Goal: Task Accomplishment & Management: Manage account settings

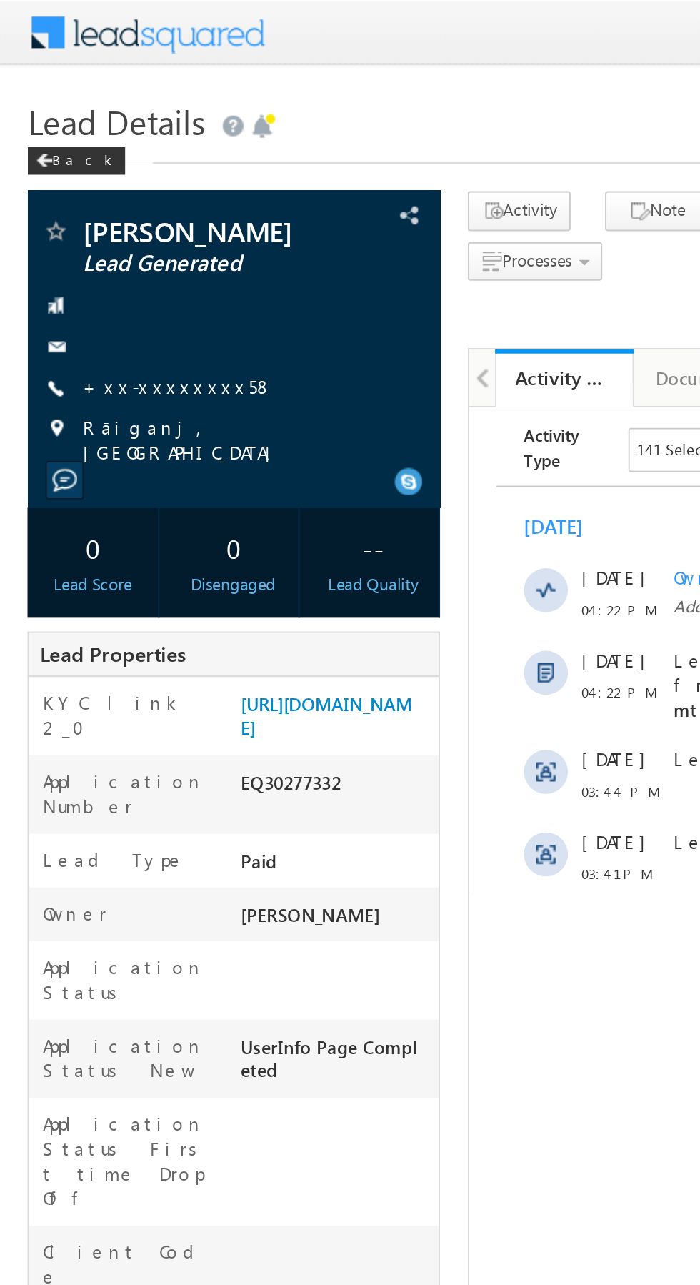
click at [84, 201] on link "+xx-xxxxxxxx58" at bounding box center [92, 200] width 99 height 12
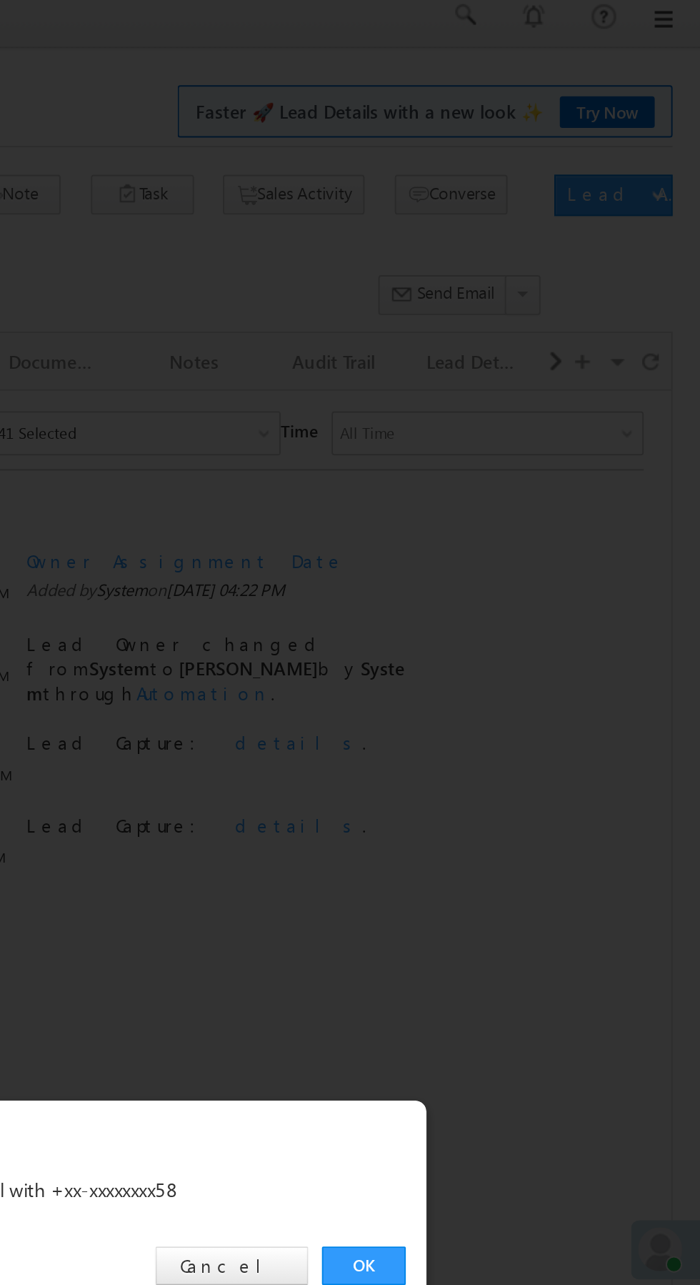
click at [520, 664] on link "OK" at bounding box center [526, 666] width 44 height 20
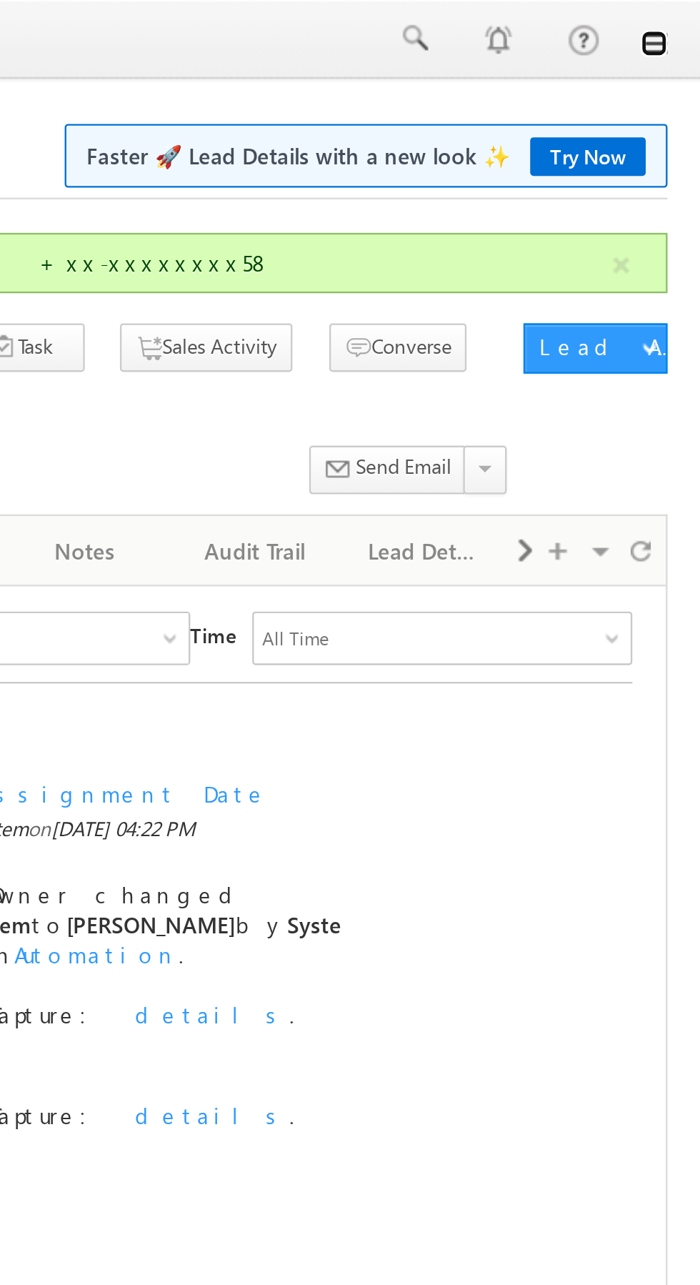
click at [682, 19] on link at bounding box center [679, 18] width 11 height 11
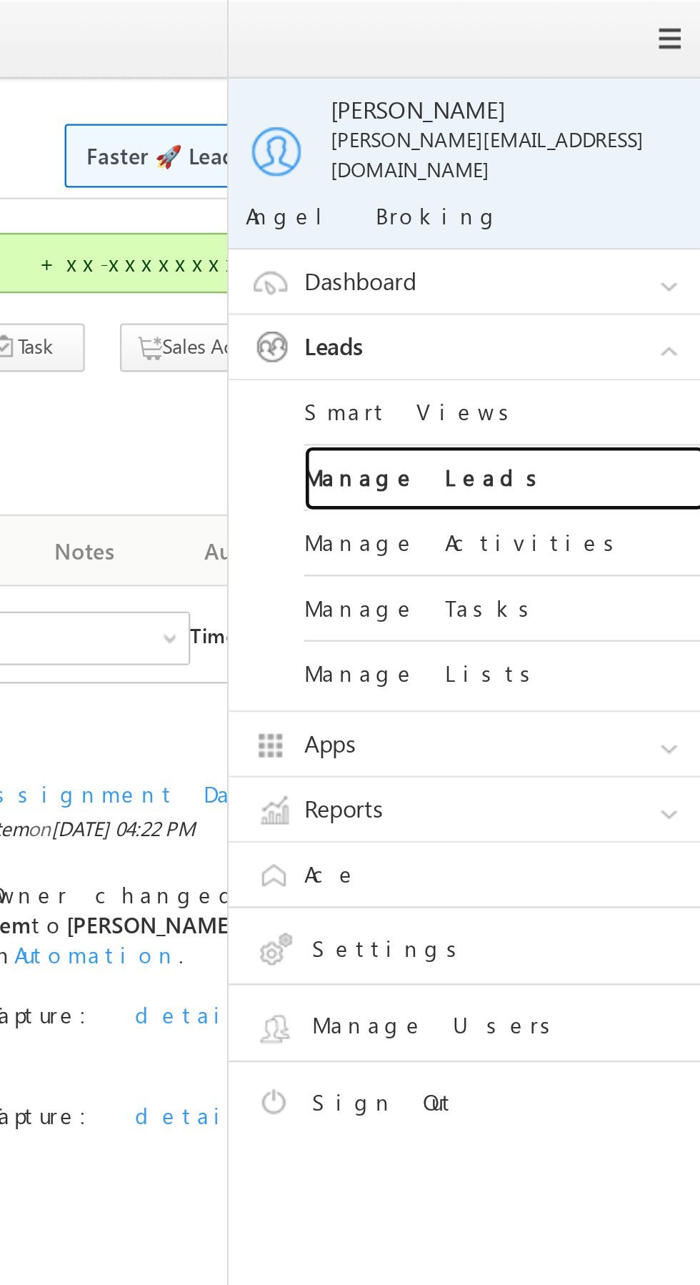
click at [622, 191] on link "Manage Leads" at bounding box center [616, 204] width 171 height 28
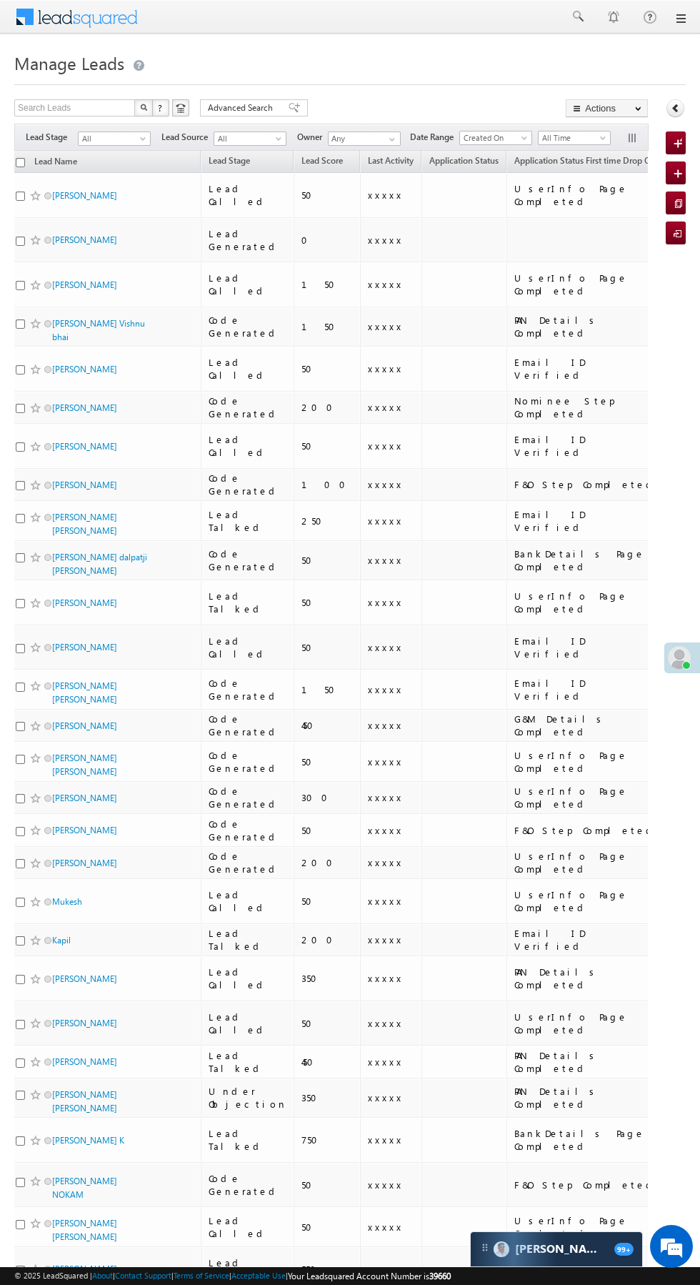
scroll to position [0, 14]
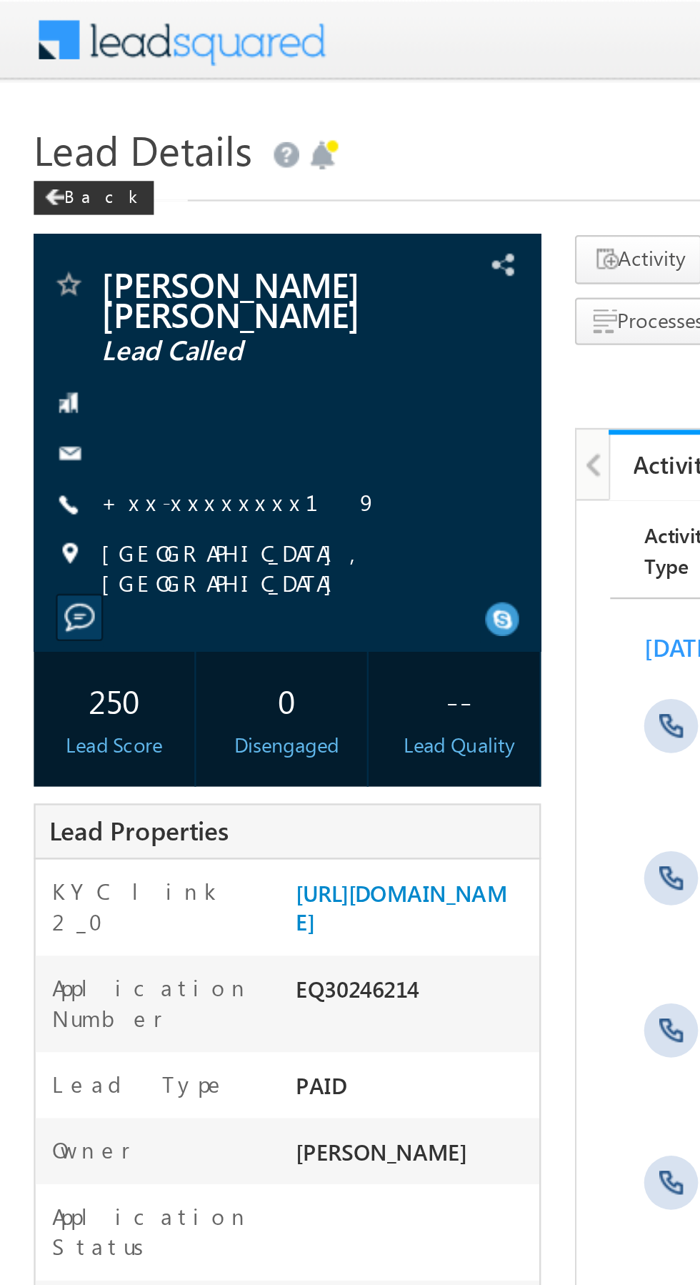
click at [86, 215] on link "+xx-xxxxxxxx19" at bounding box center [101, 212] width 117 height 12
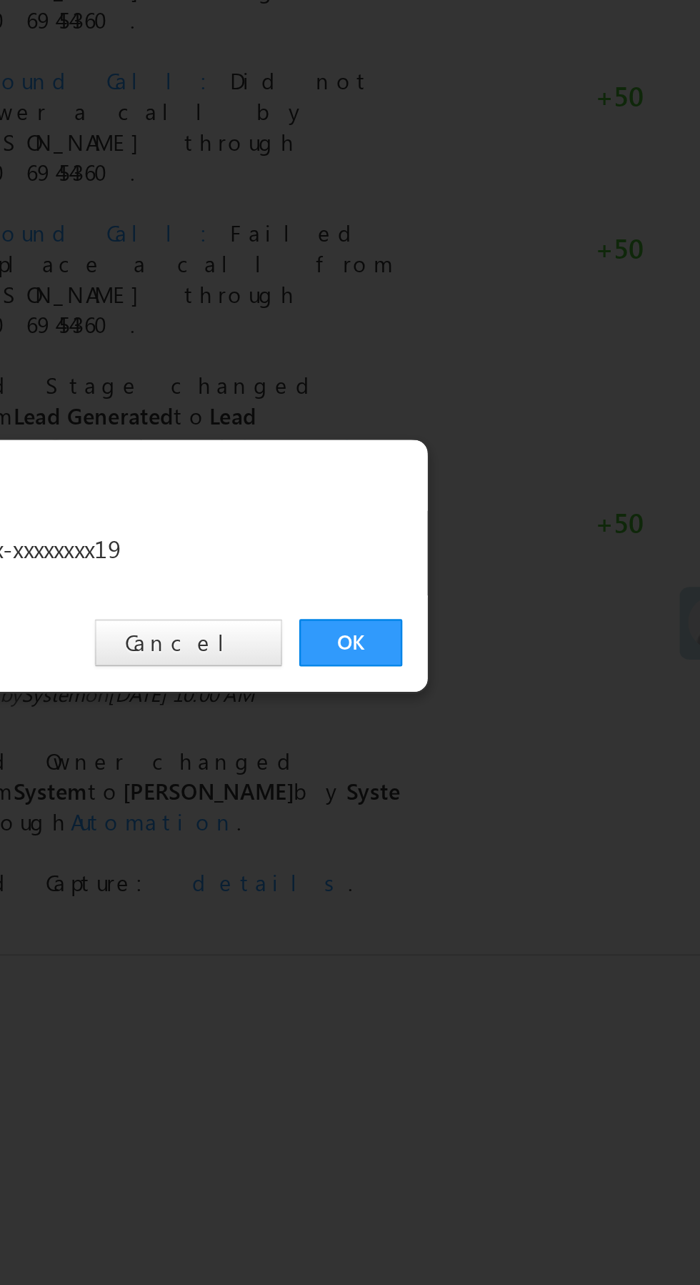
click at [527, 669] on link "OK" at bounding box center [526, 666] width 44 height 20
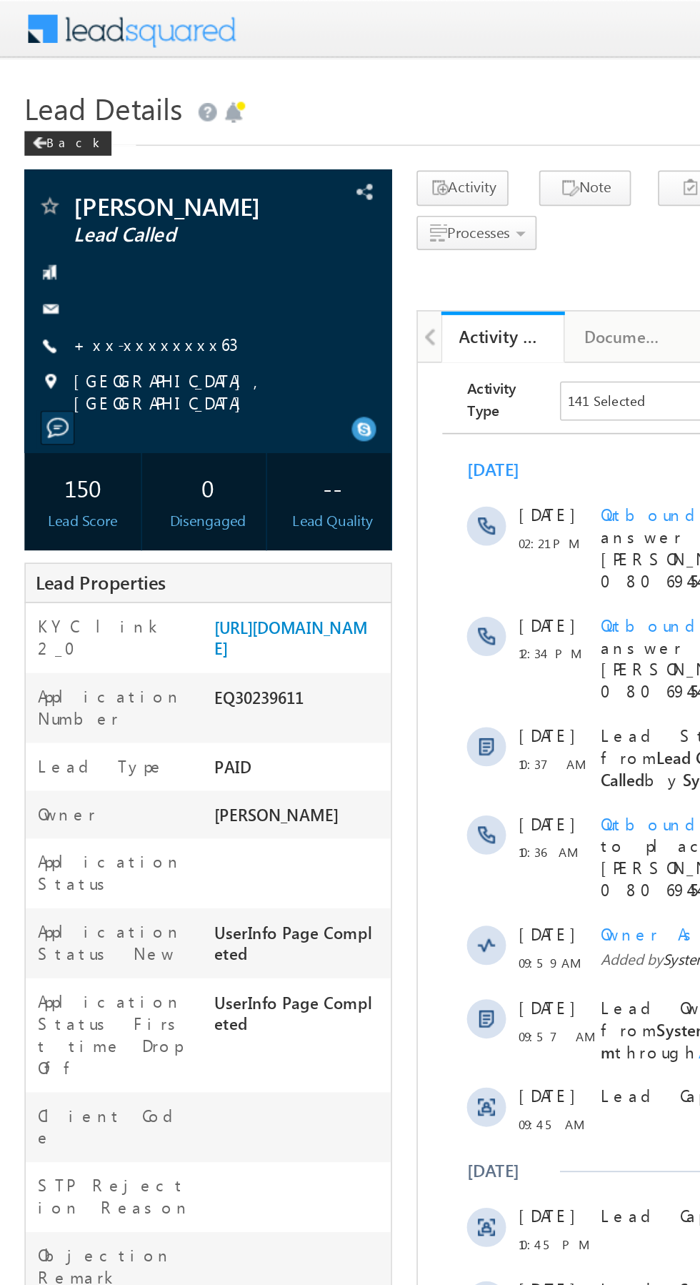
click at [94, 197] on link "+xx-xxxxxxxx63" at bounding box center [91, 200] width 96 height 12
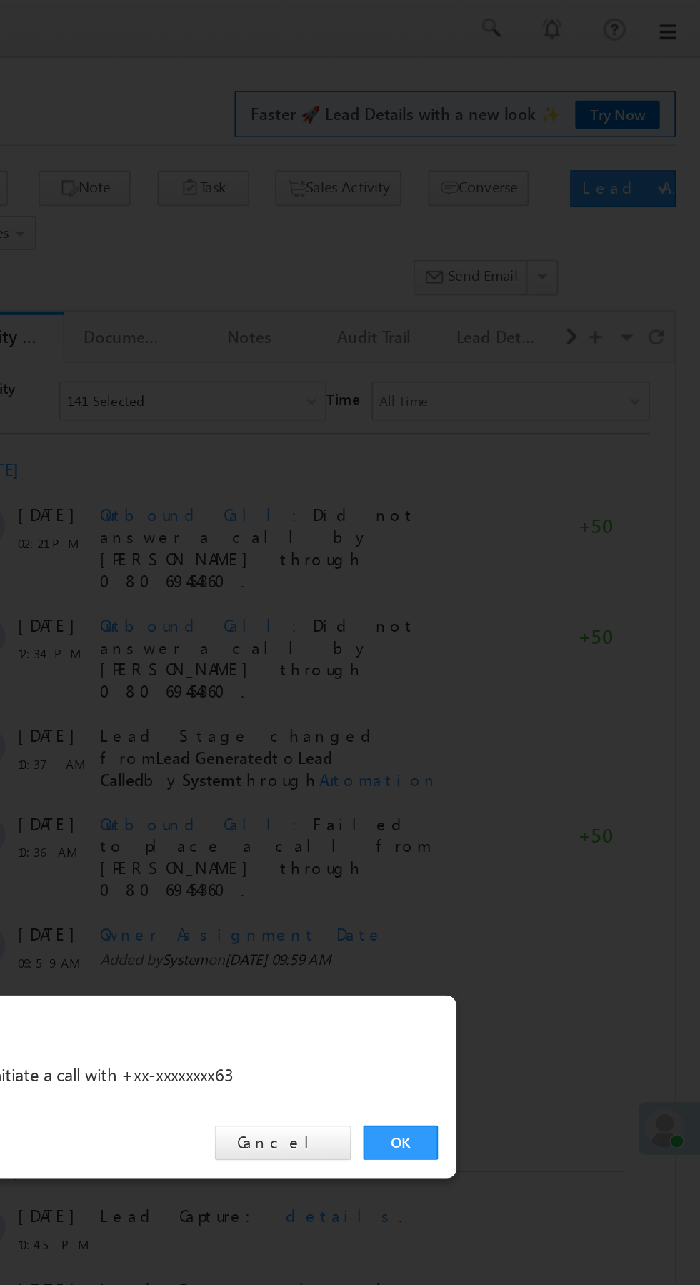
click at [527, 660] on link "OK" at bounding box center [526, 666] width 44 height 20
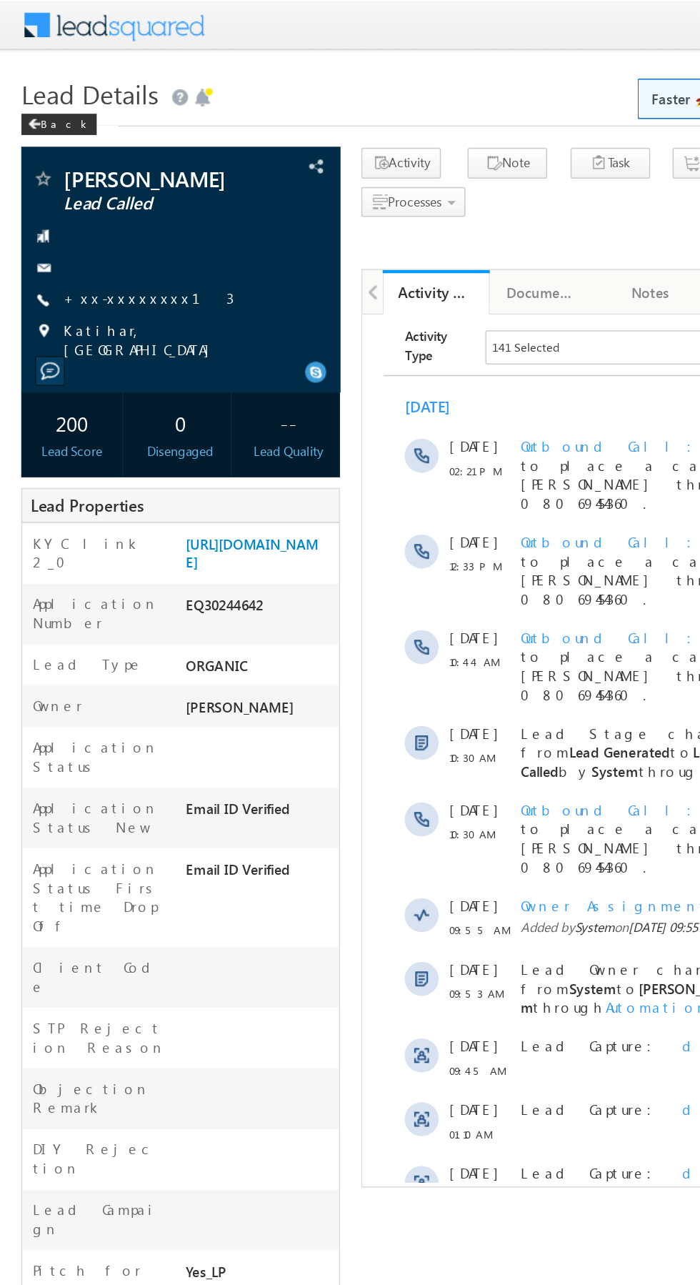
click at [95, 201] on link "+xx-xxxxxxxx13" at bounding box center [100, 200] width 114 height 12
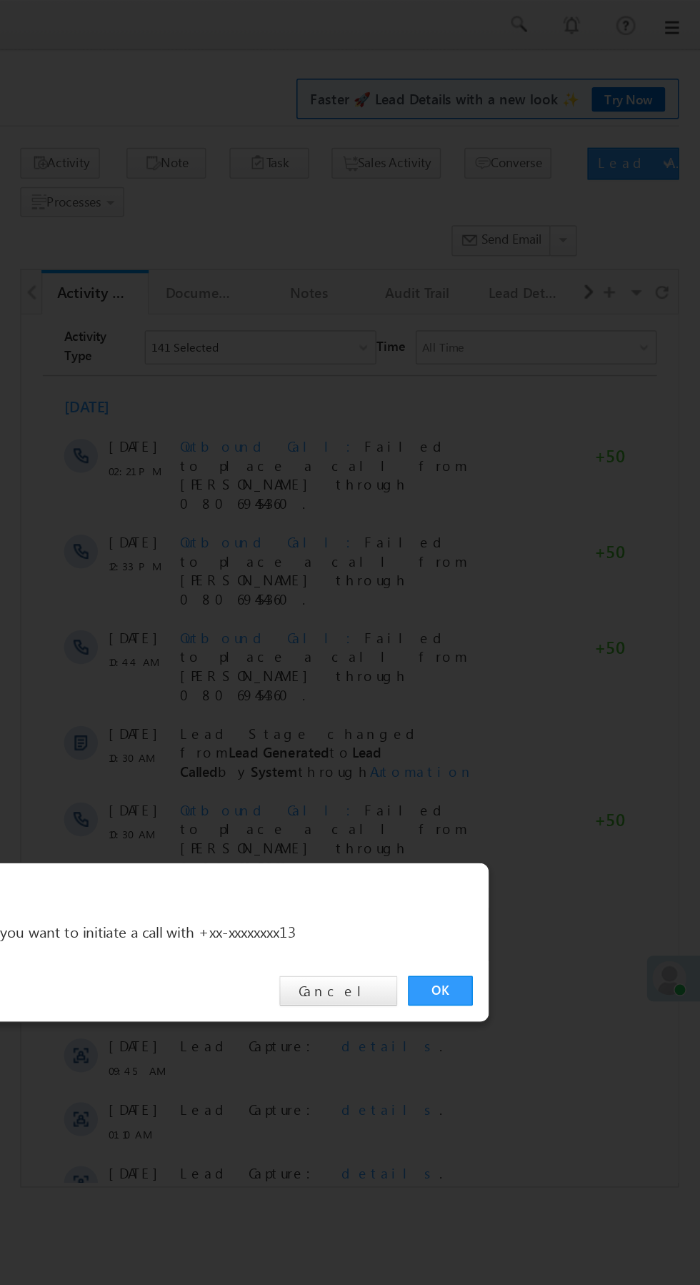
click at [525, 666] on link "OK" at bounding box center [526, 666] width 44 height 20
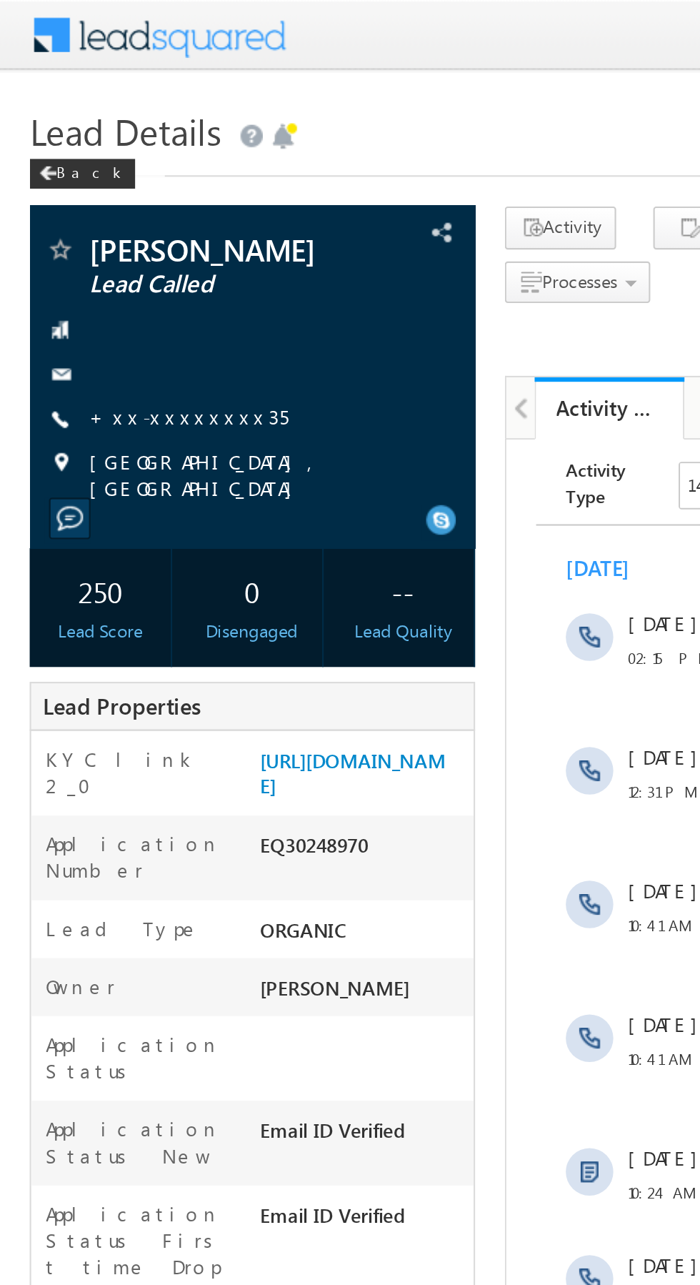
click at [86, 202] on link "+xx-xxxxxxxx35" at bounding box center [91, 200] width 96 height 12
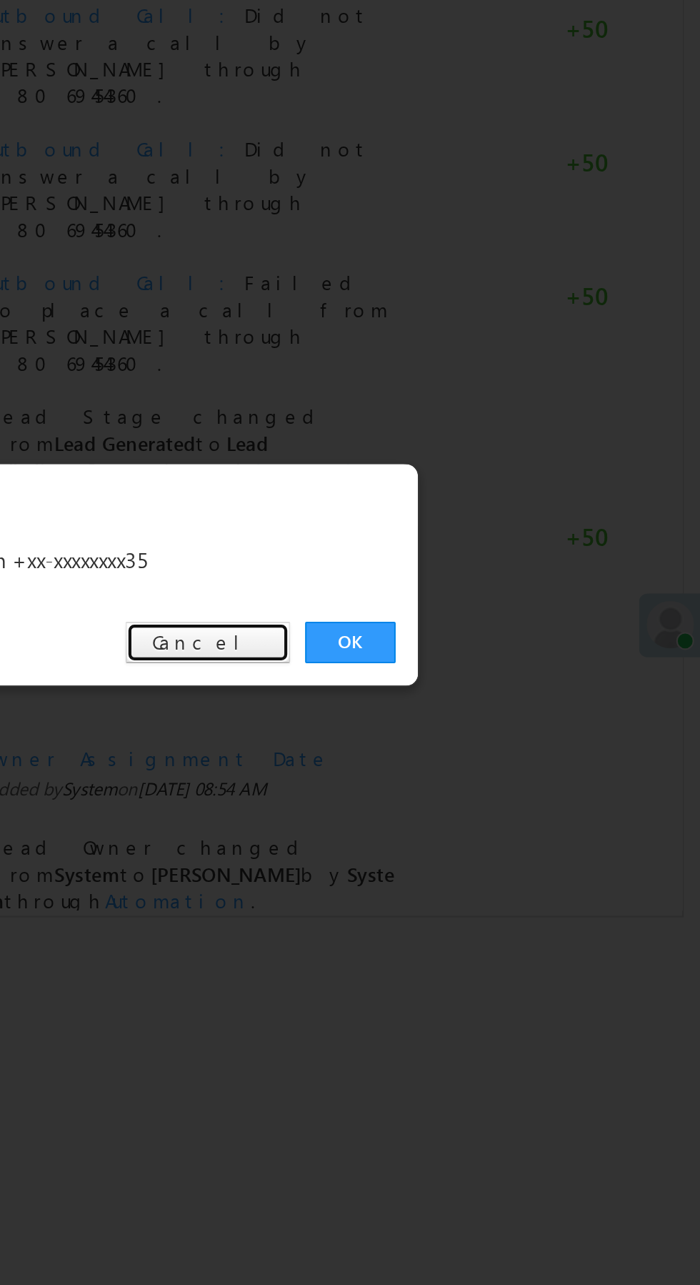
click at [476, 662] on link "Cancel" at bounding box center [456, 666] width 79 height 20
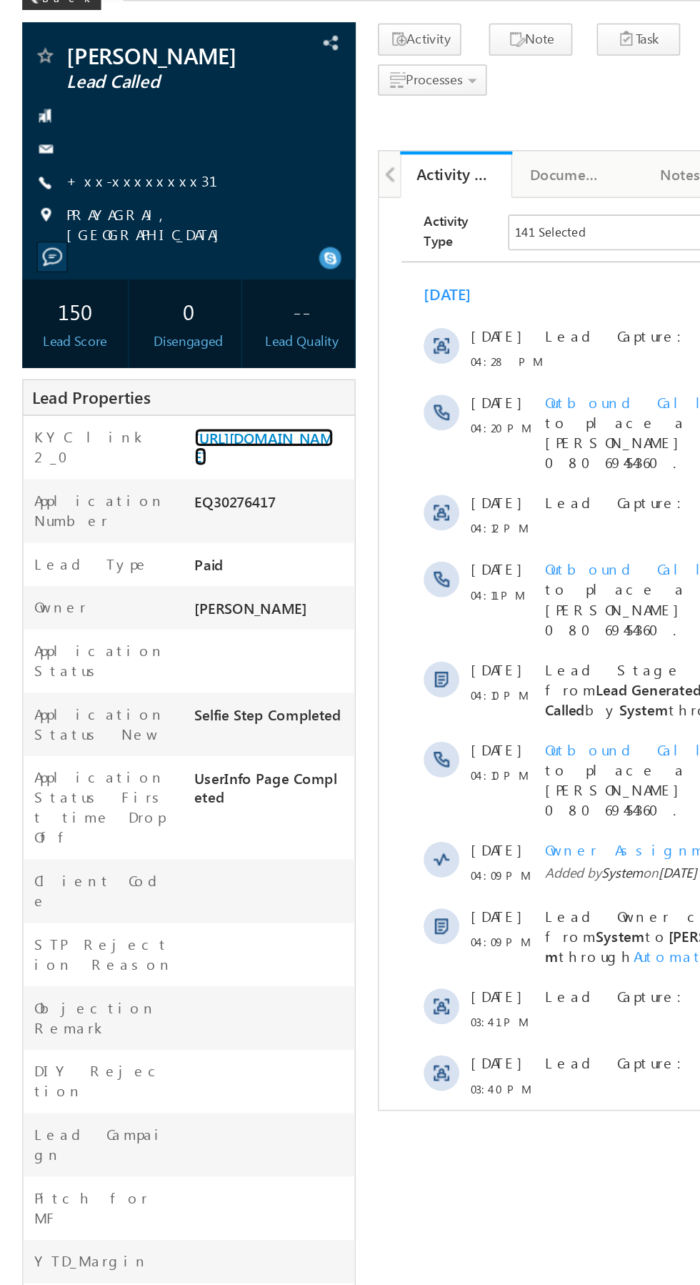
click at [161, 373] on link "https://angelbroking1-pk3em7sa.customui-test.leadsquared.com?leadId=30d12626-90…" at bounding box center [169, 371] width 89 height 24
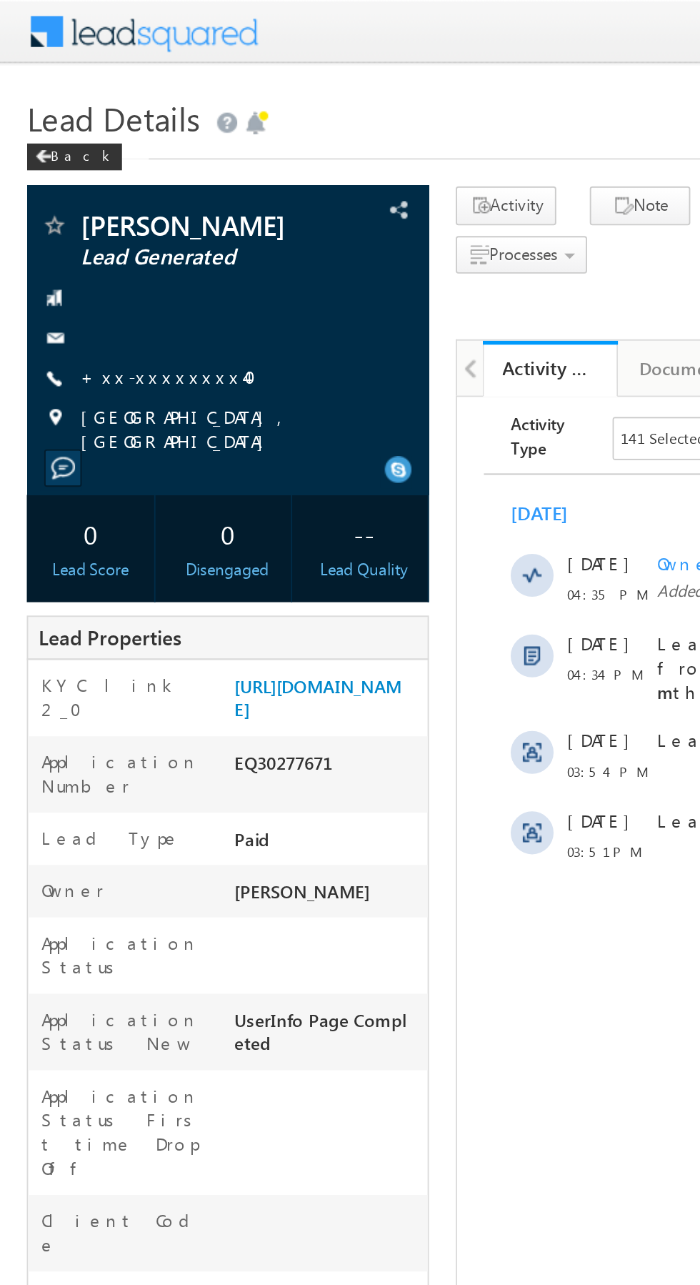
click at [83, 198] on link "+xx-xxxxxxxx40" at bounding box center [94, 200] width 103 height 12
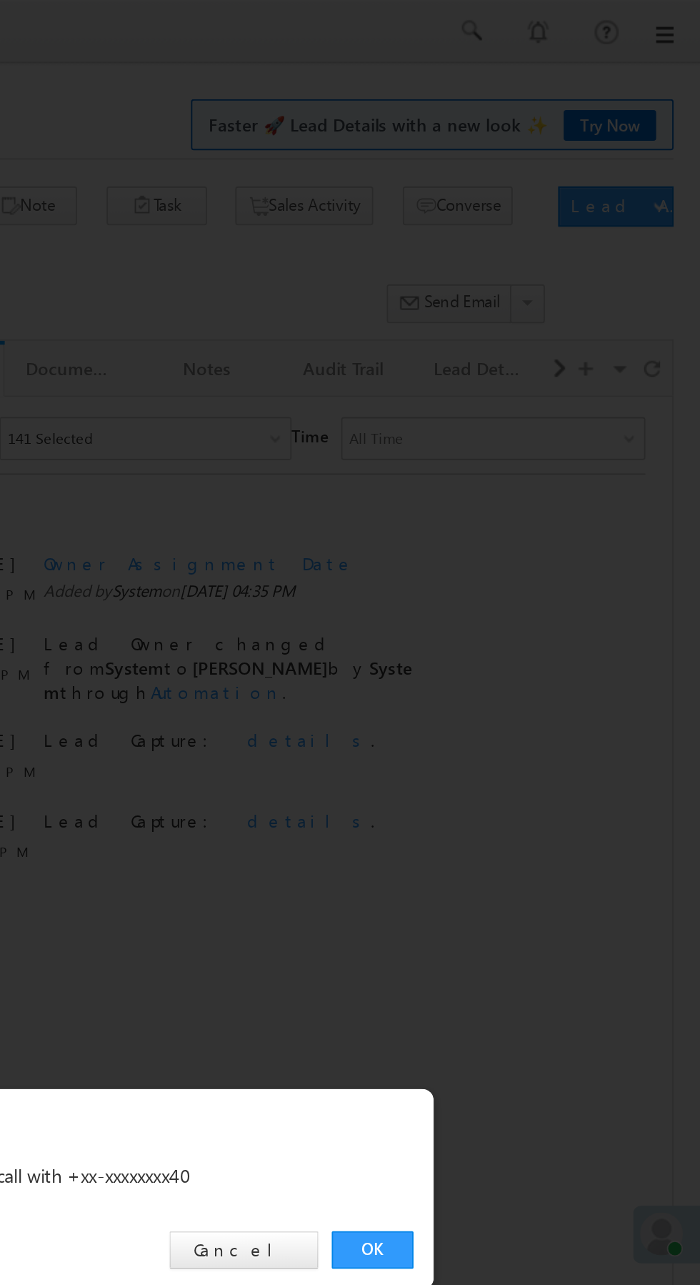
click at [524, 664] on link "OK" at bounding box center [526, 666] width 44 height 20
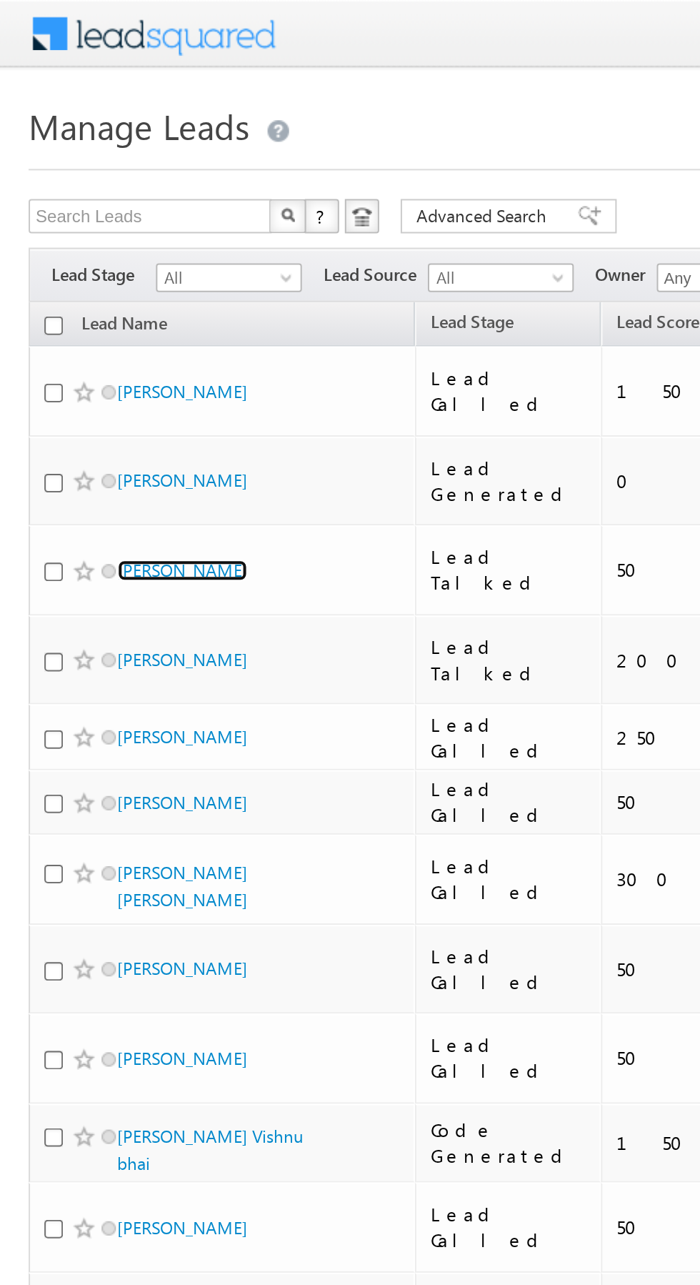
click at [94, 279] on link "[PERSON_NAME]" at bounding box center [91, 284] width 65 height 11
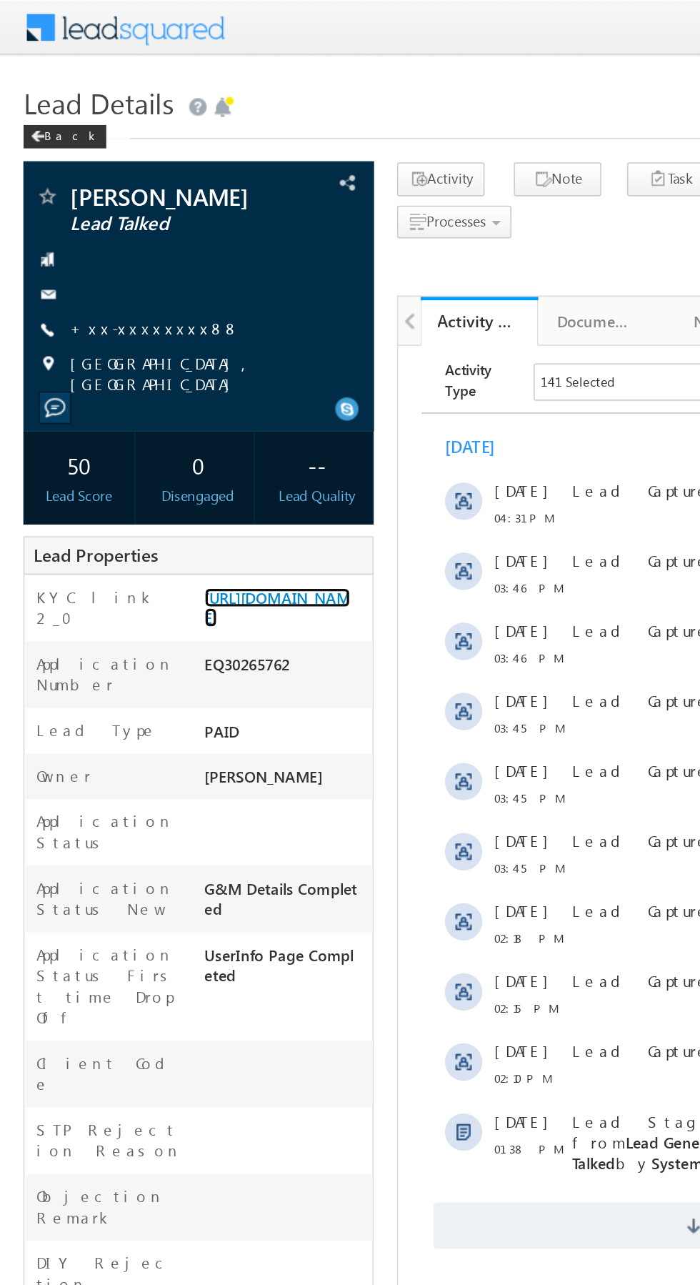
click at [176, 384] on link "https://angelbroking1-pk3em7sa.customui-test.leadsquared.com?leadId=fa82d10e-ec…" at bounding box center [169, 371] width 89 height 24
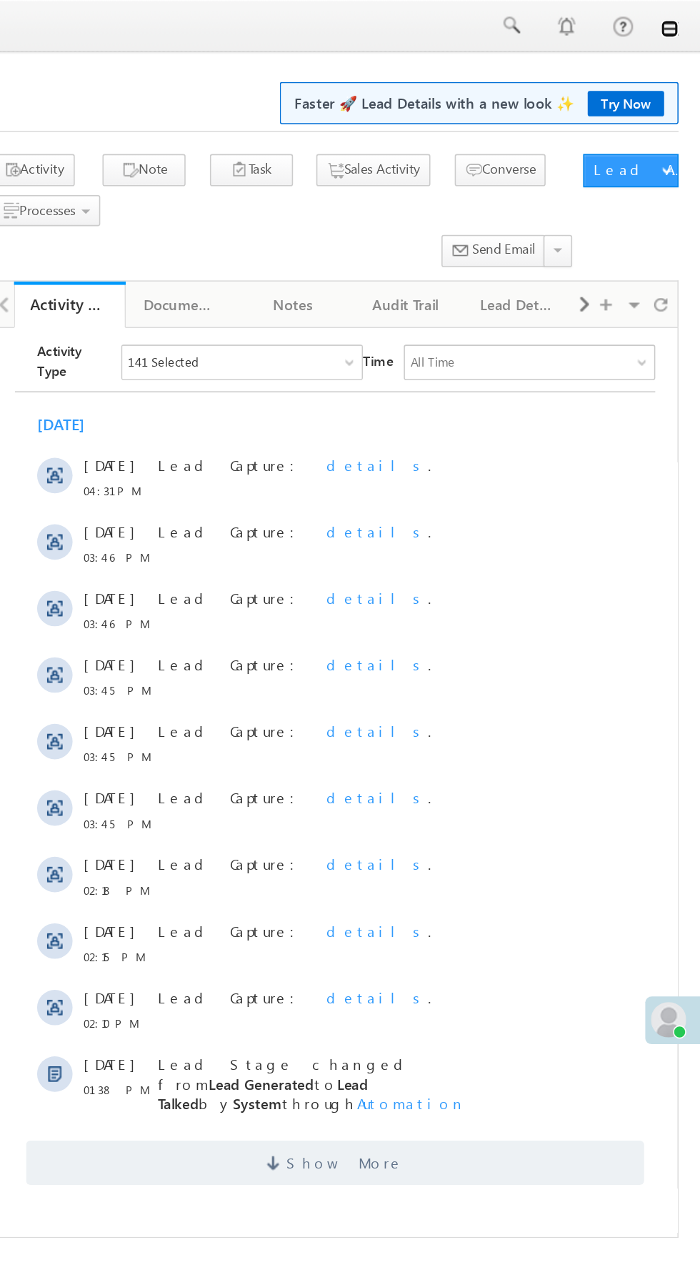
click at [682, 21] on link at bounding box center [679, 18] width 11 height 11
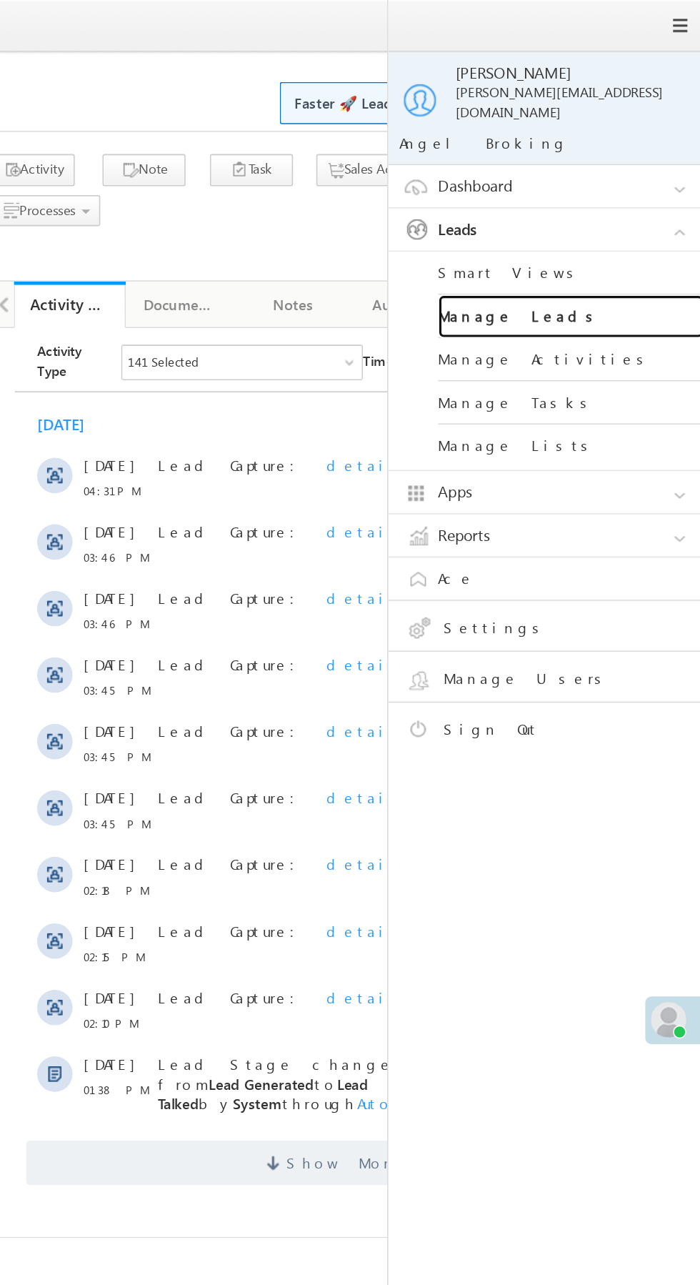
click at [643, 194] on link "Manage Leads" at bounding box center [616, 204] width 171 height 28
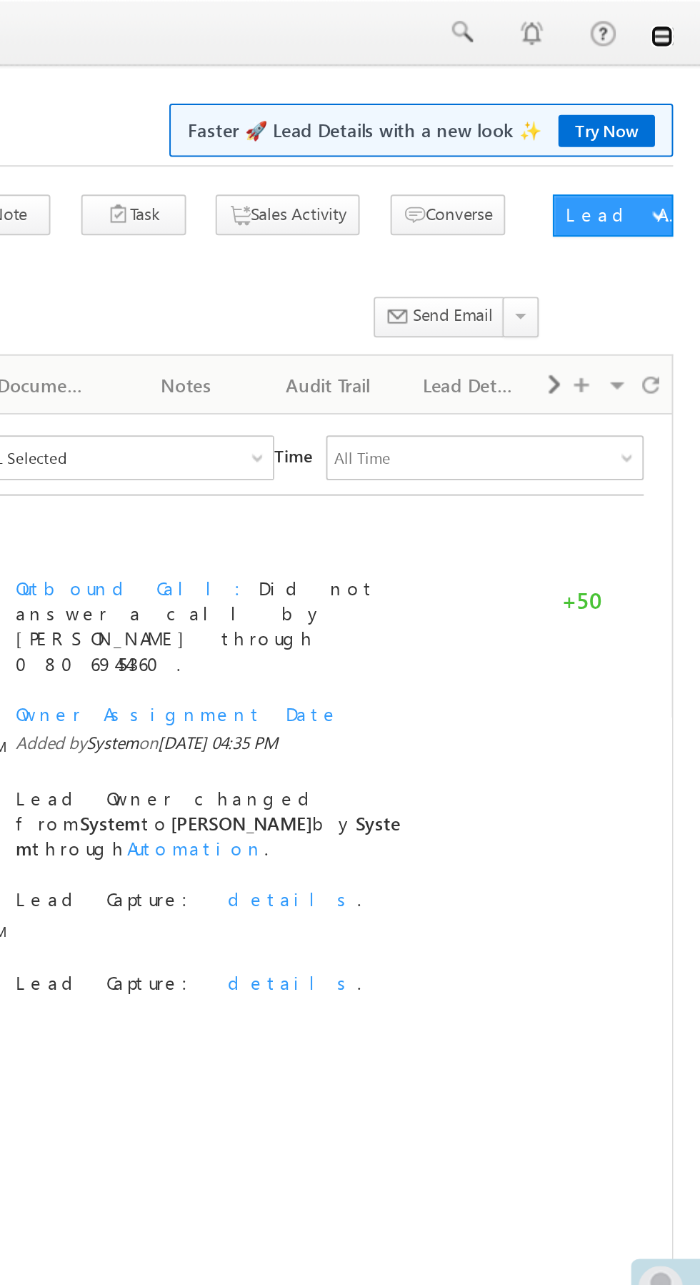
click at [682, 19] on link at bounding box center [679, 18] width 11 height 11
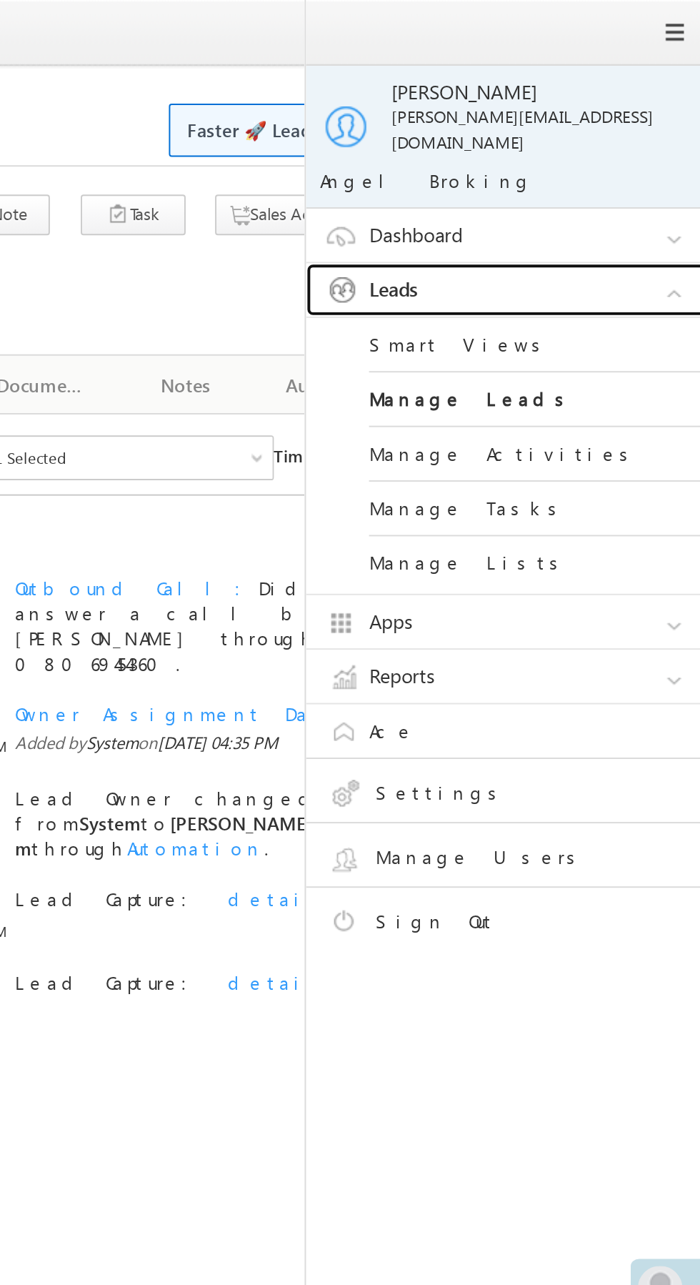
click at [619, 134] on link "Leads" at bounding box center [606, 147] width 214 height 27
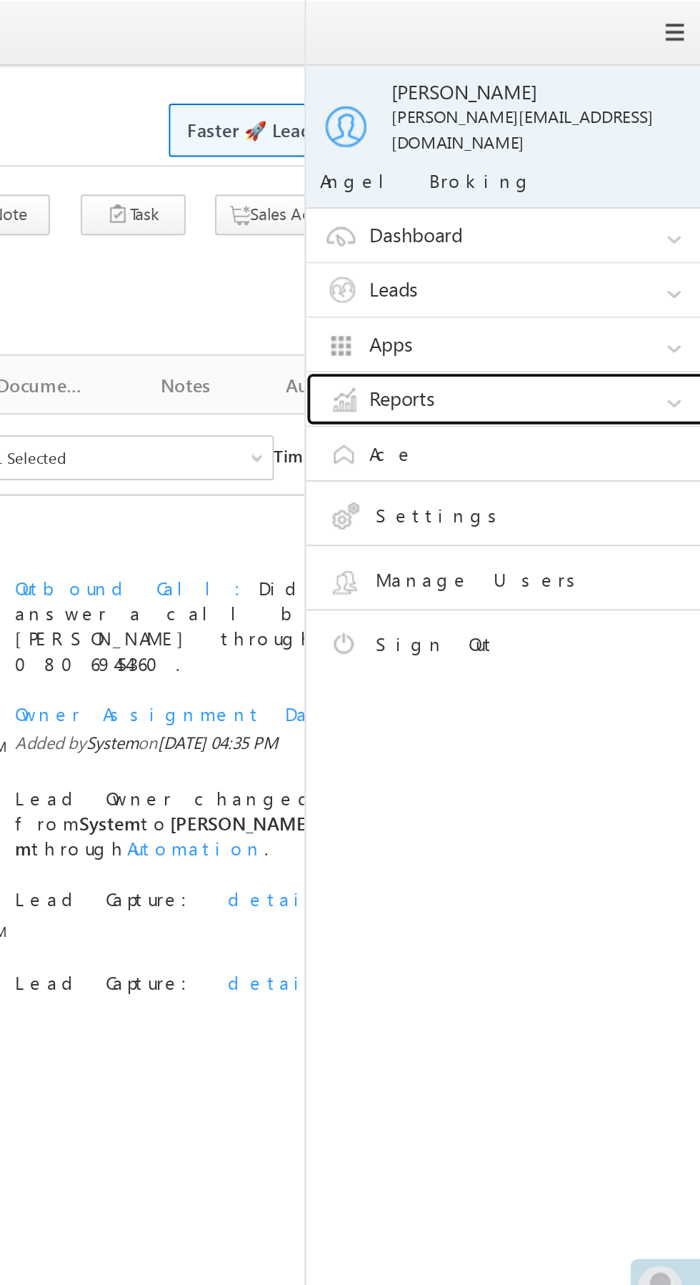
click at [602, 190] on link "Reports" at bounding box center [606, 203] width 214 height 27
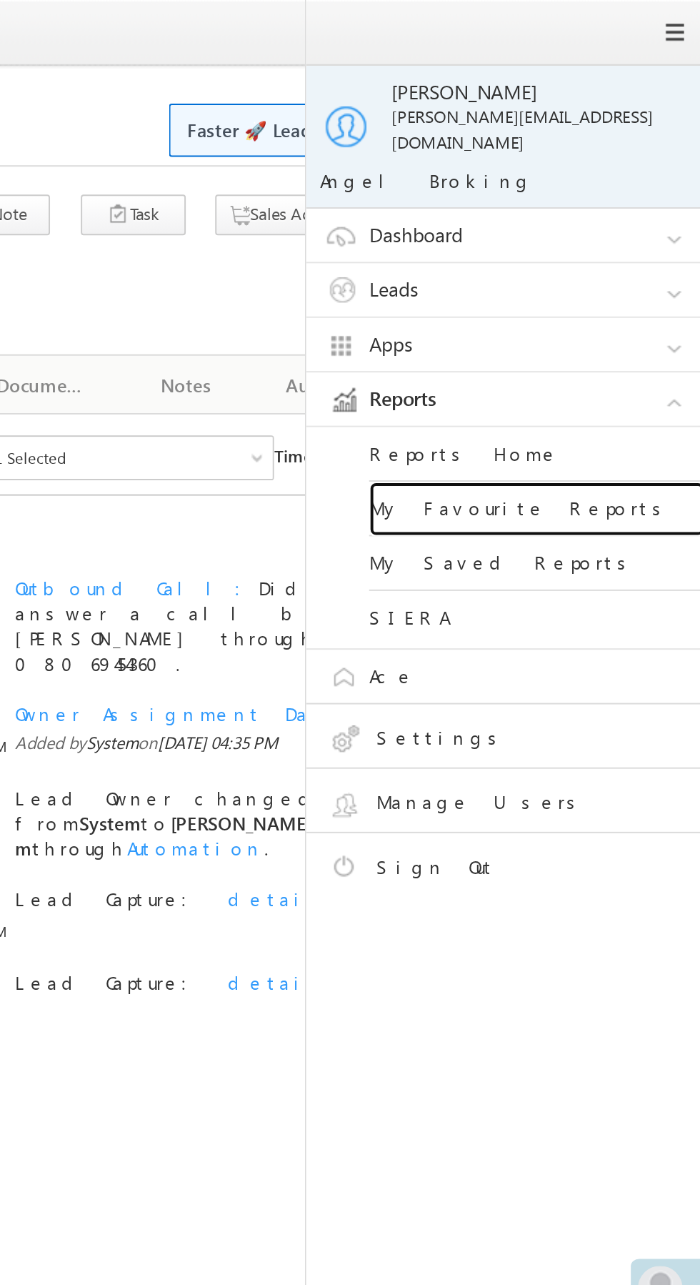
click at [639, 249] on link "My Favourite Reports" at bounding box center [616, 260] width 171 height 28
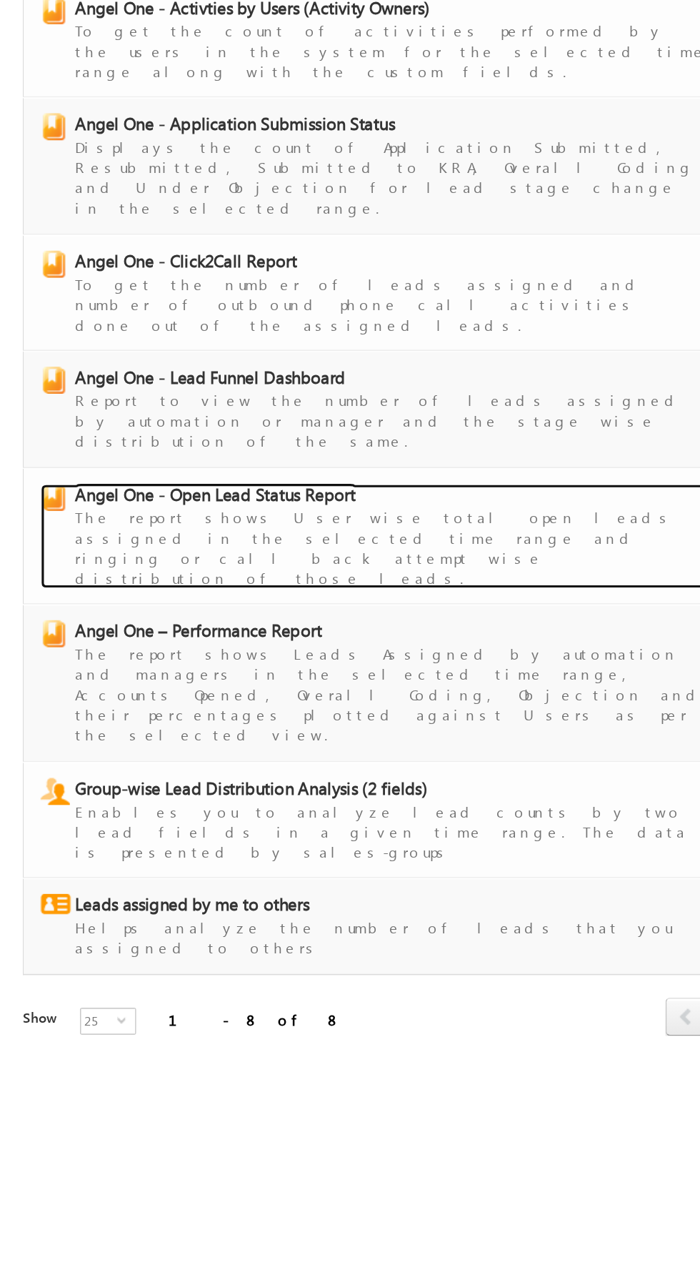
click at [173, 470] on span "Angel One - Open Lead Status Report" at bounding box center [137, 477] width 178 height 14
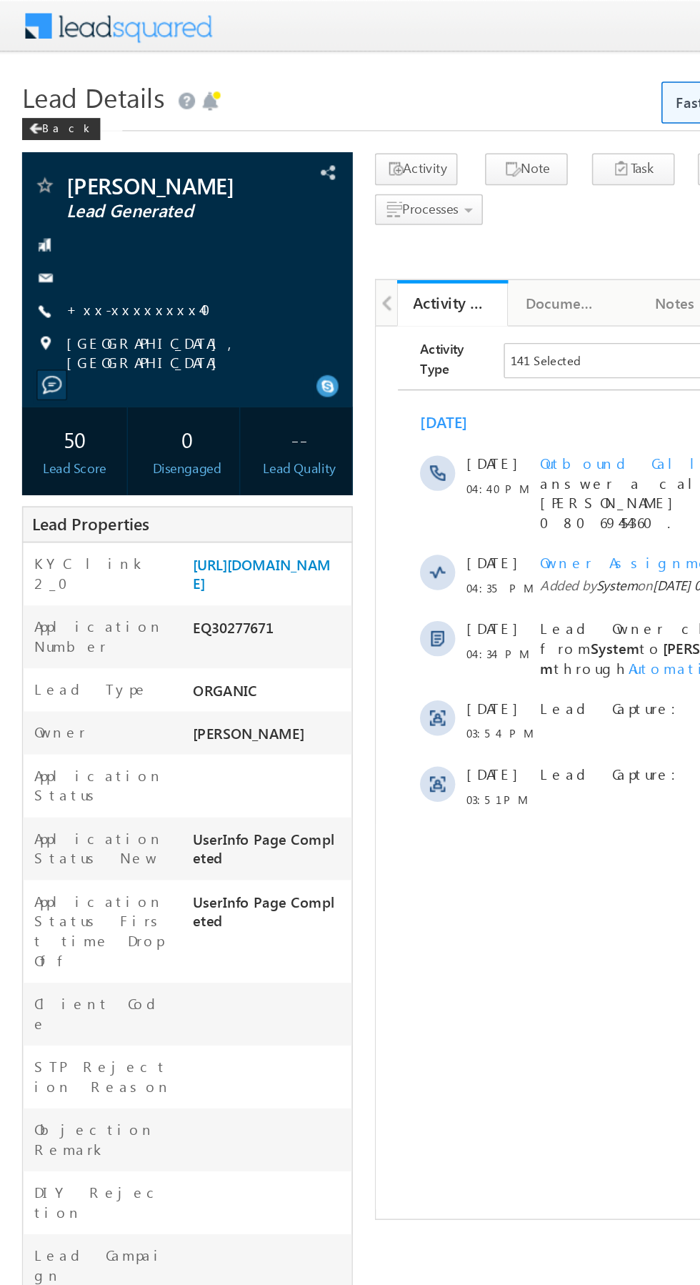
click at [92, 198] on link "+xx-xxxxxxxx40" at bounding box center [94, 200] width 103 height 12
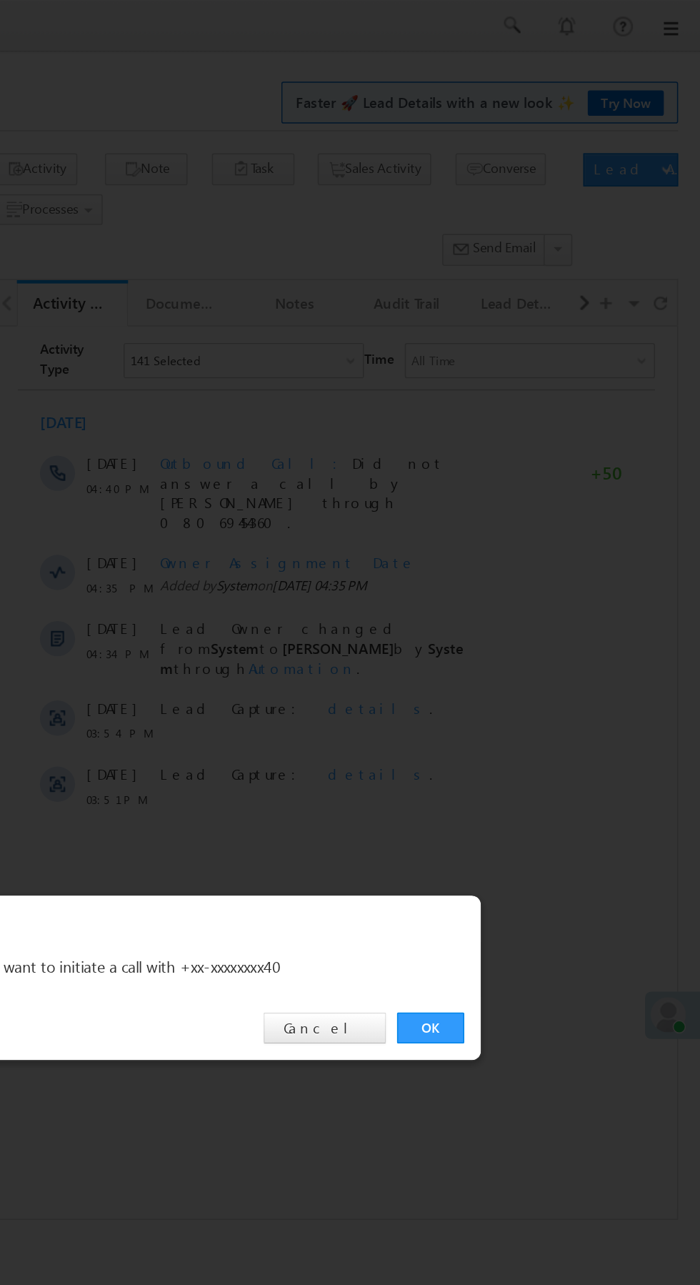
click at [519, 662] on link "OK" at bounding box center [526, 666] width 44 height 20
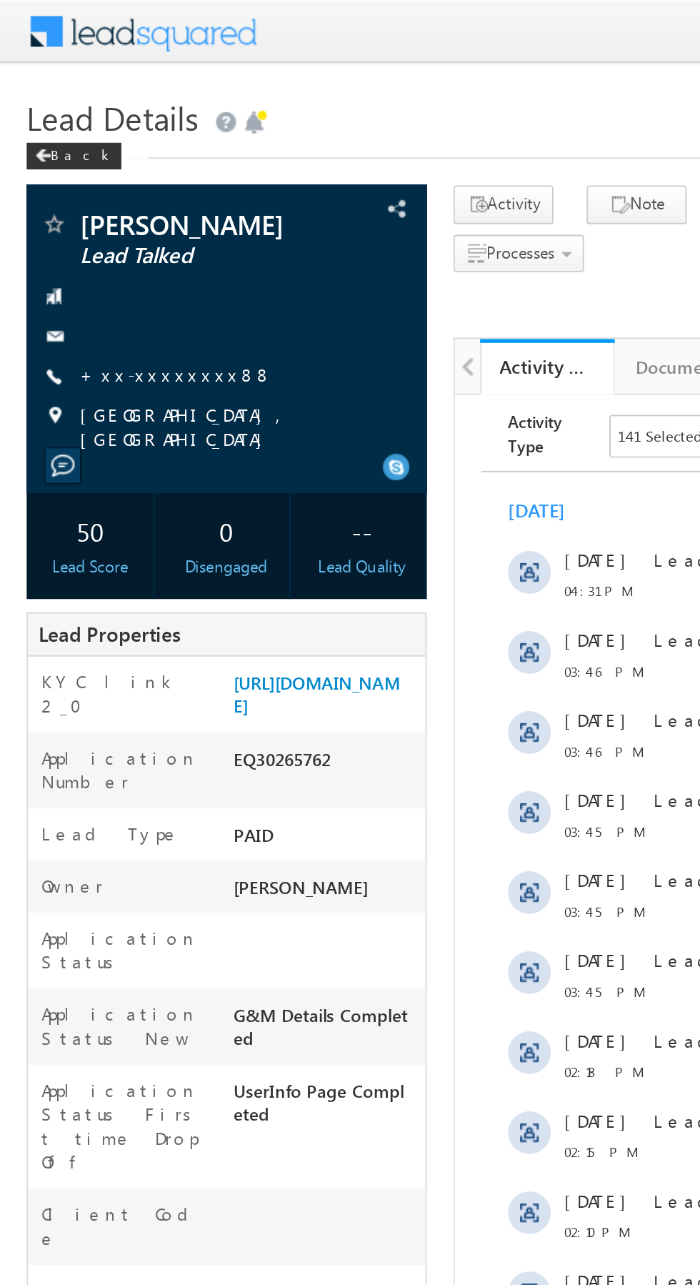
click at [86, 200] on link "+xx-xxxxxxxx88" at bounding box center [95, 200] width 104 height 12
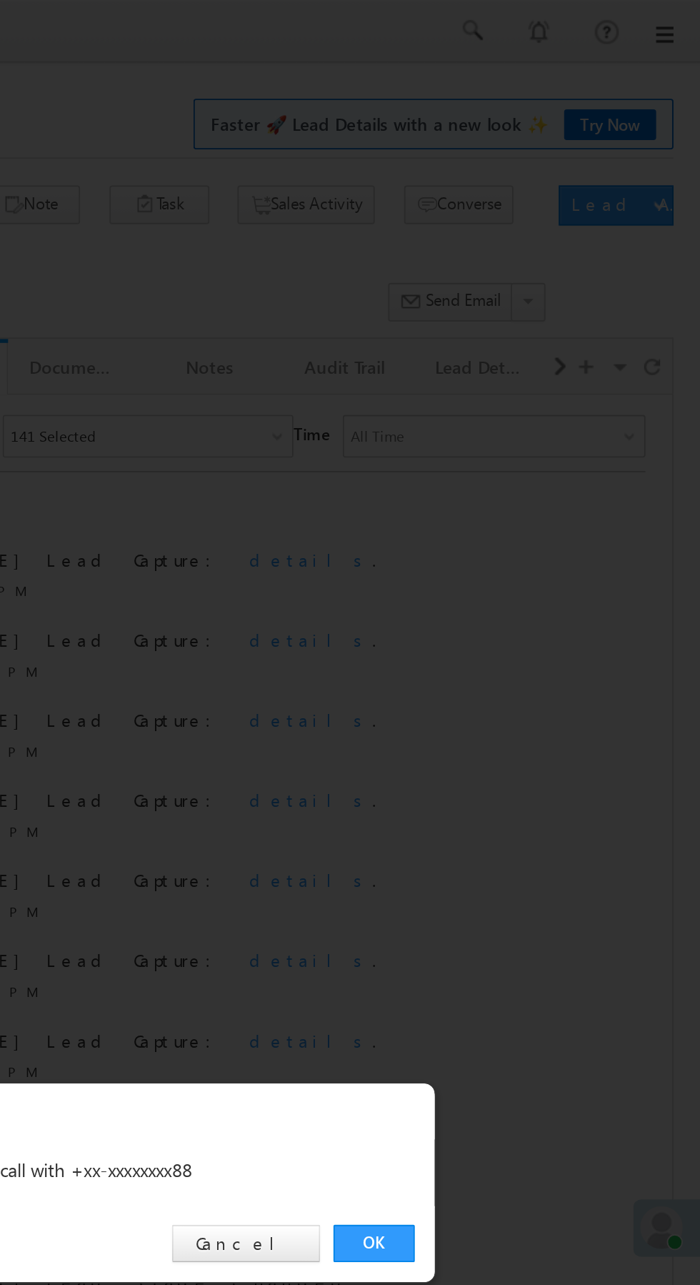
click at [529, 670] on link "OK" at bounding box center [526, 666] width 44 height 20
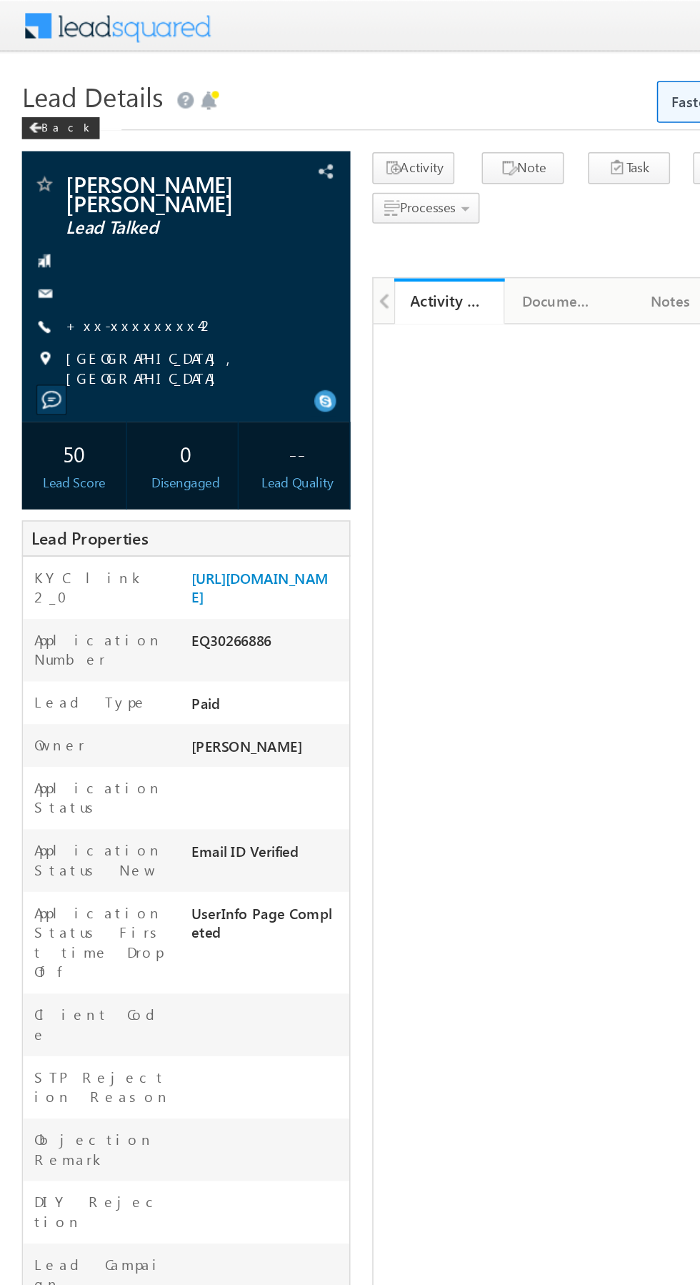
click at [92, 206] on link "+xx-xxxxxxxx42" at bounding box center [92, 212] width 98 height 12
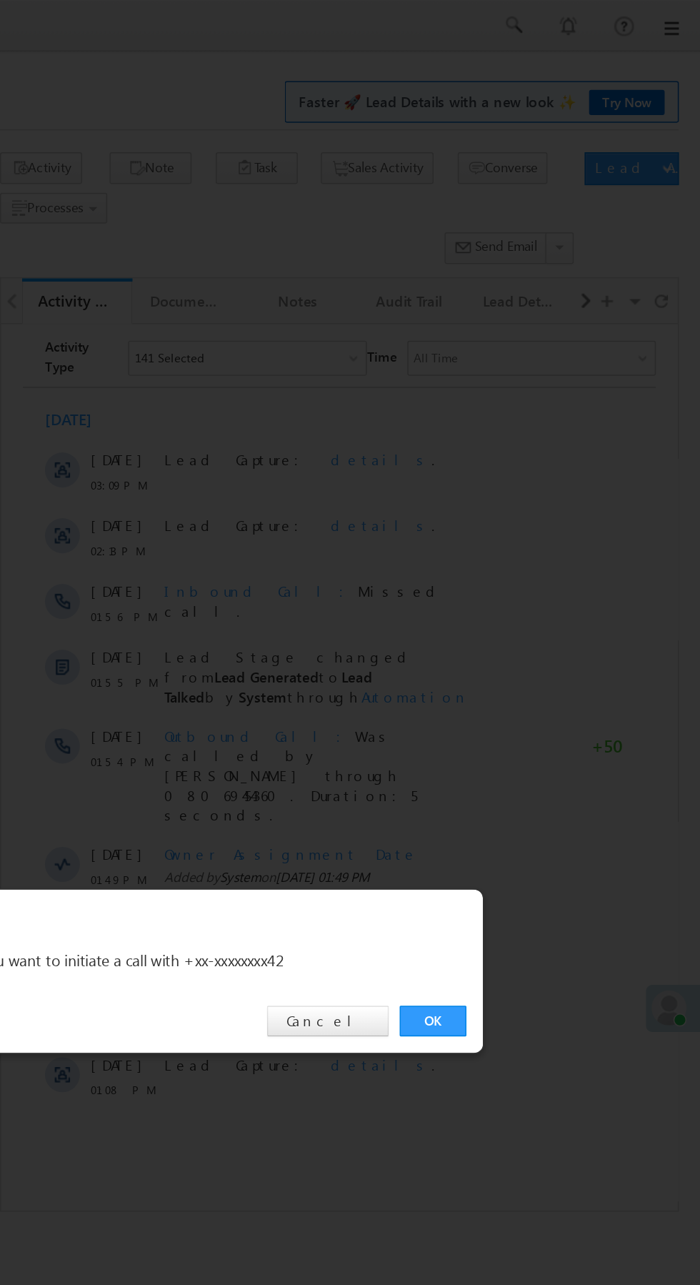
click at [527, 662] on link "OK" at bounding box center [526, 666] width 44 height 20
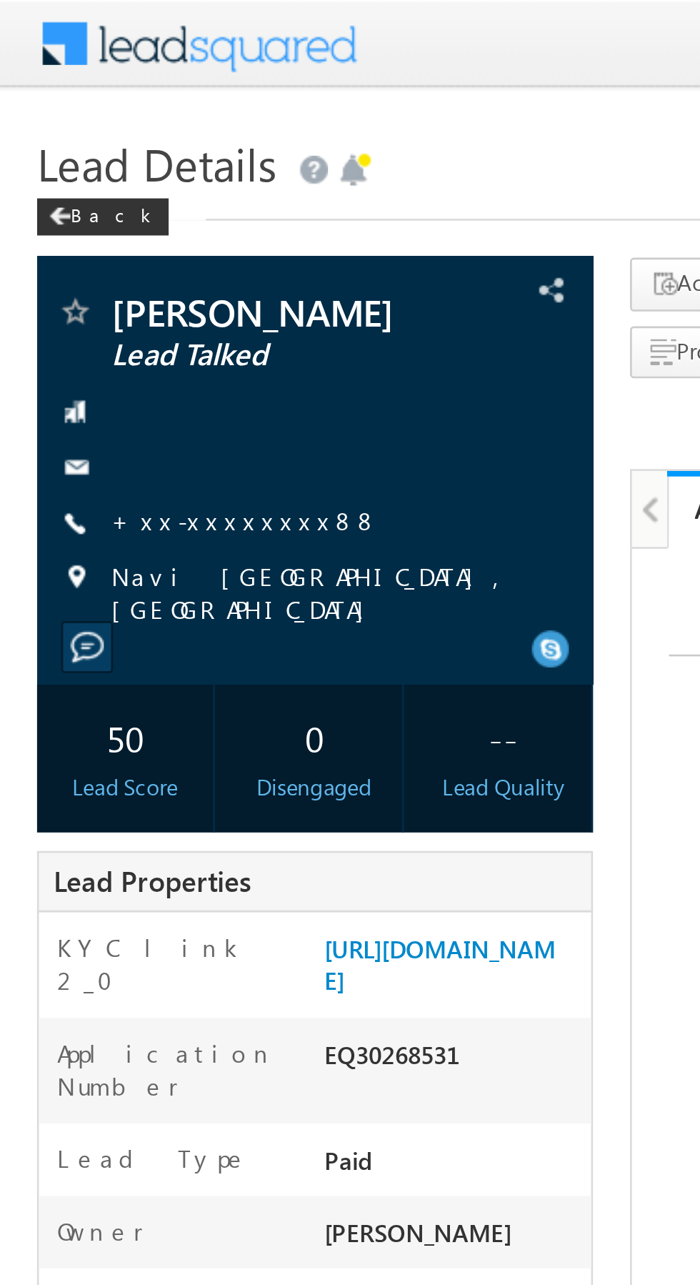
click at [87, 204] on link "+xx-xxxxxxxx88" at bounding box center [95, 200] width 104 height 12
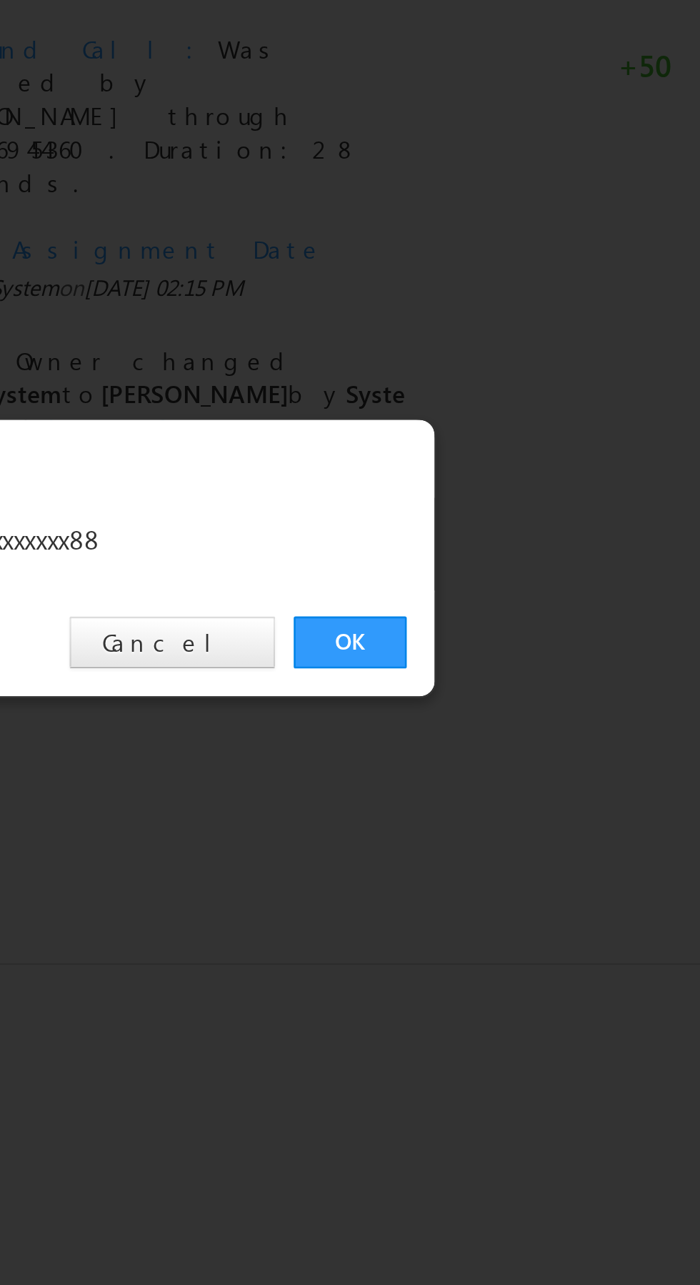
click at [523, 660] on link "OK" at bounding box center [526, 666] width 44 height 20
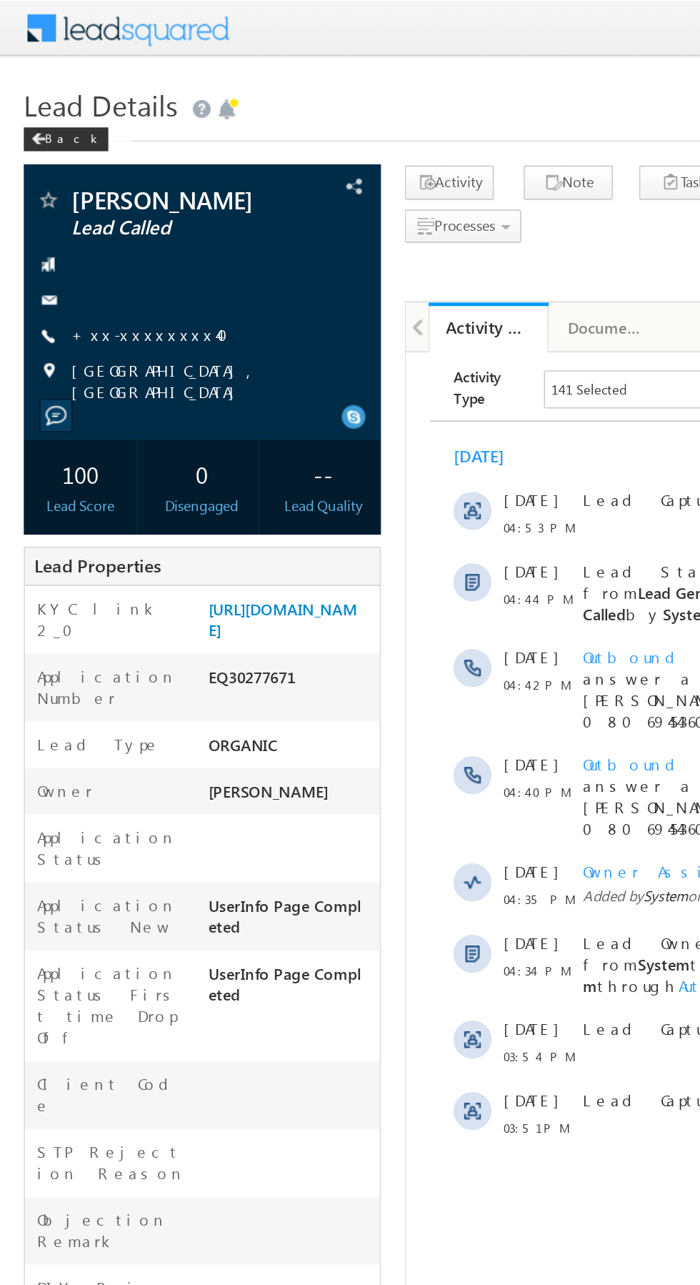
click at [89, 201] on link "+xx-xxxxxxxx40" at bounding box center [94, 200] width 103 height 12
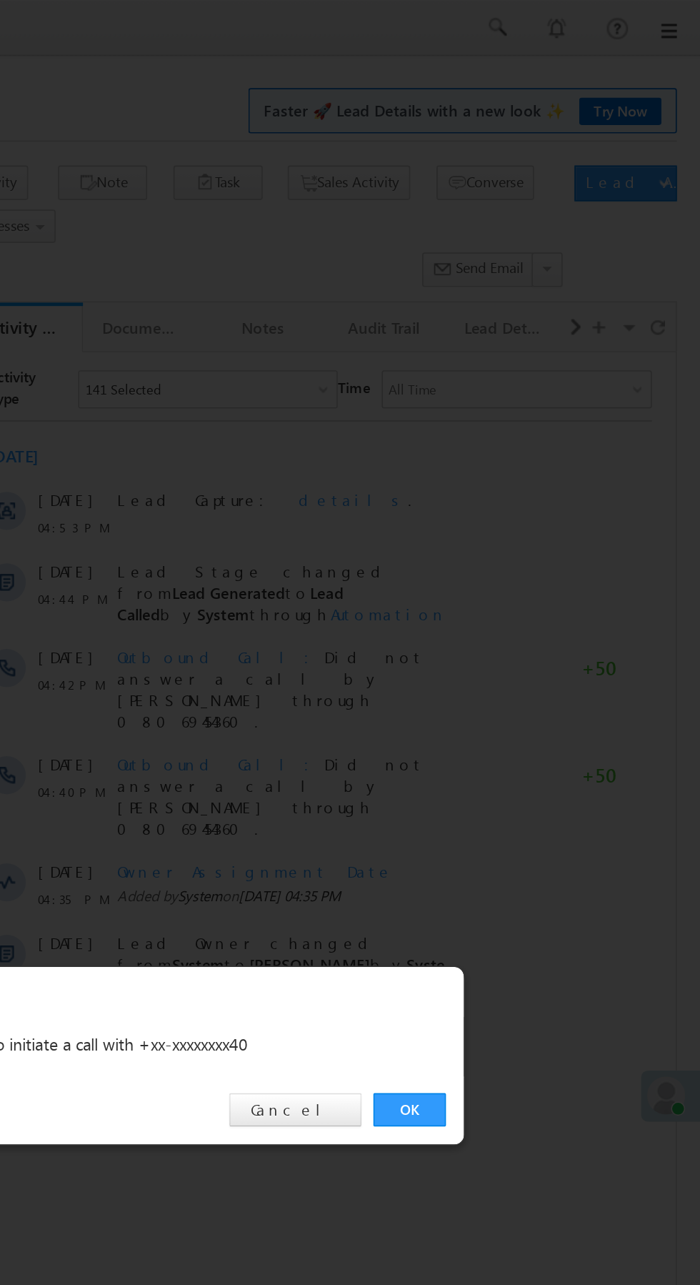
click at [533, 674] on link "OK" at bounding box center [526, 666] width 44 height 20
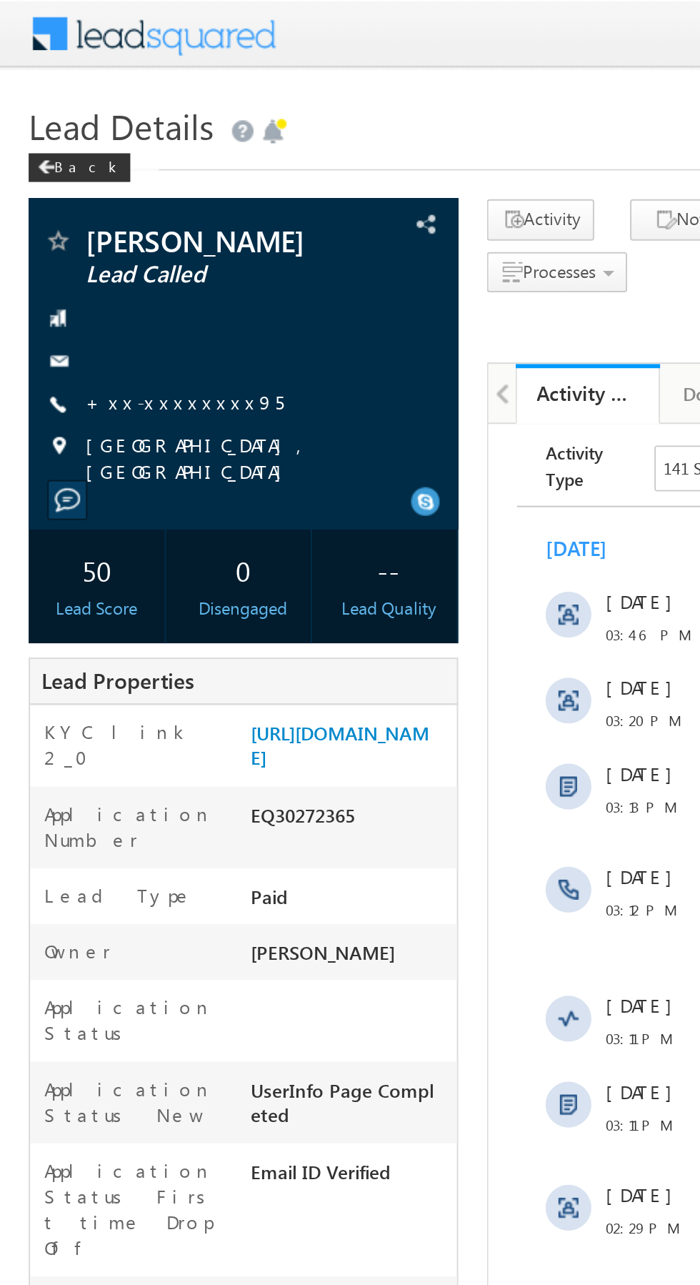
click at [94, 198] on link "+xx-xxxxxxxx95" at bounding box center [92, 200] width 99 height 12
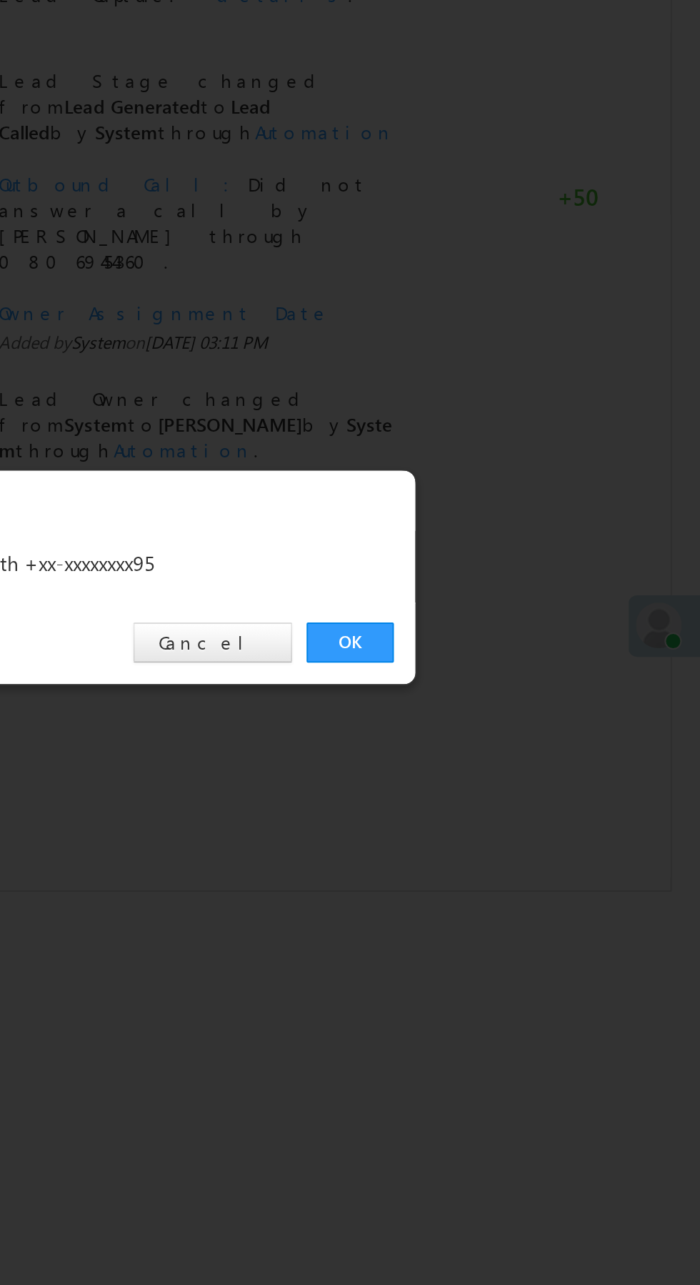
click at [530, 662] on link "OK" at bounding box center [526, 666] width 44 height 20
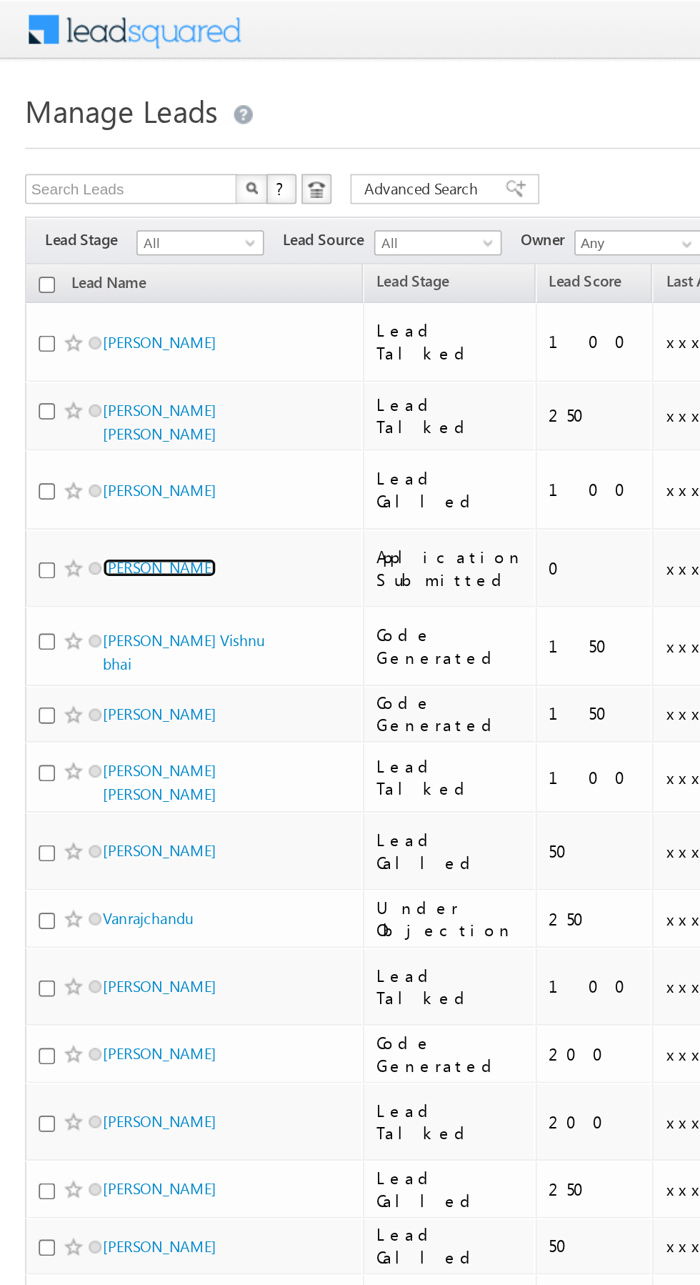
click at [72, 319] on link "Parveen" at bounding box center [91, 324] width 65 height 11
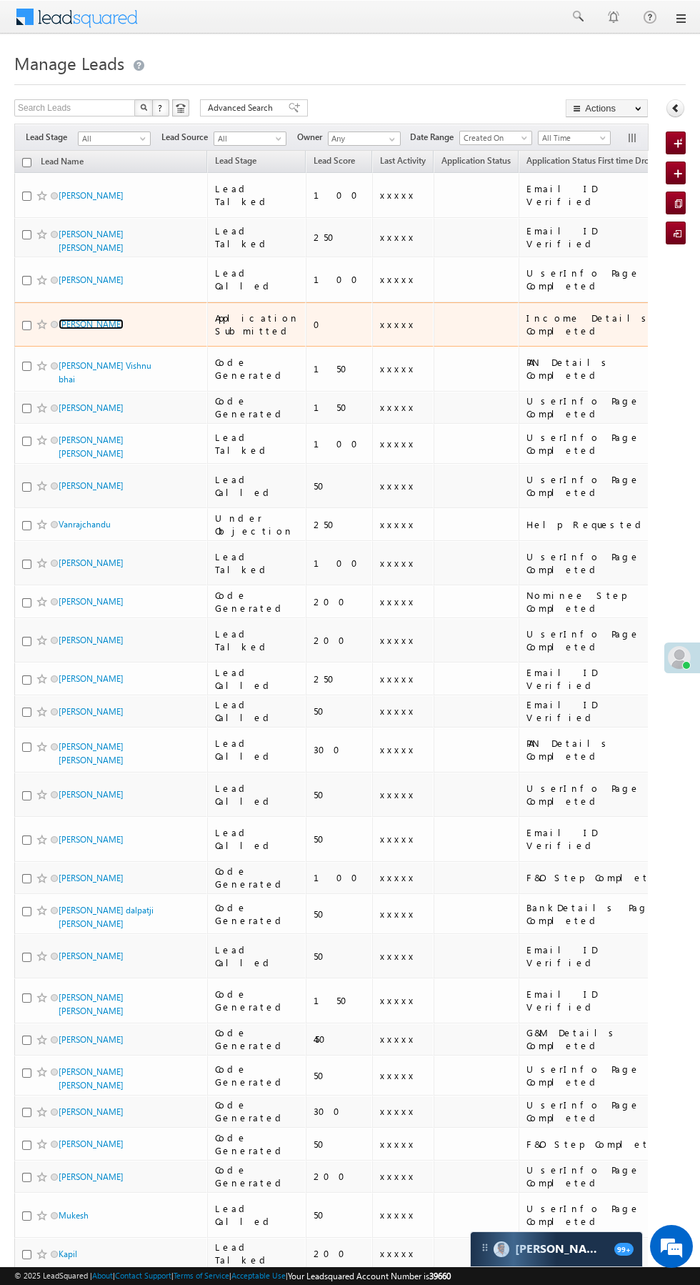
scroll to position [0, 6]
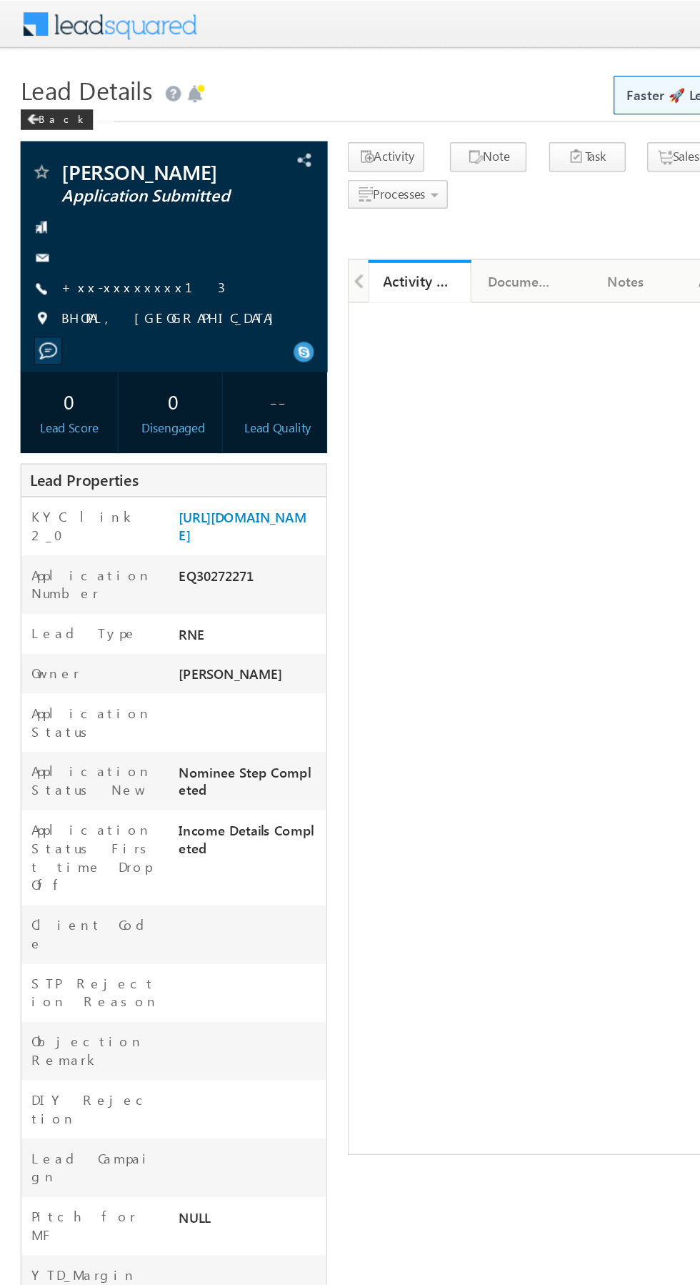
click at [93, 201] on link "+xx-xxxxxxxx13" at bounding box center [100, 200] width 114 height 12
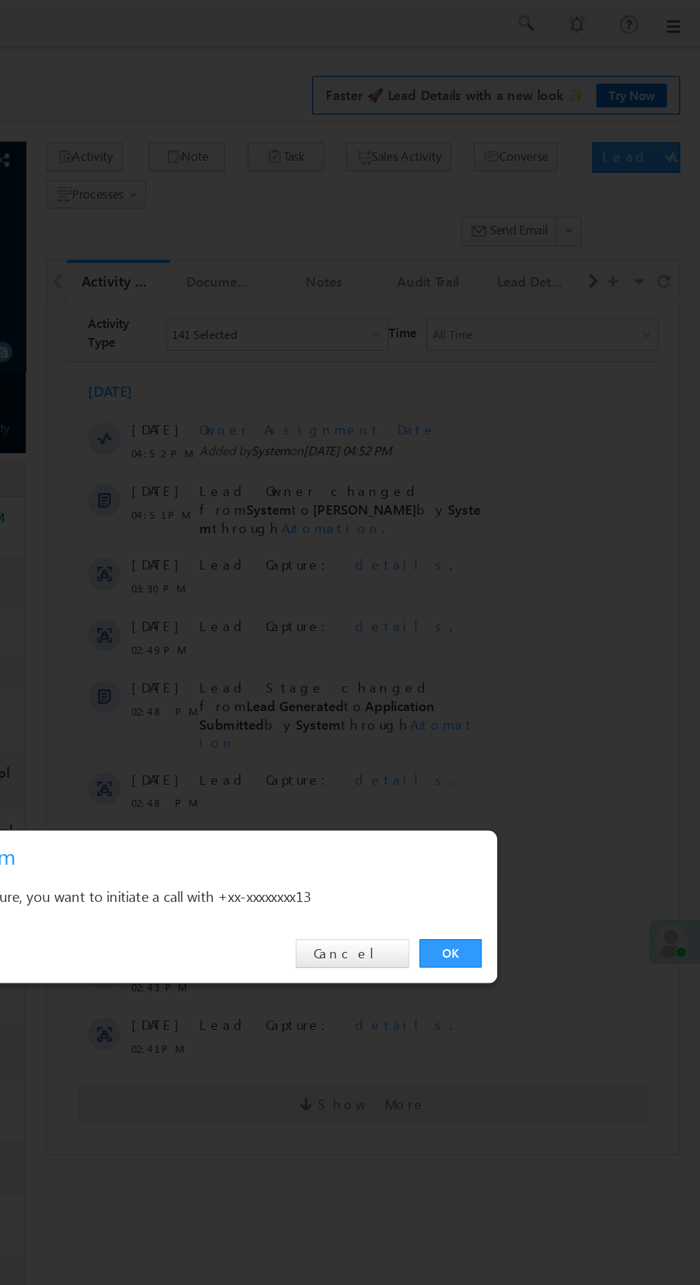
click at [528, 666] on link "OK" at bounding box center [526, 666] width 44 height 20
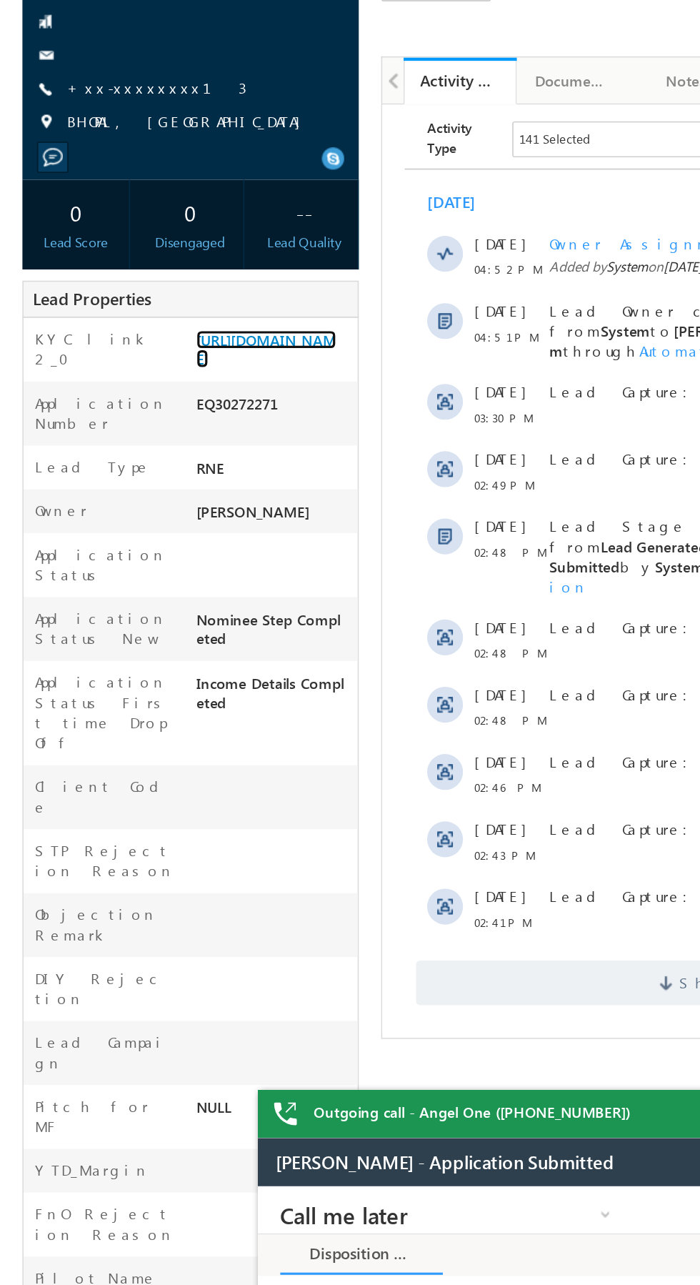
click at [177, 418] on link "https://angelbroking1-pk3em7sa.customui-test.leadsquared.com?leadId=f1e2987e-06…" at bounding box center [169, 406] width 89 height 24
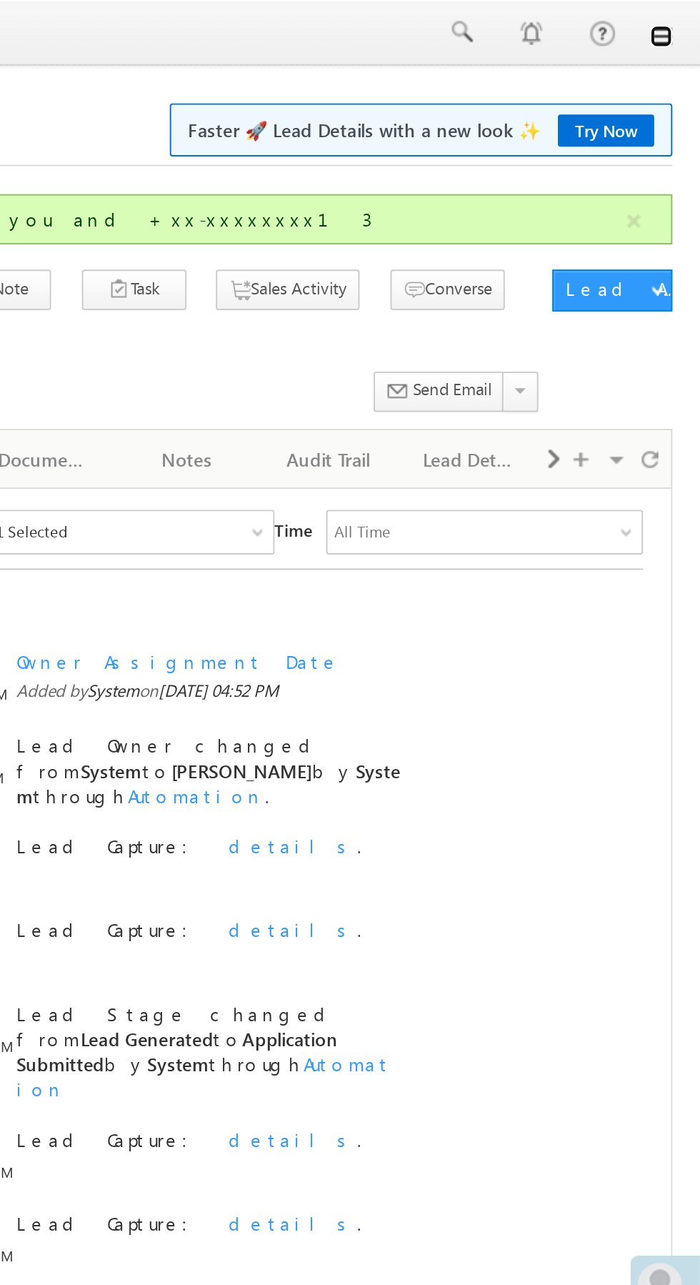
click at [685, 22] on link at bounding box center [679, 18] width 11 height 11
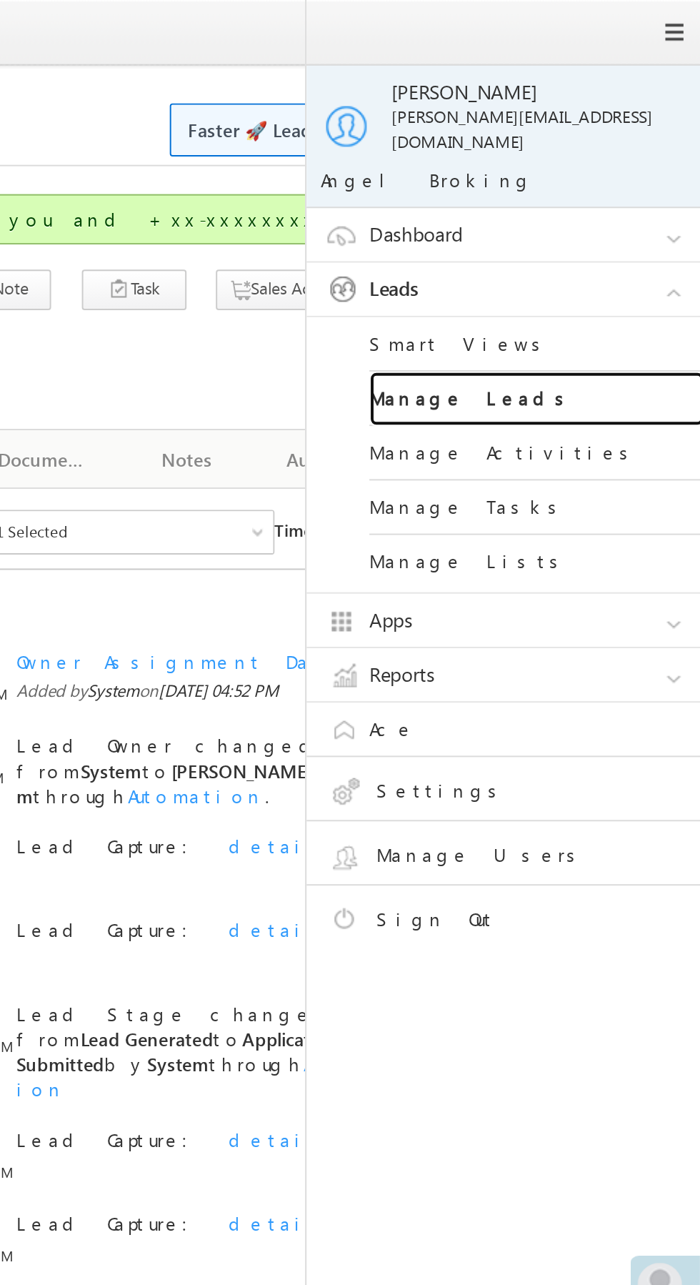
click at [636, 192] on link "Manage Leads" at bounding box center [616, 204] width 171 height 28
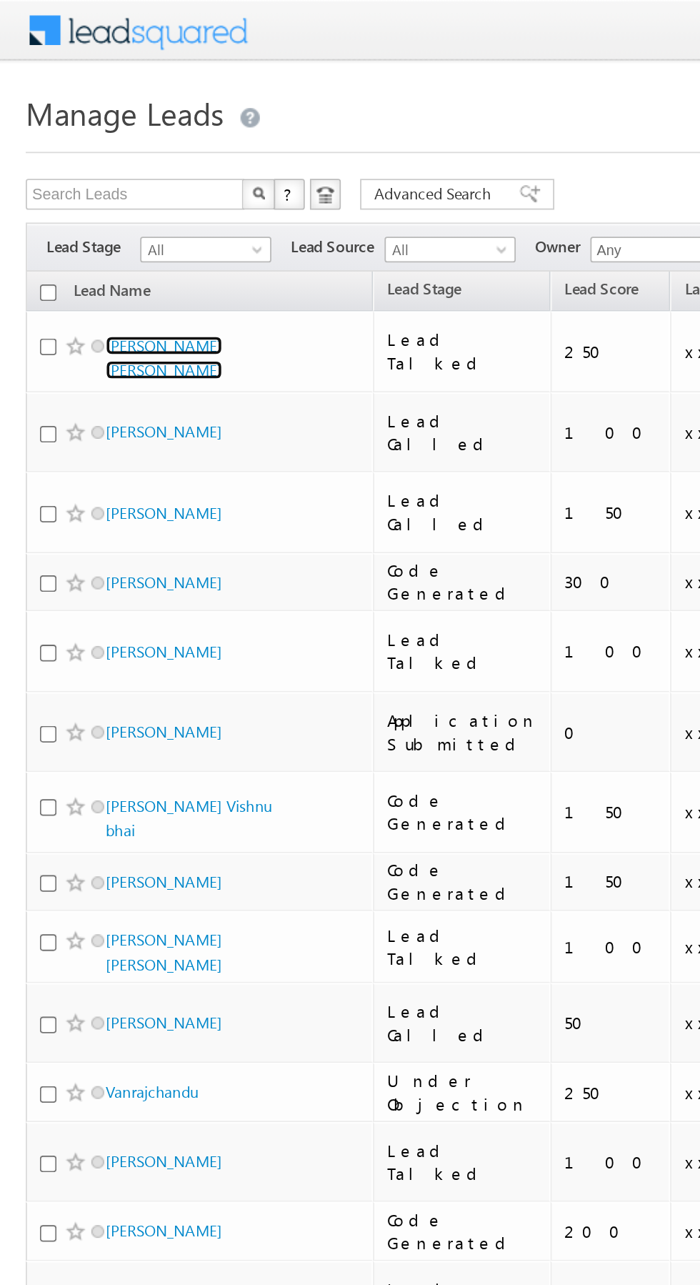
click at [123, 189] on link "[PERSON_NAME] [PERSON_NAME]" at bounding box center [91, 198] width 65 height 24
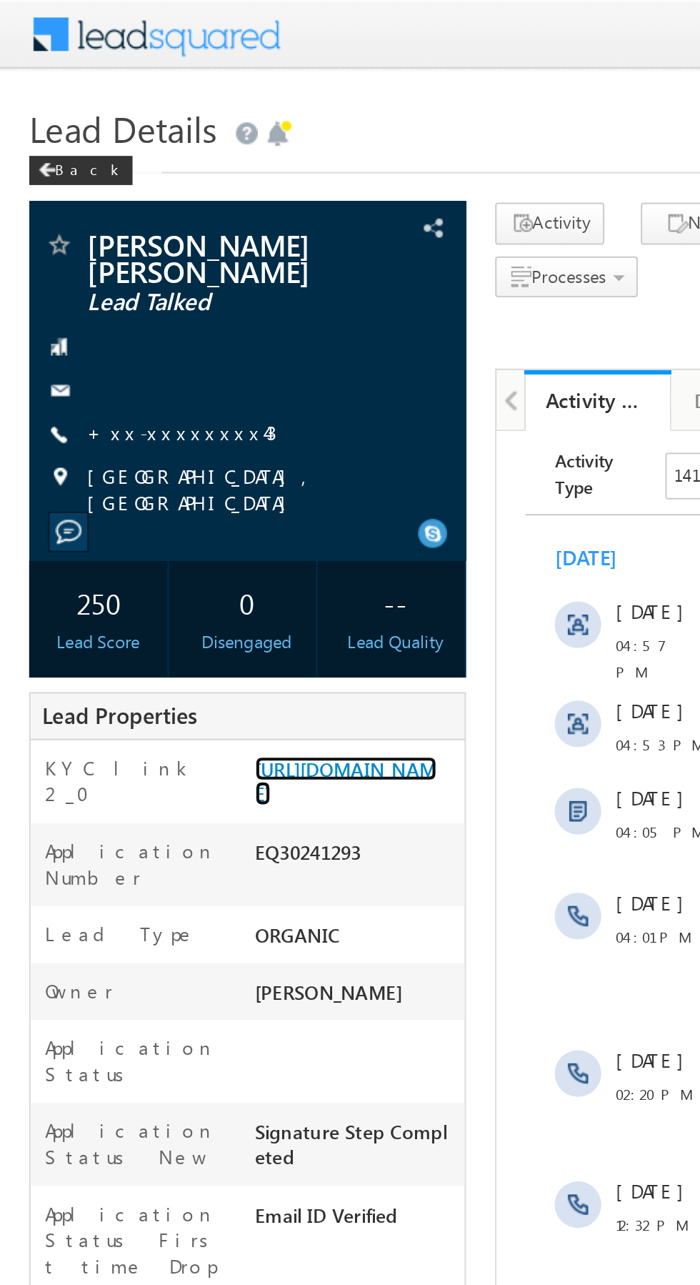
click at [161, 392] on link "https://angelbroking1-pk3em7sa.customui-test.leadsquared.com?leadId=74d2fa10-42…" at bounding box center [169, 383] width 89 height 24
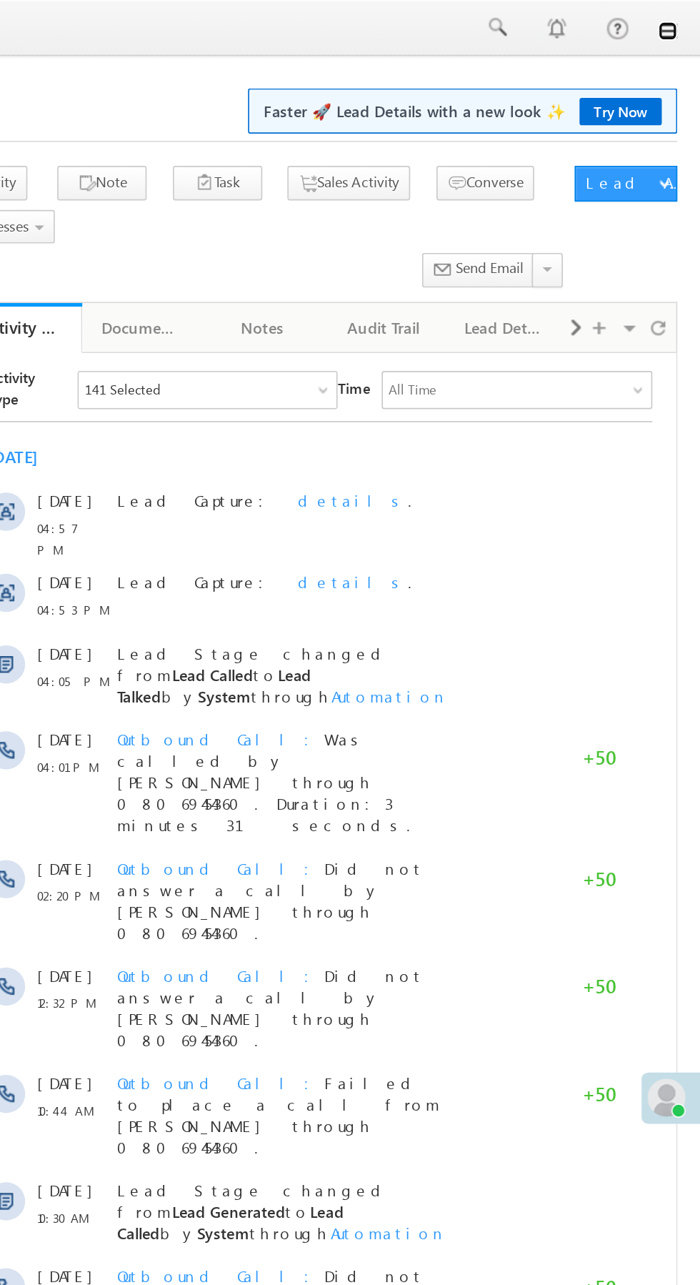
click at [679, 21] on link at bounding box center [679, 18] width 11 height 11
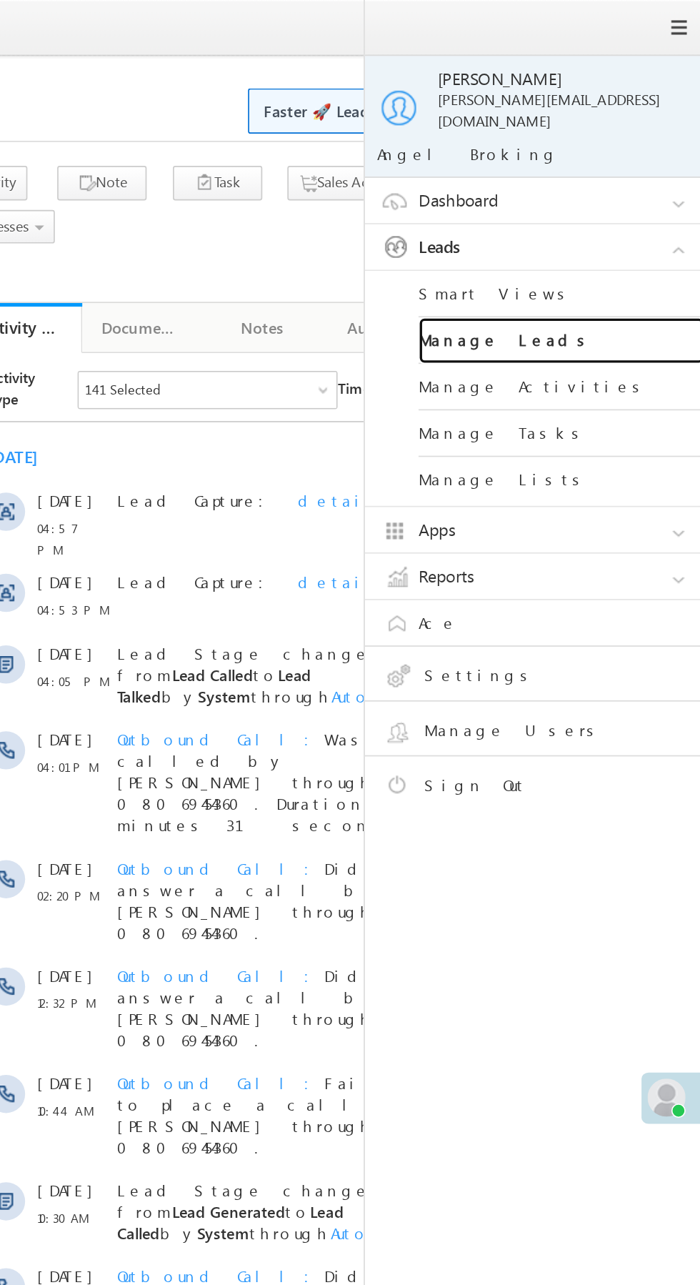
click at [642, 192] on link "Manage Leads" at bounding box center [616, 204] width 171 height 28
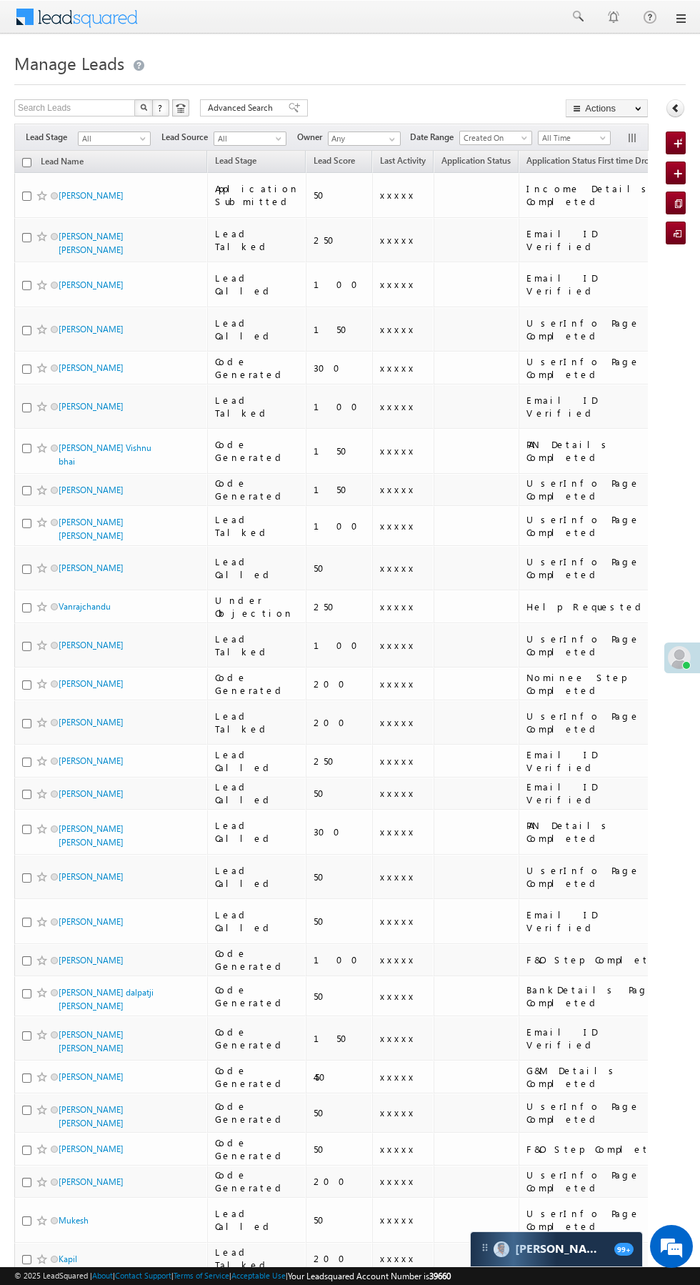
scroll to position [0, 11]
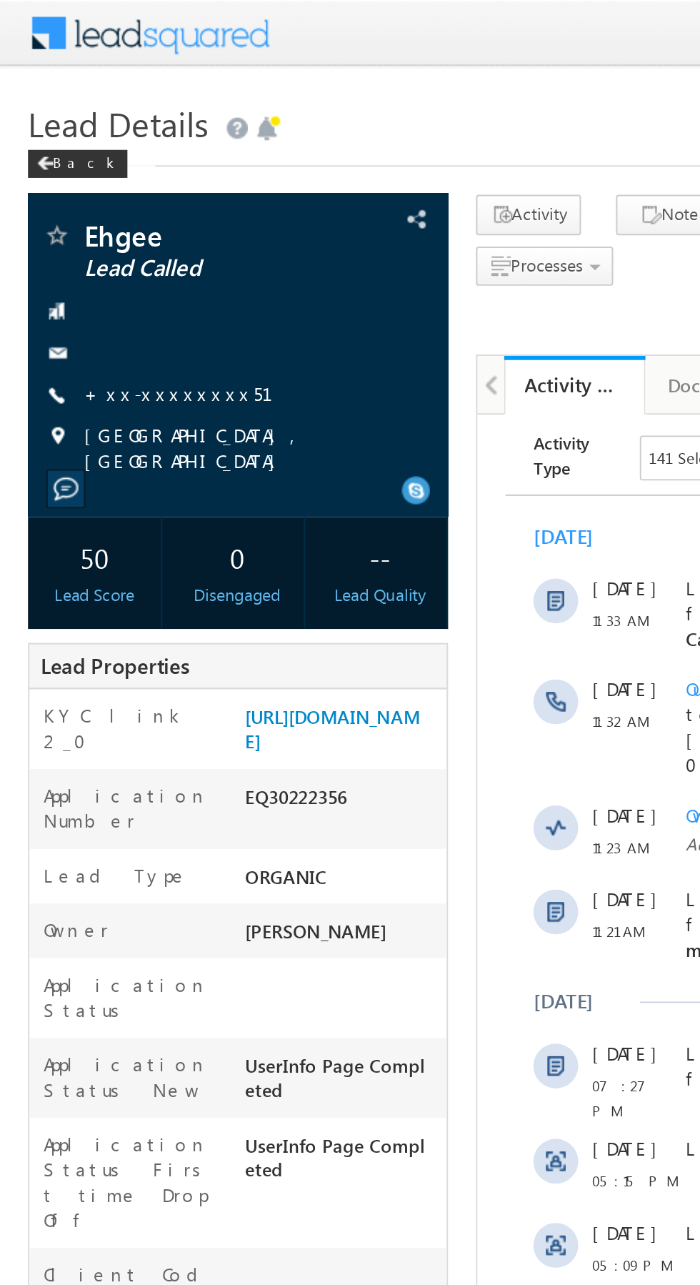
click at [94, 204] on link "+xx-xxxxxxxx51" at bounding box center [100, 200] width 114 height 12
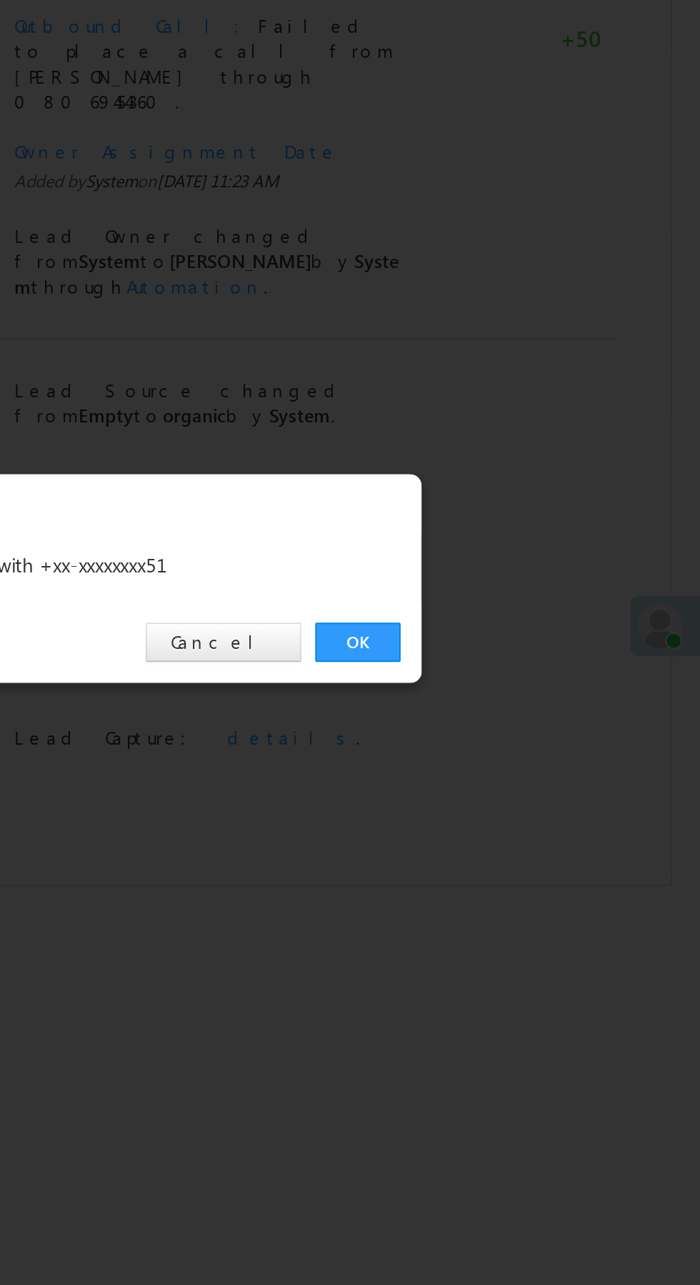
click at [524, 660] on link "OK" at bounding box center [526, 666] width 44 height 20
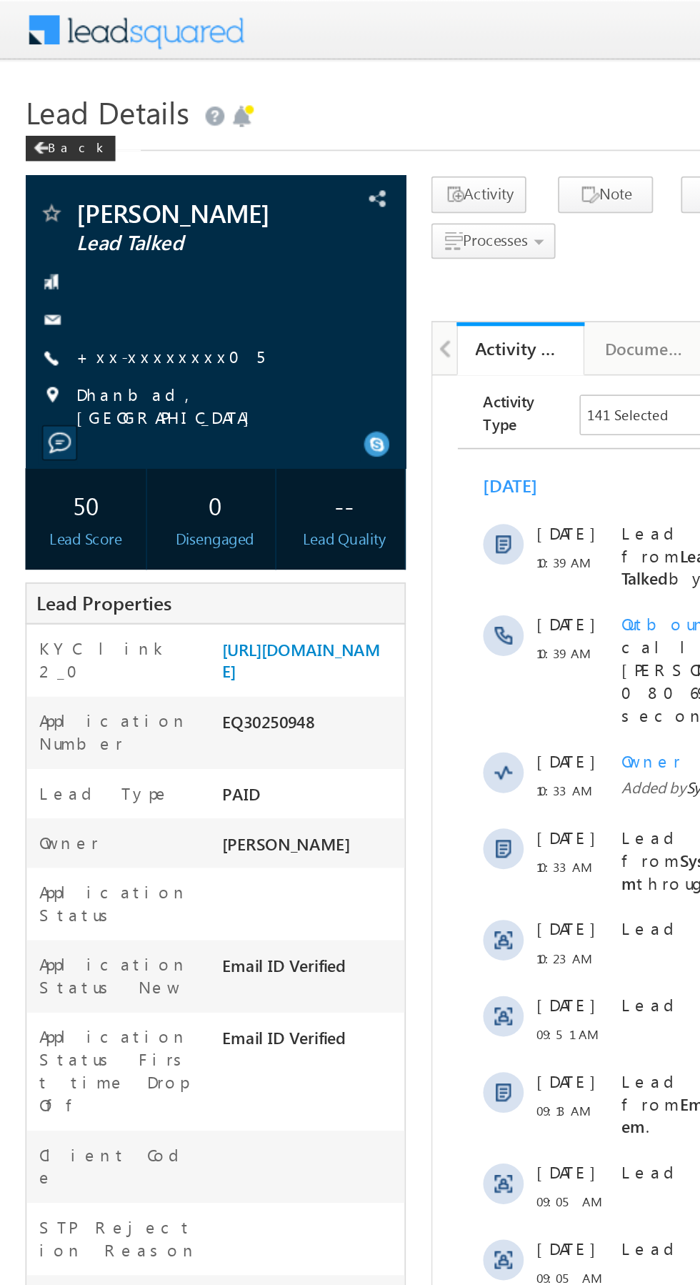
click at [86, 204] on link "+xx-xxxxxxxx05" at bounding box center [96, 200] width 106 height 12
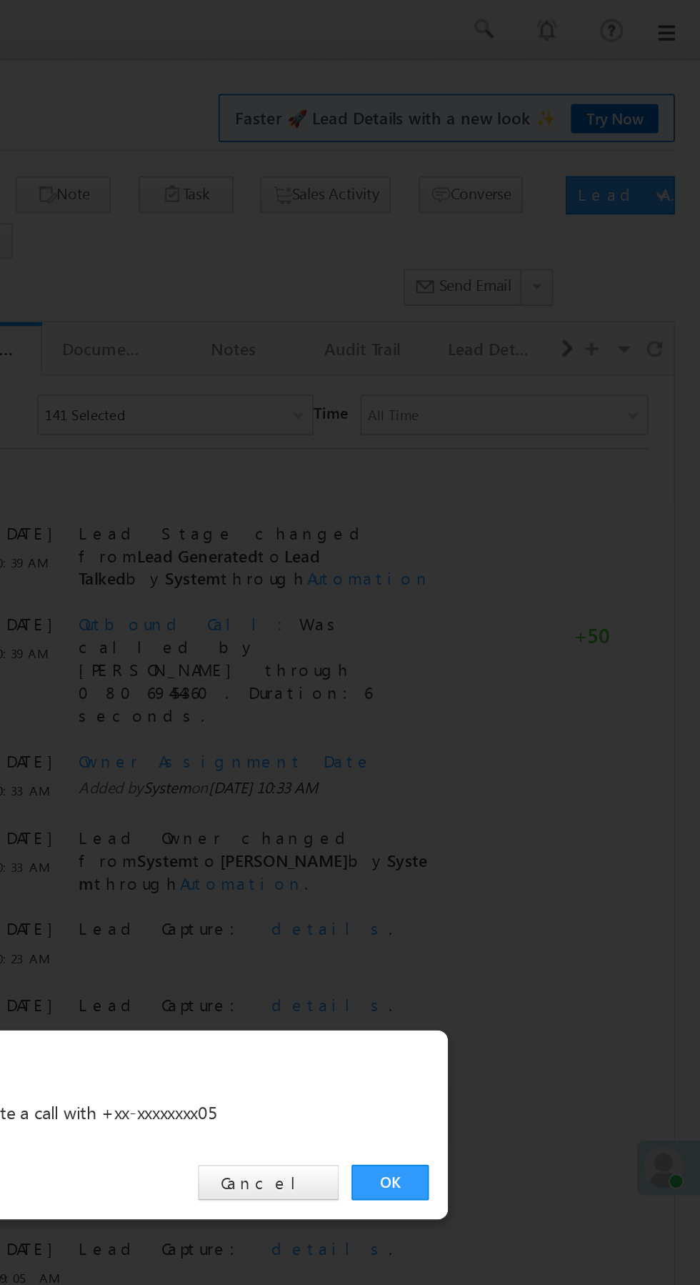
click at [525, 665] on link "OK" at bounding box center [526, 666] width 44 height 20
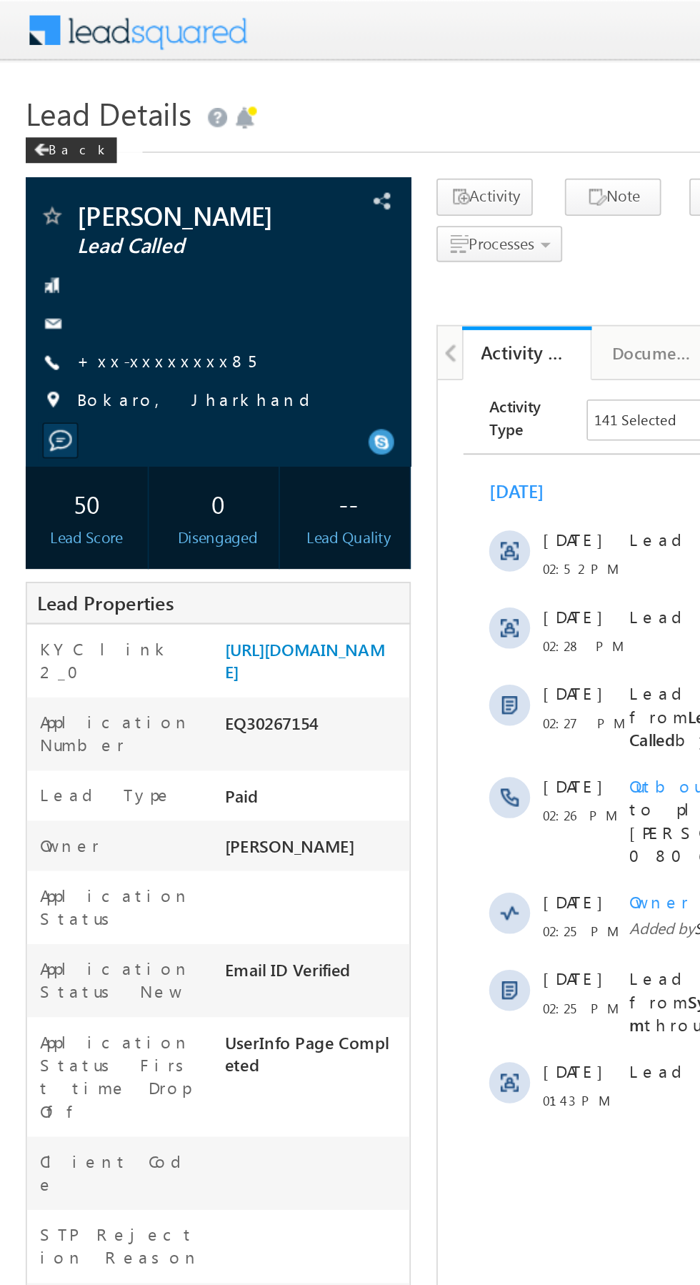
click at [82, 200] on link "+xx-xxxxxxxx85" at bounding box center [92, 200] width 99 height 12
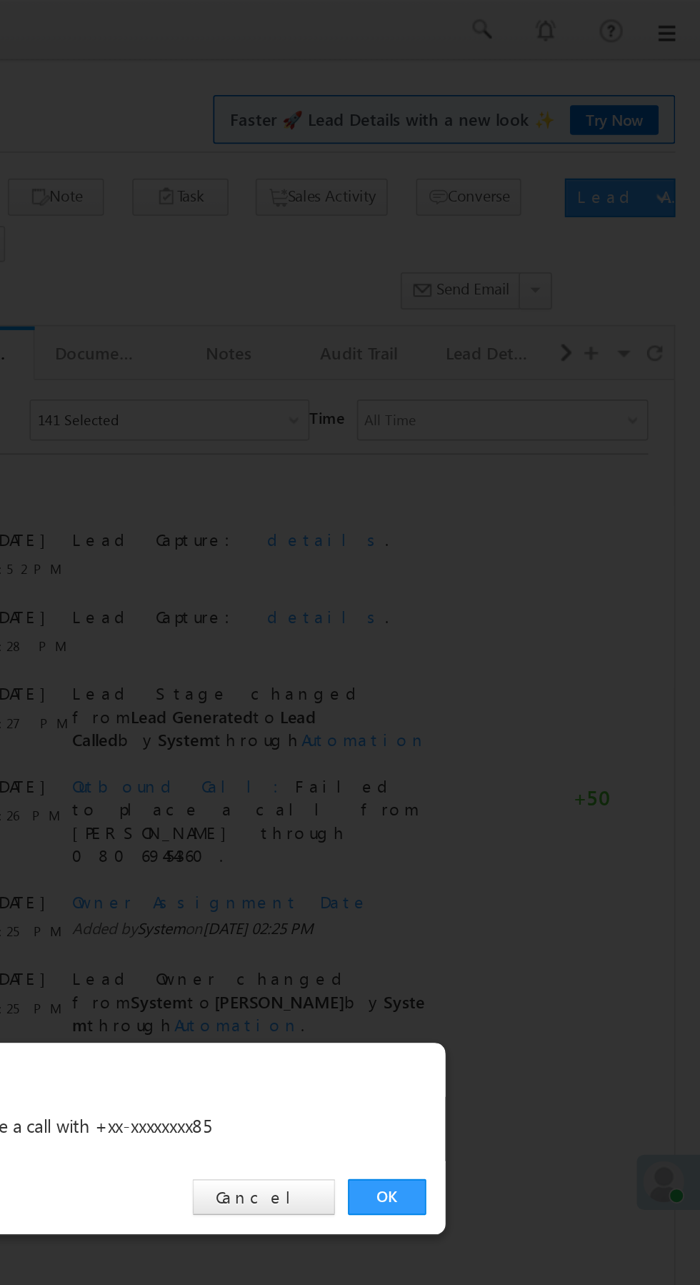
click at [522, 662] on link "OK" at bounding box center [526, 666] width 44 height 20
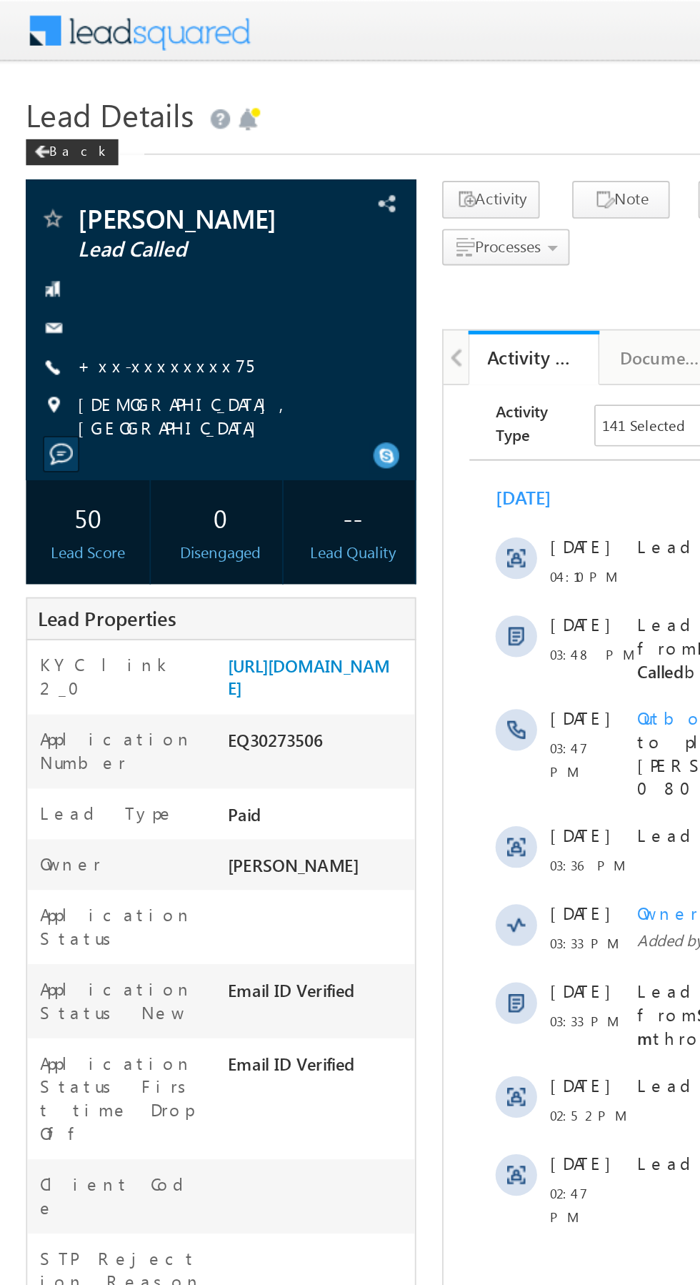
click at [91, 202] on link "+xx-xxxxxxxx75" at bounding box center [91, 200] width 96 height 12
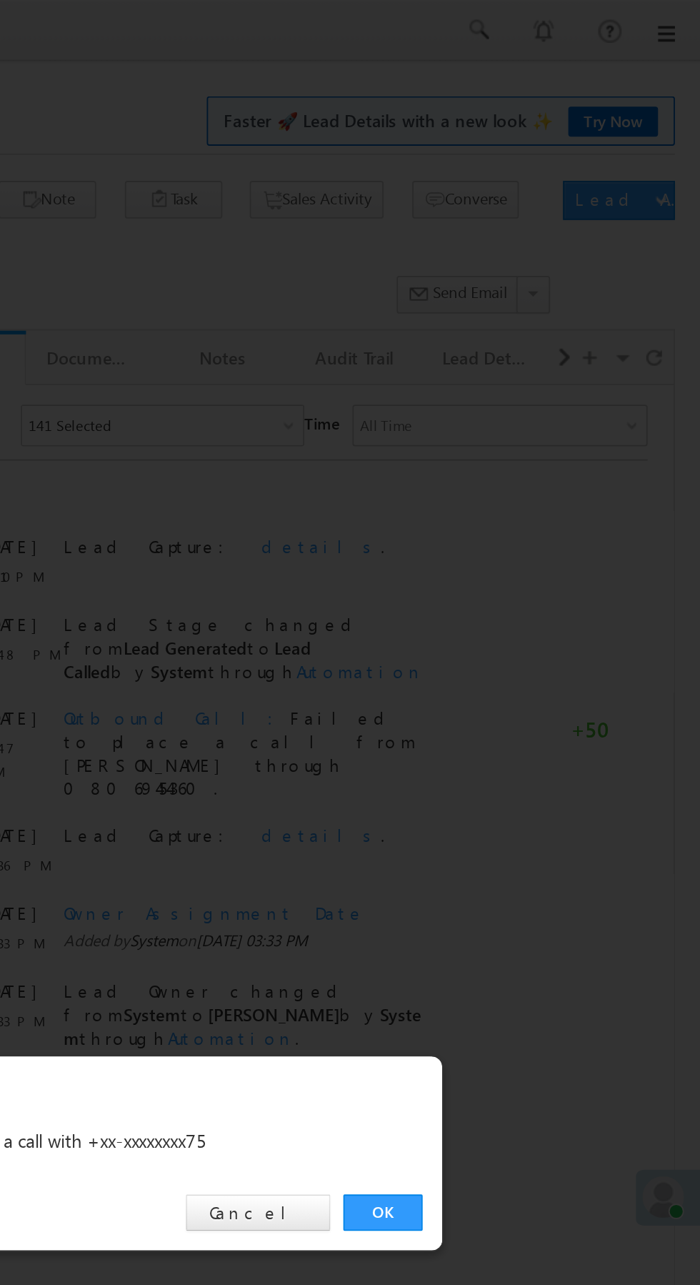
click at [521, 663] on link "OK" at bounding box center [526, 666] width 44 height 20
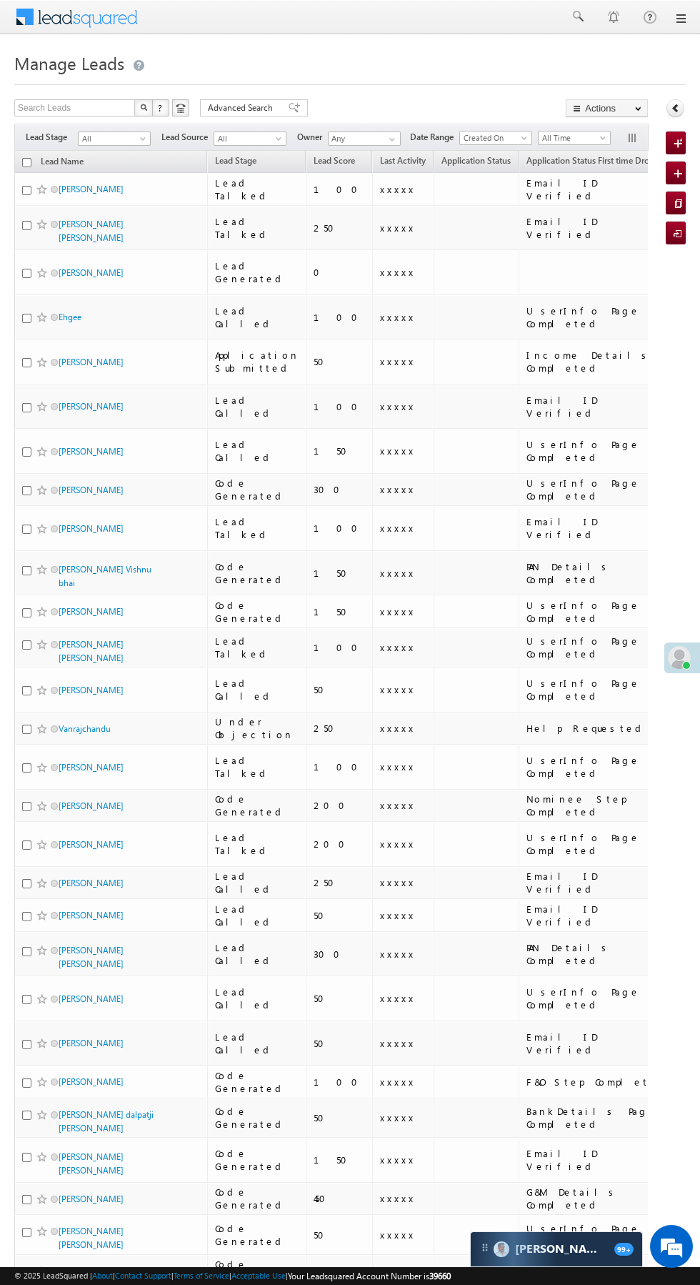
scroll to position [3, 0]
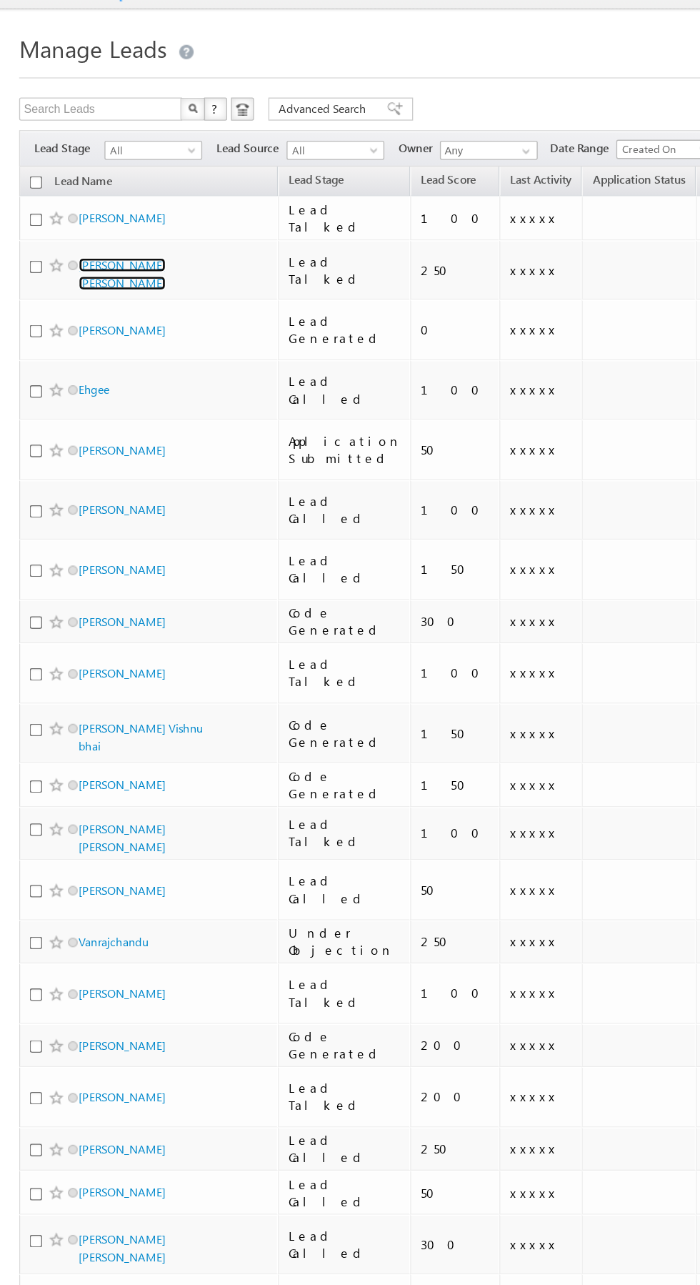
click at [119, 223] on link "Chander Kumar Thakor" at bounding box center [91, 228] width 65 height 24
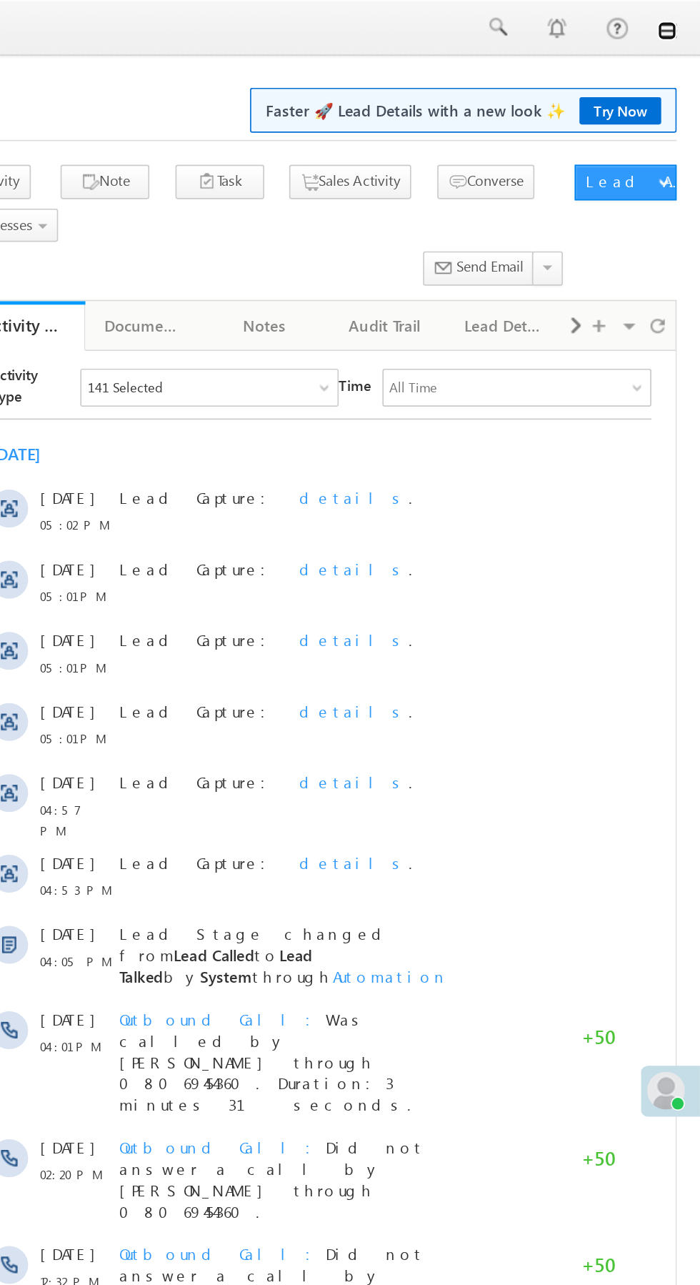
click at [684, 17] on link at bounding box center [679, 18] width 11 height 11
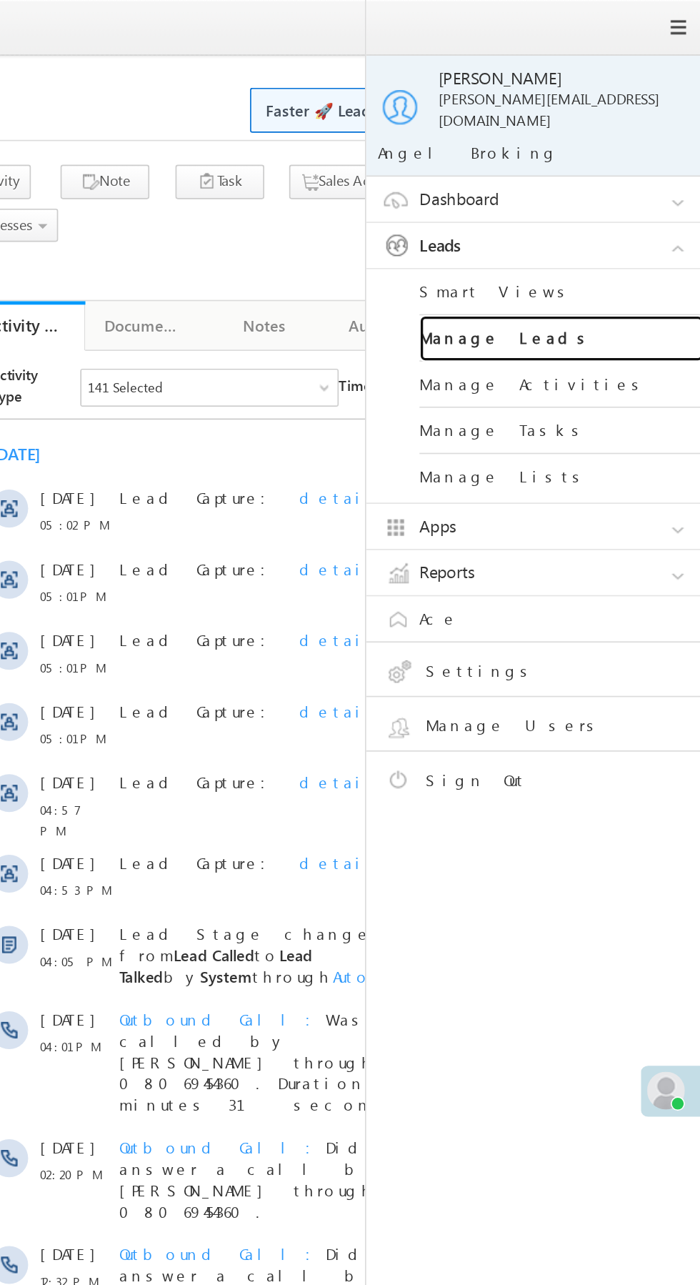
click at [638, 191] on link "Manage Leads" at bounding box center [616, 204] width 171 height 28
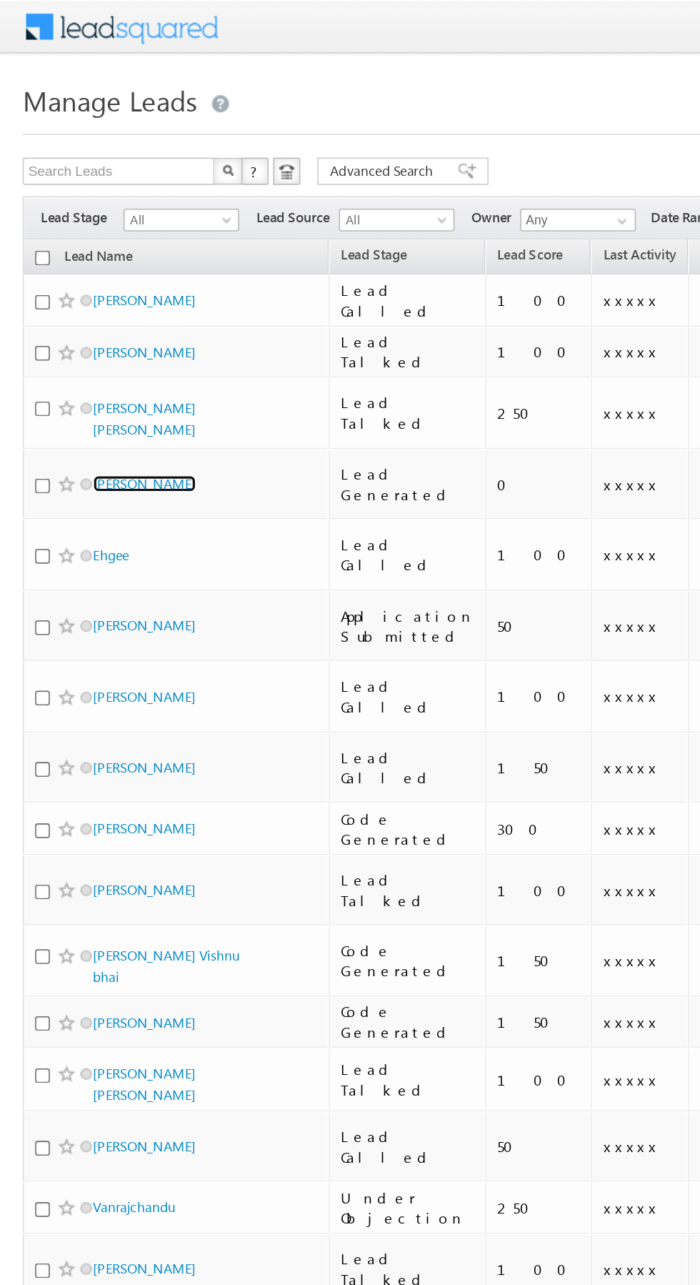
click at [105, 299] on link "[PERSON_NAME]" at bounding box center [91, 304] width 65 height 11
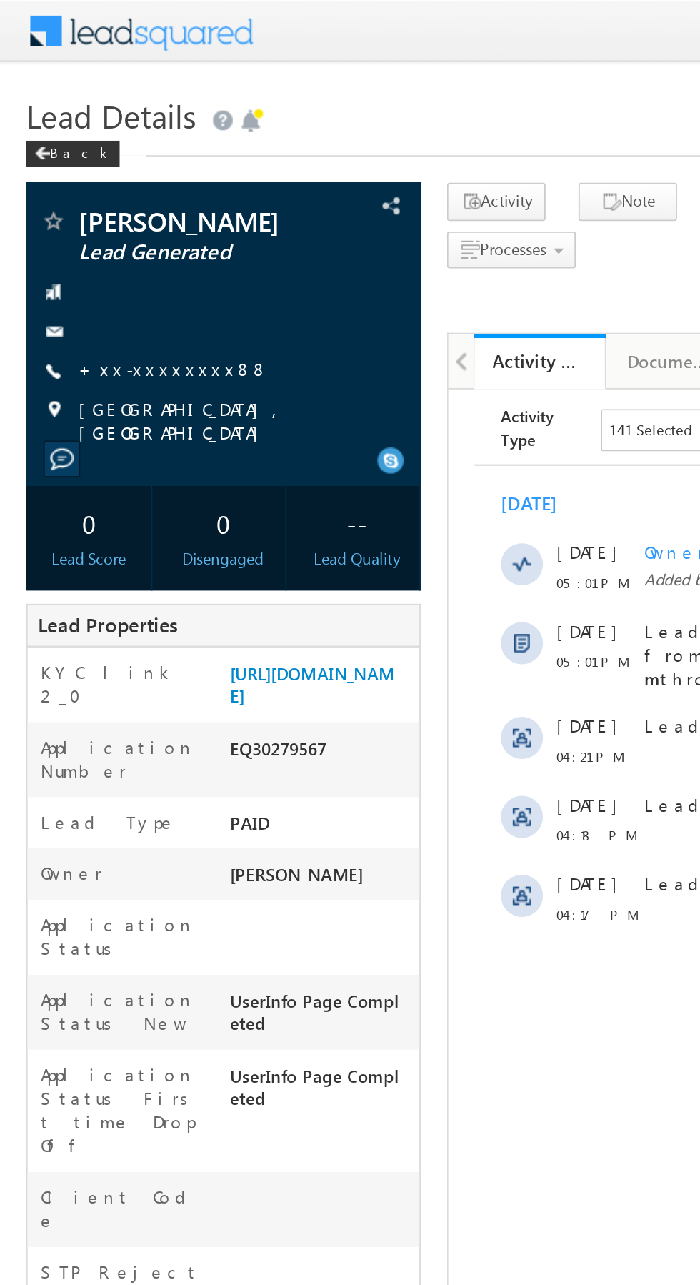
click at [90, 195] on link "+xx-xxxxxxxx88" at bounding box center [95, 200] width 104 height 12
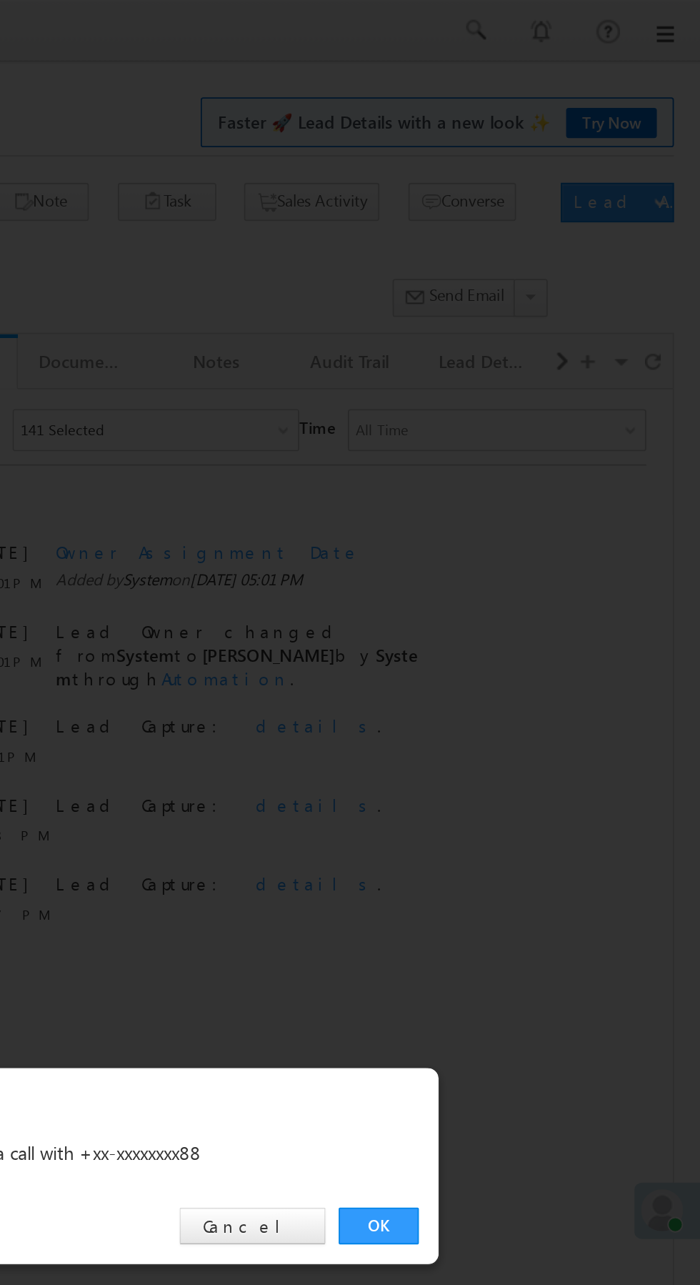
click at [519, 667] on link "OK" at bounding box center [526, 666] width 44 height 20
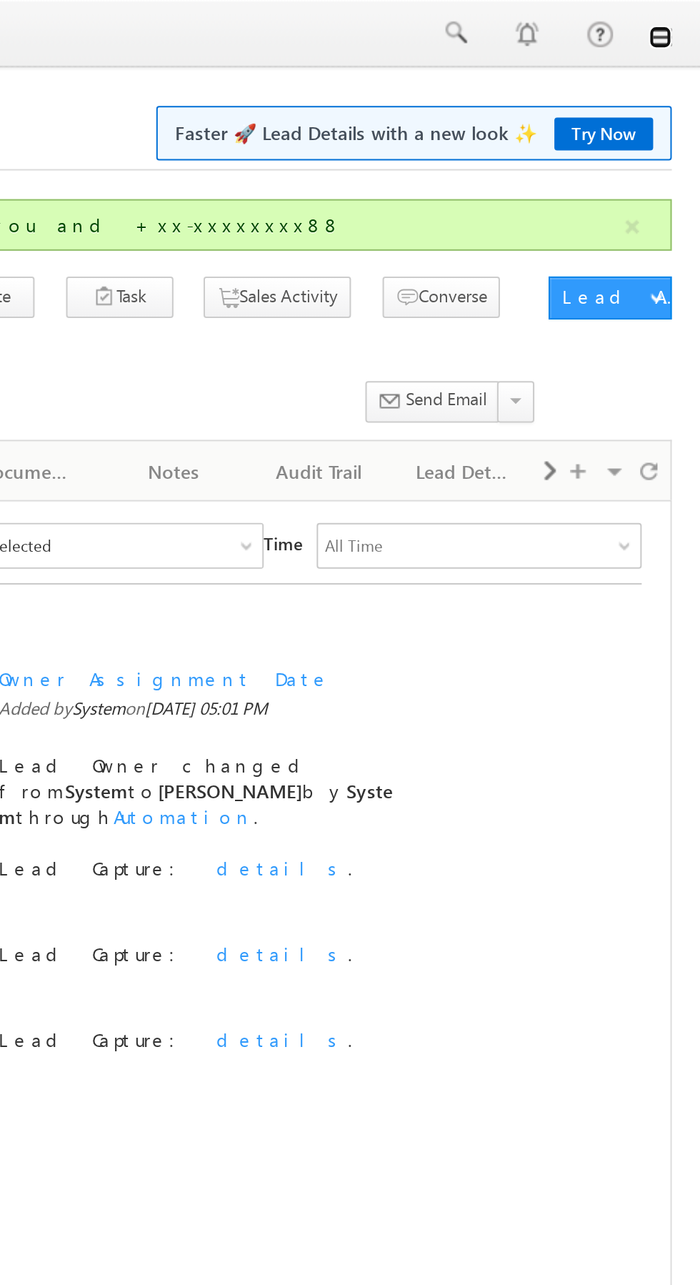
click at [684, 21] on link at bounding box center [679, 18] width 11 height 11
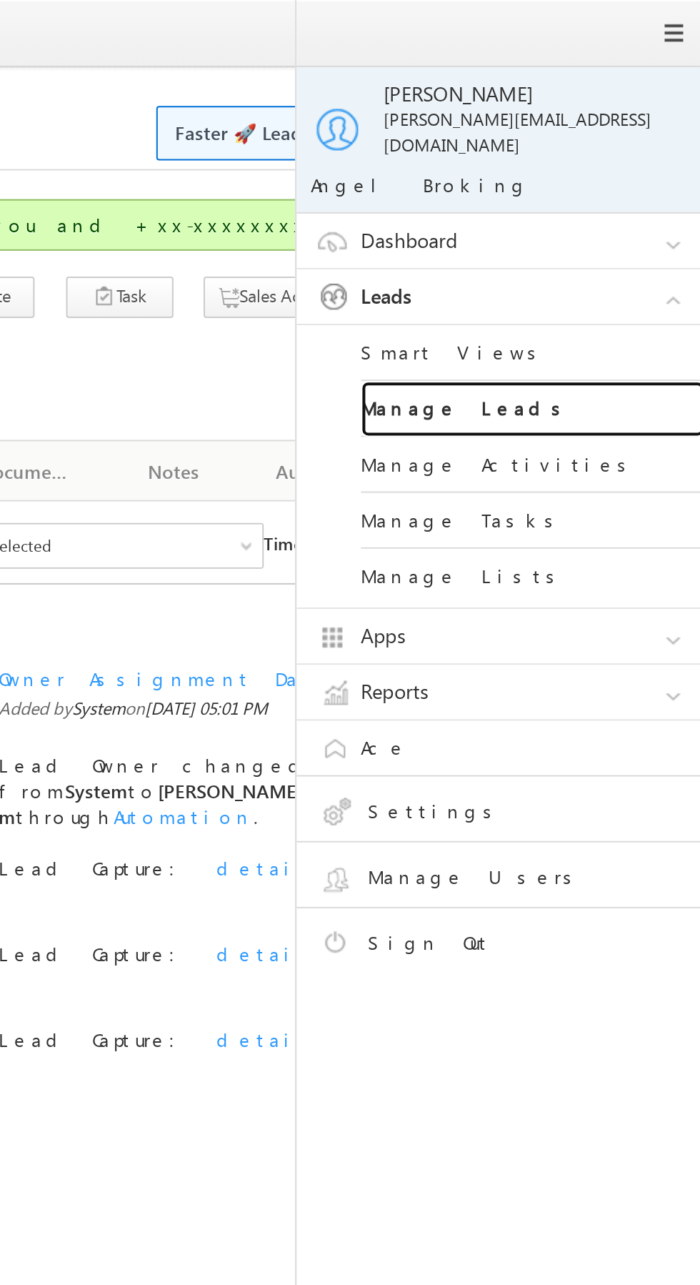
click at [630, 190] on link "Manage Leads" at bounding box center [616, 204] width 171 height 28
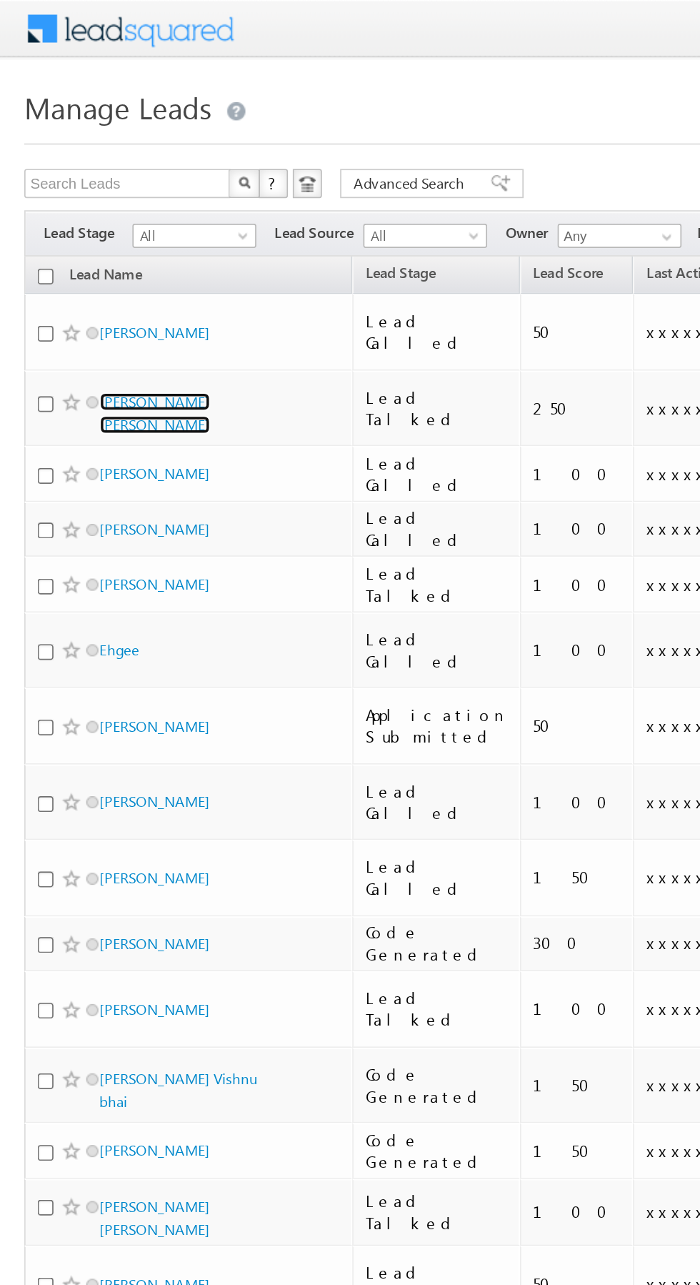
click at [118, 231] on link "[PERSON_NAME] [PERSON_NAME]" at bounding box center [91, 243] width 65 height 24
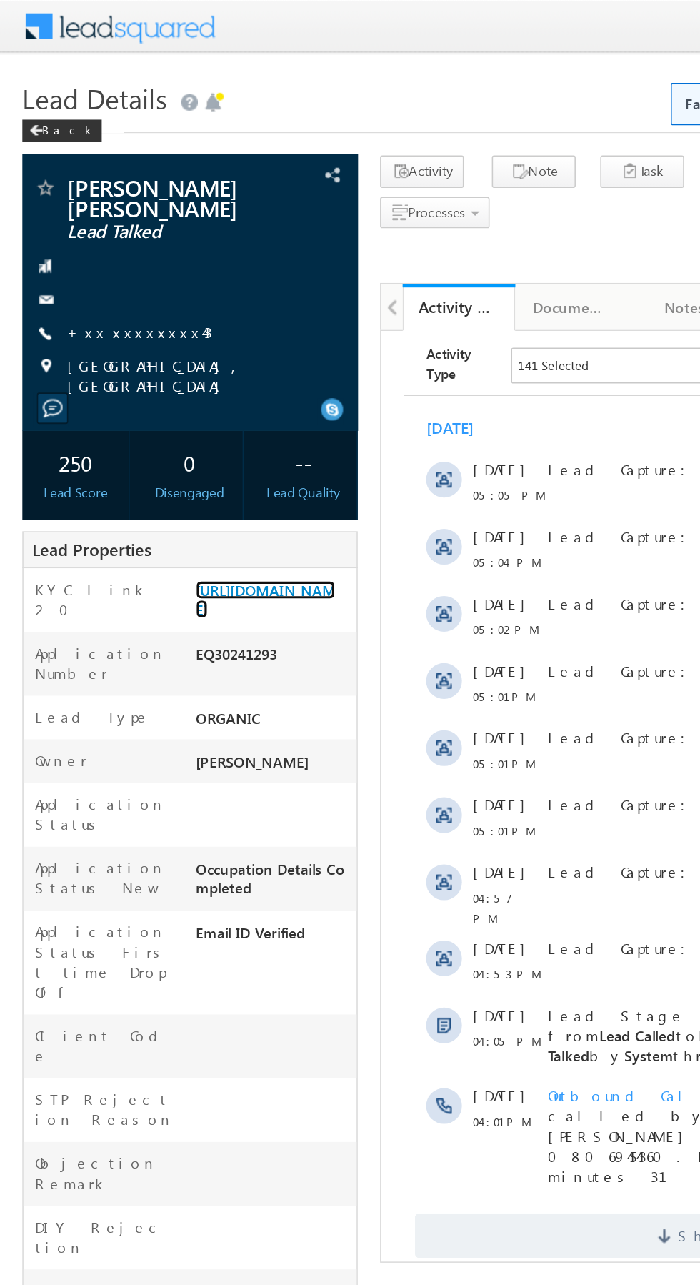
click at [163, 395] on link "[URL][DOMAIN_NAME]" at bounding box center [169, 383] width 89 height 24
click at [97, 218] on link "+xx-xxxxxxxx43" at bounding box center [89, 212] width 93 height 12
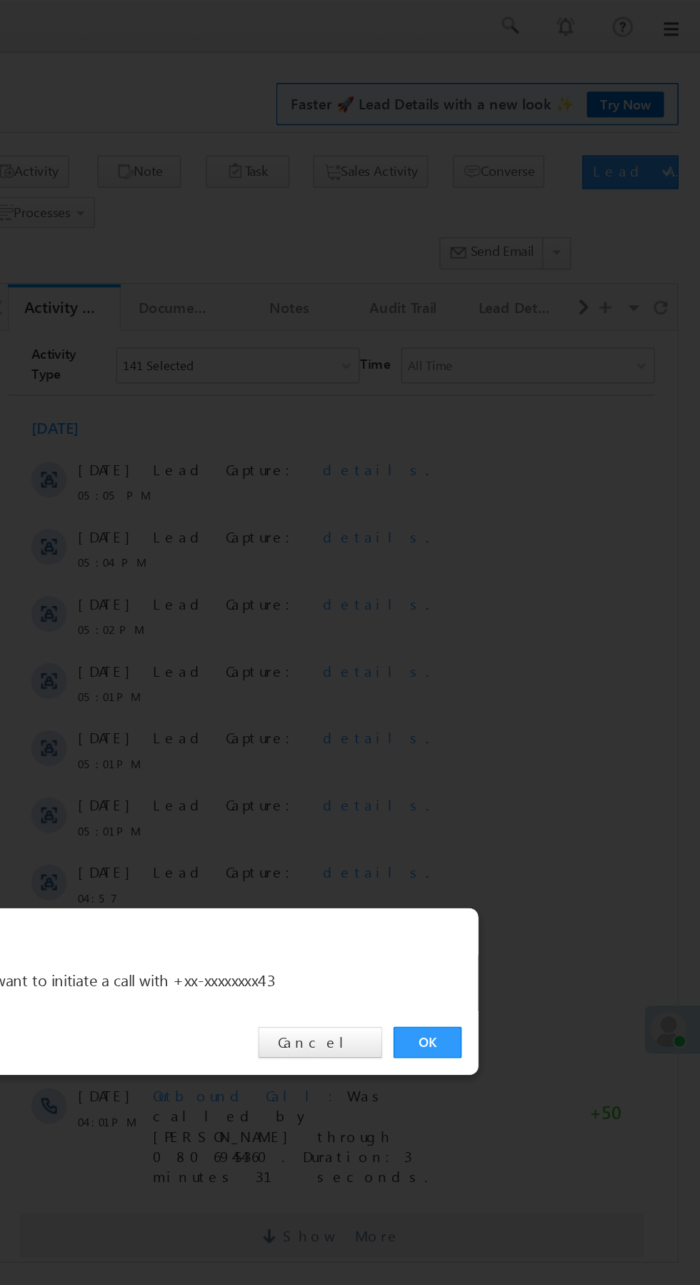
click at [523, 664] on link "OK" at bounding box center [526, 666] width 44 height 20
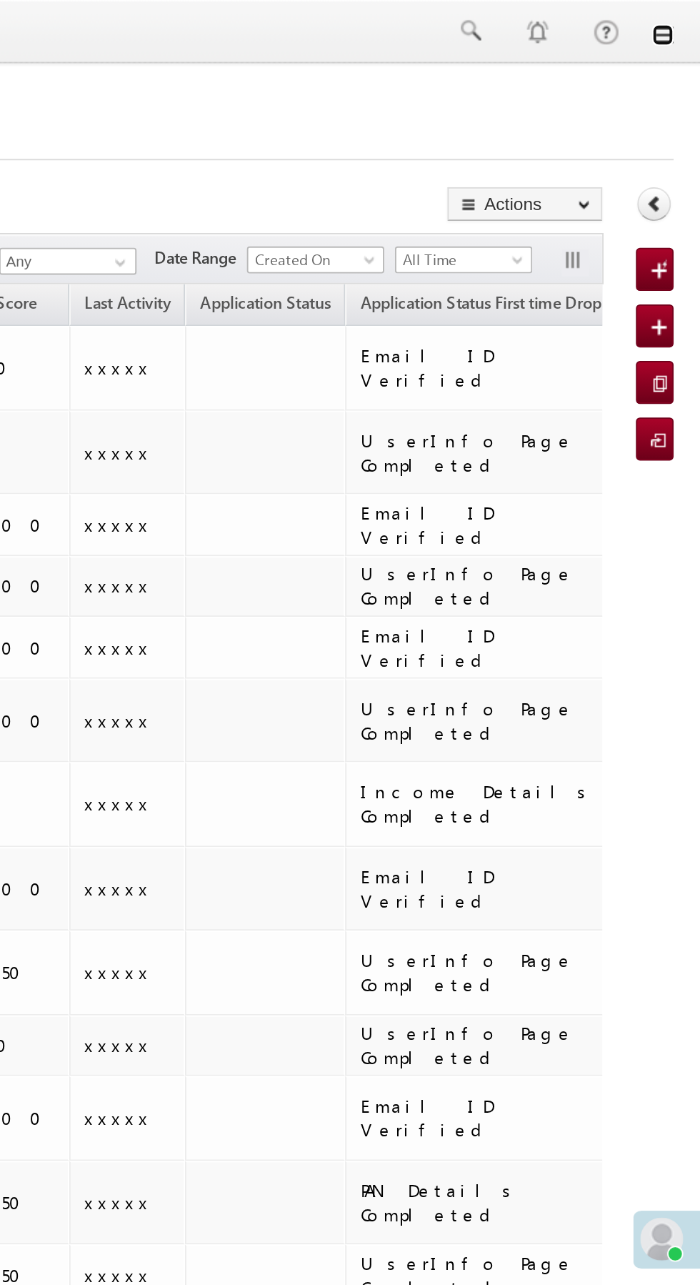
click at [679, 21] on link at bounding box center [679, 18] width 11 height 11
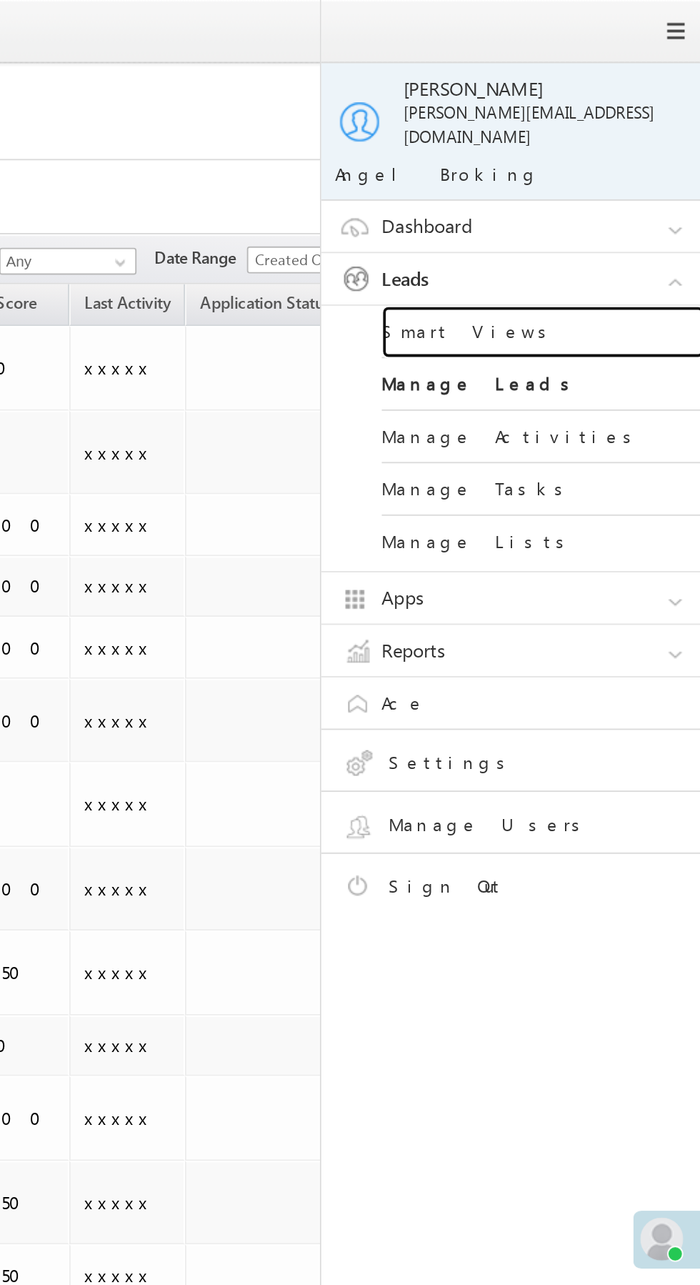
click at [627, 163] on link "Smart Views" at bounding box center [616, 176] width 171 height 28
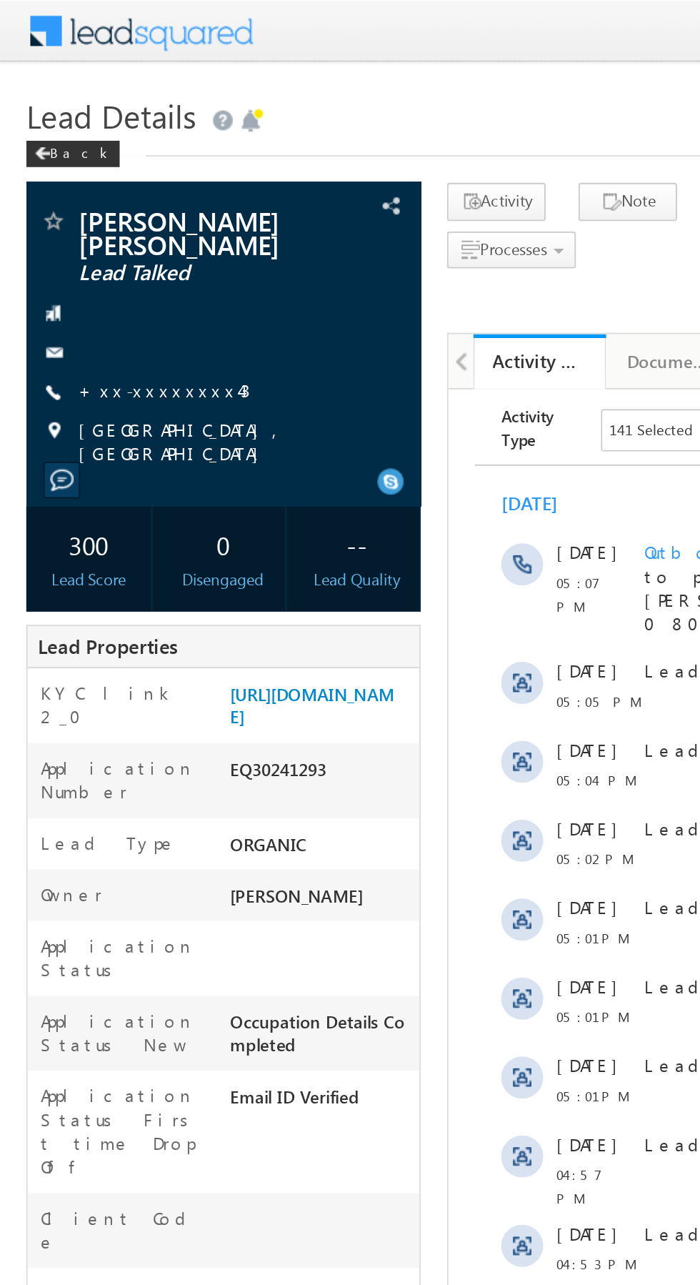
click at [89, 212] on link "+xx-xxxxxxxx43" at bounding box center [89, 212] width 93 height 12
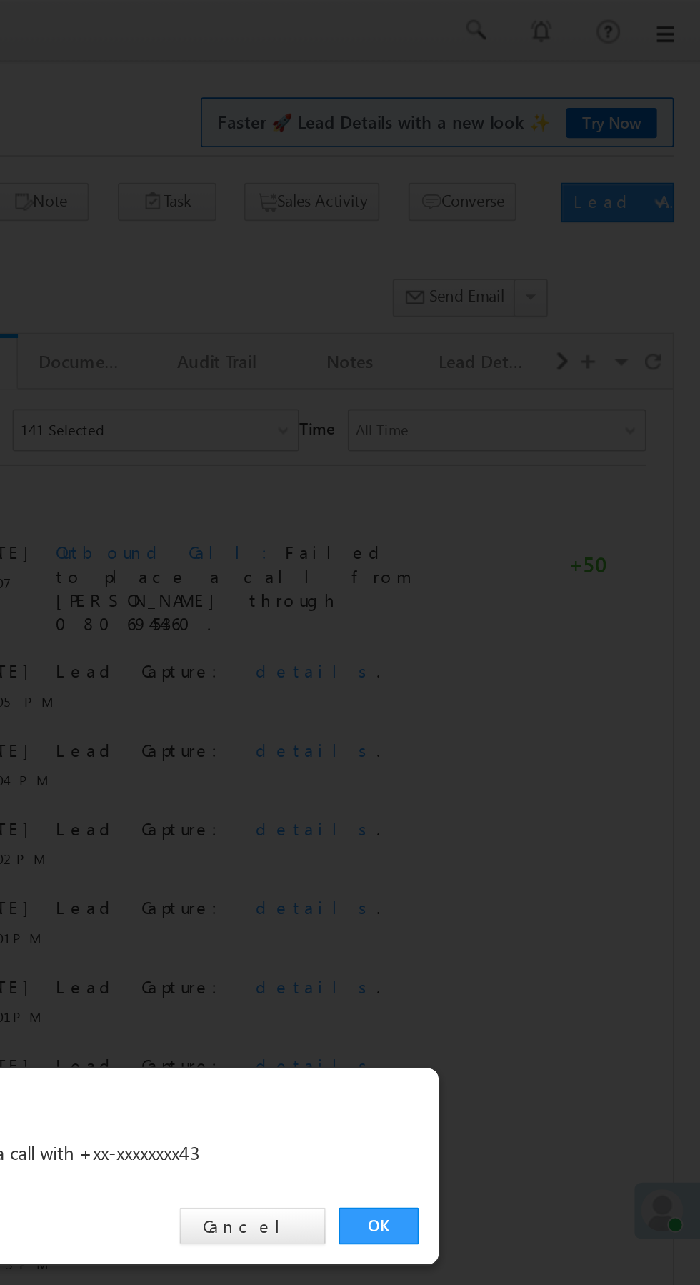
click at [524, 662] on link "OK" at bounding box center [526, 666] width 44 height 20
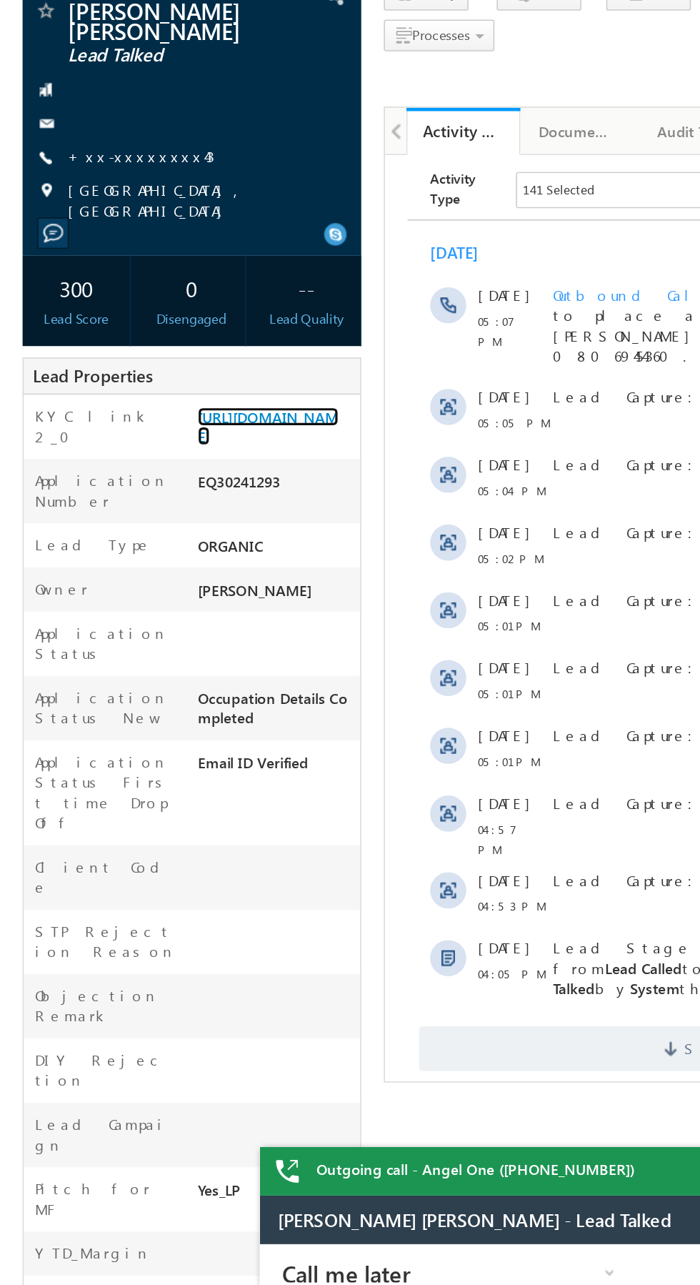
click at [150, 428] on link "[URL][DOMAIN_NAME]" at bounding box center [169, 421] width 89 height 24
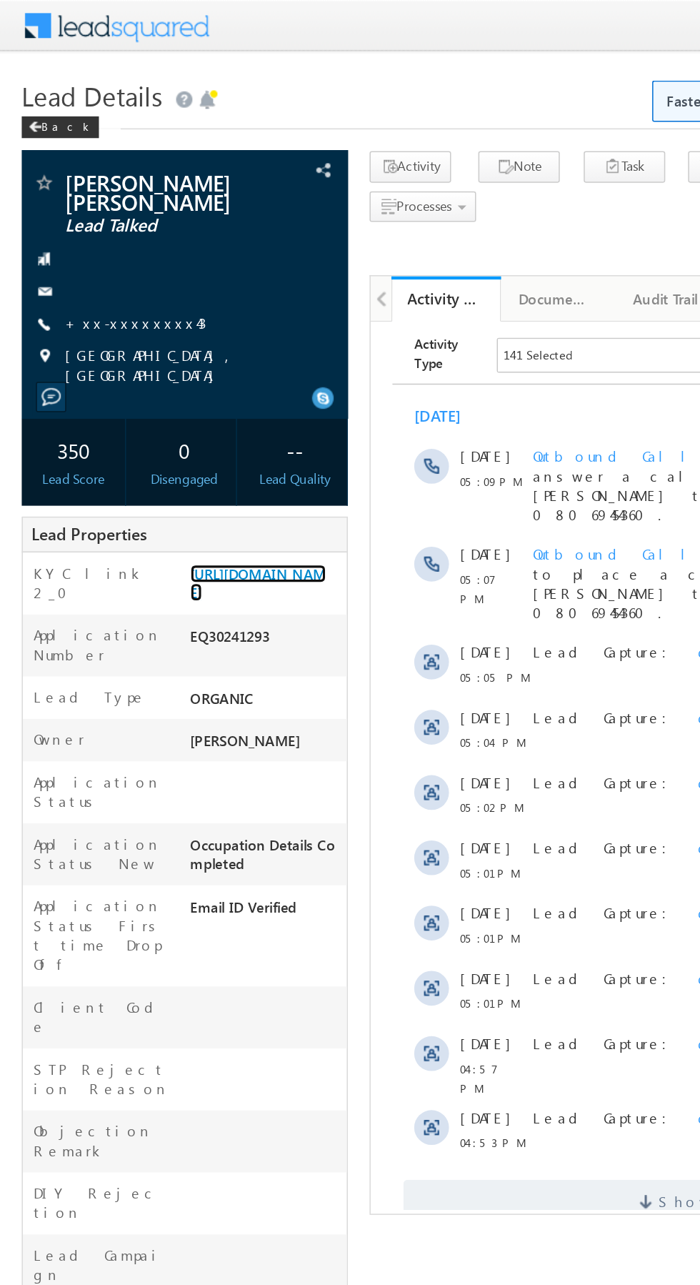
click at [176, 387] on link "[URL][DOMAIN_NAME]" at bounding box center [169, 383] width 89 height 24
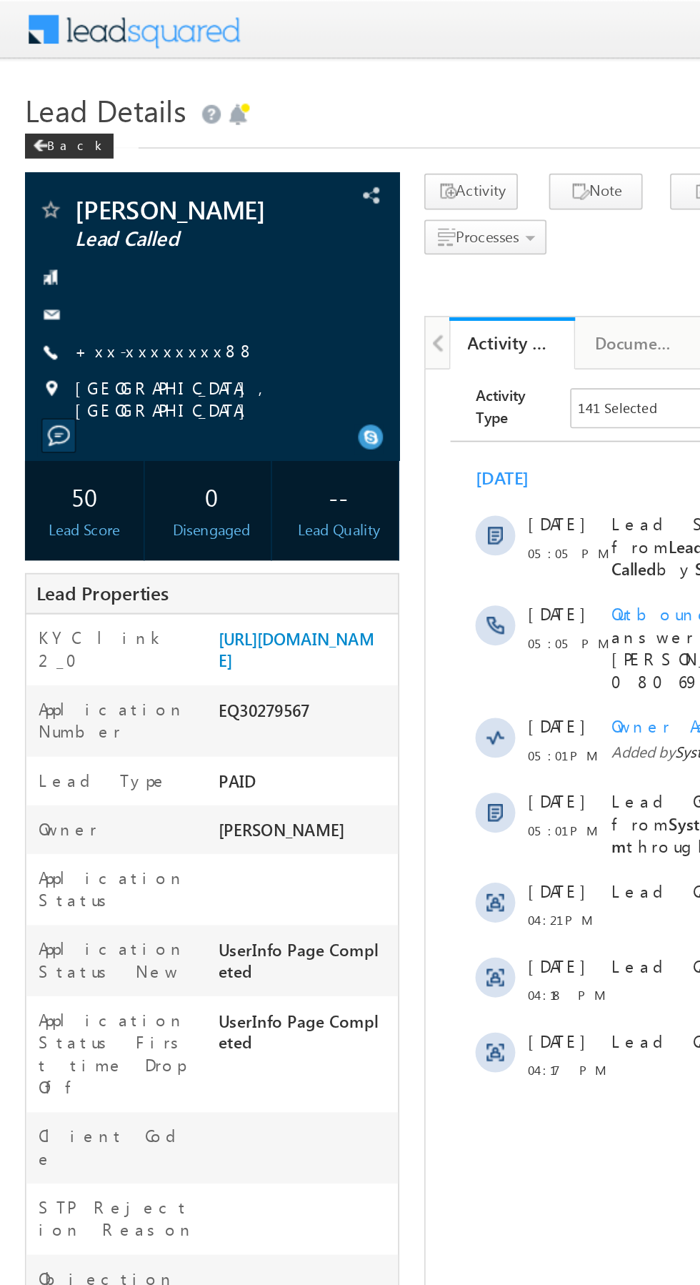
click at [86, 199] on link "+xx-xxxxxxxx88" at bounding box center [95, 200] width 104 height 12
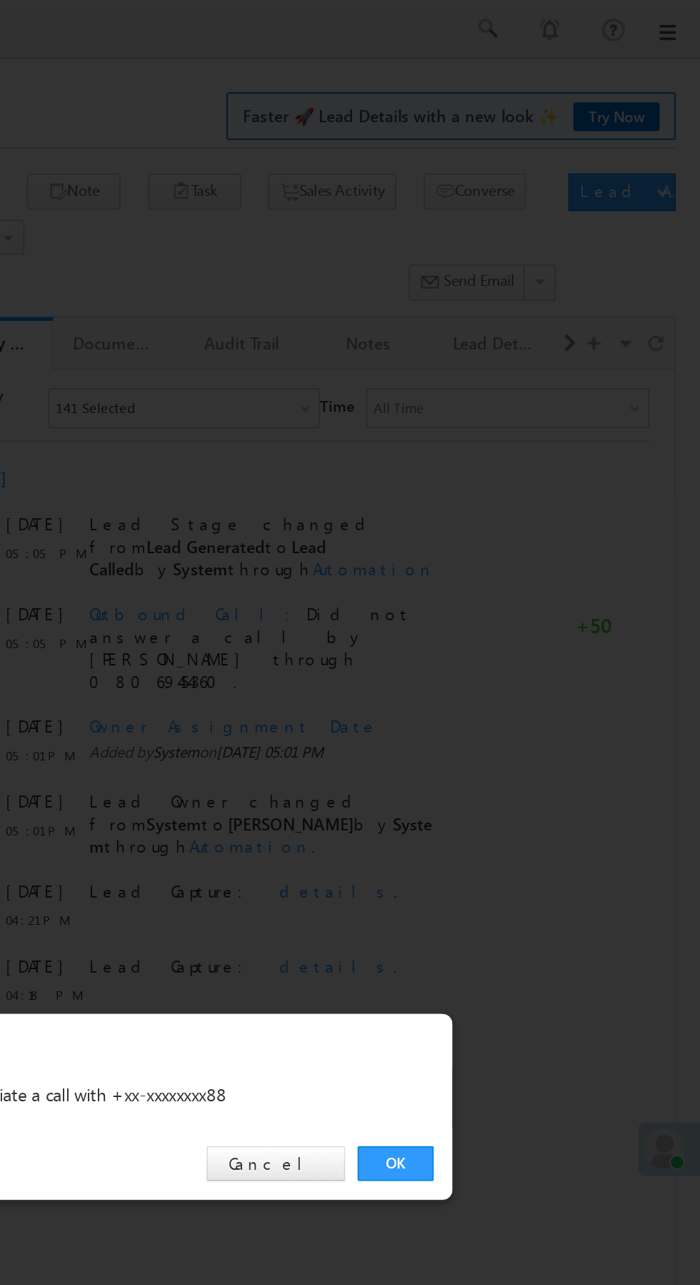
click at [527, 664] on link "OK" at bounding box center [526, 666] width 44 height 20
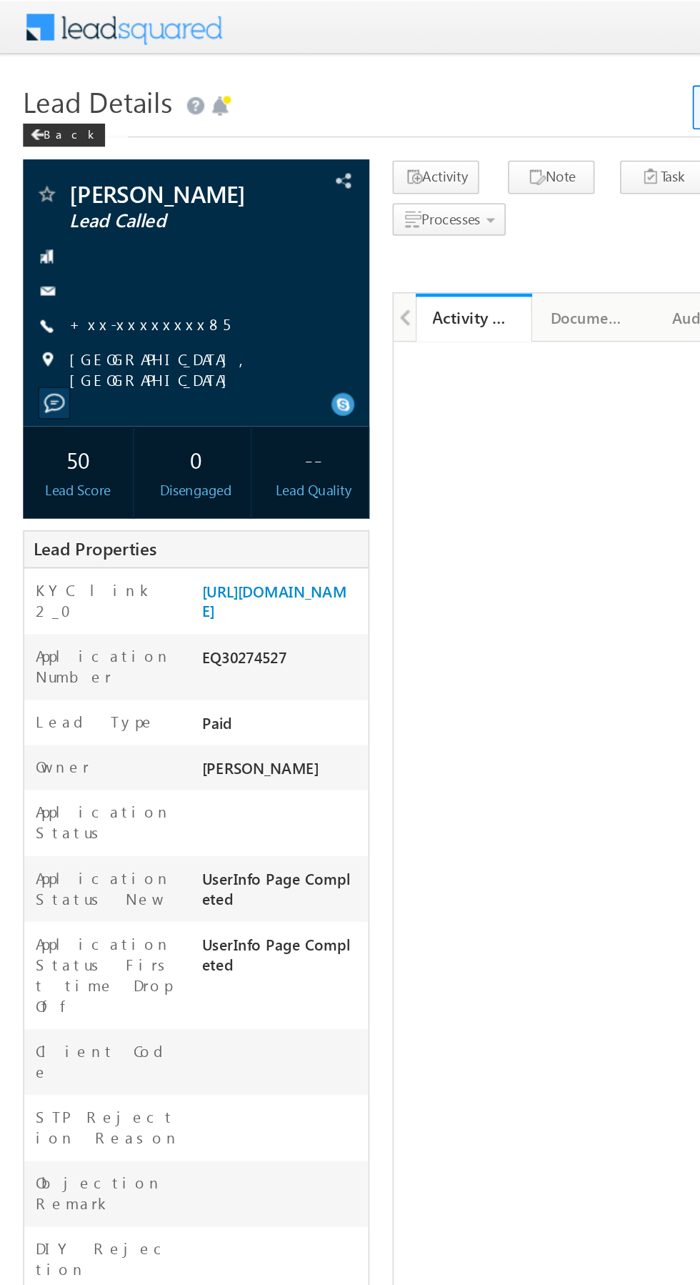
click at [82, 201] on link "+xx-xxxxxxxx85" at bounding box center [92, 200] width 99 height 12
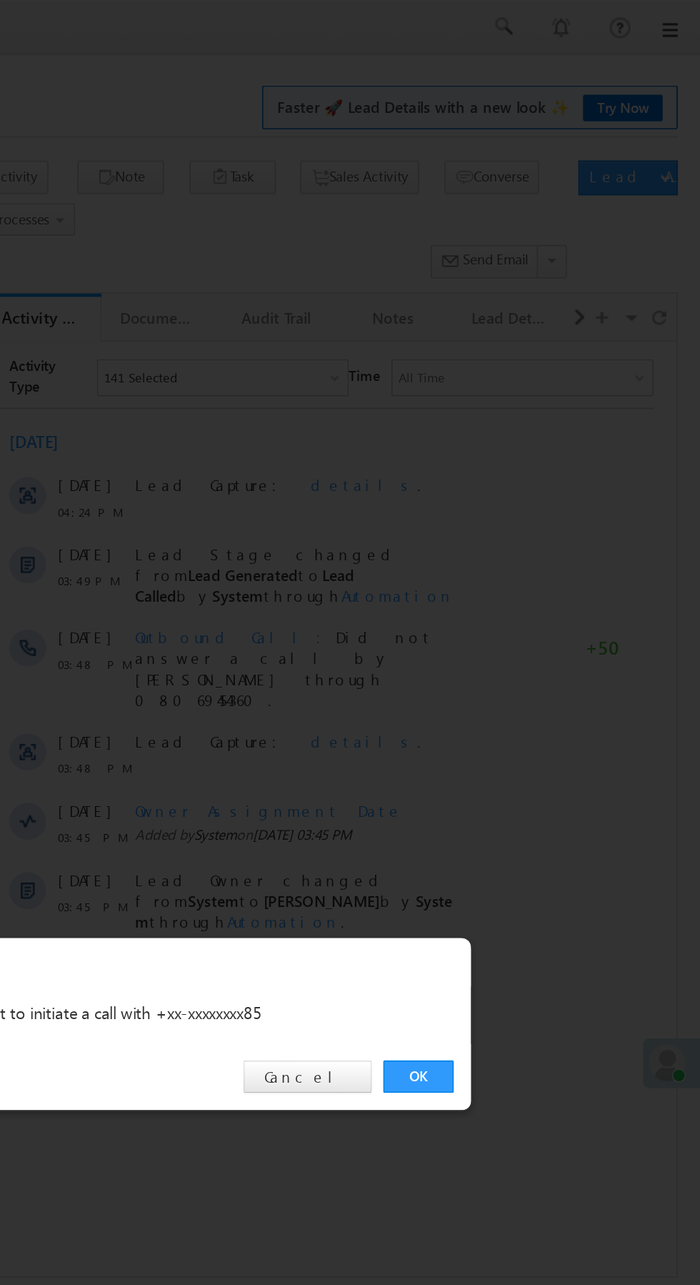
click at [518, 666] on link "OK" at bounding box center [526, 666] width 44 height 20
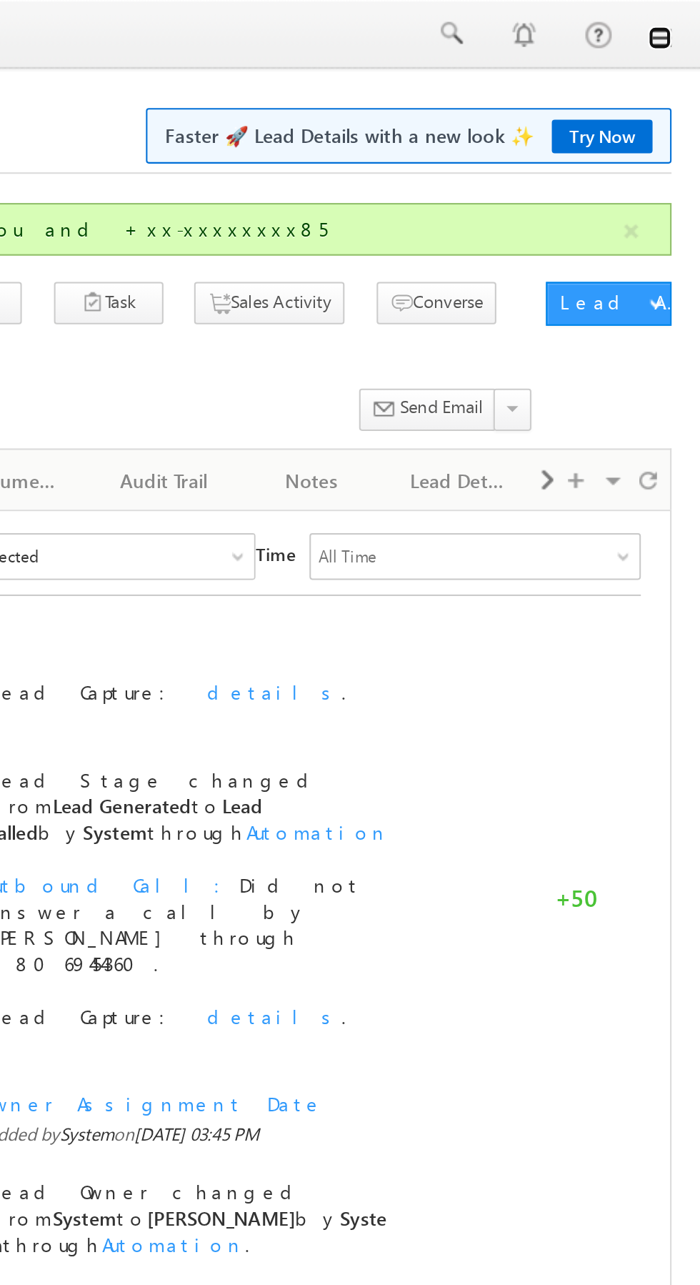
click at [680, 20] on link at bounding box center [679, 18] width 11 height 11
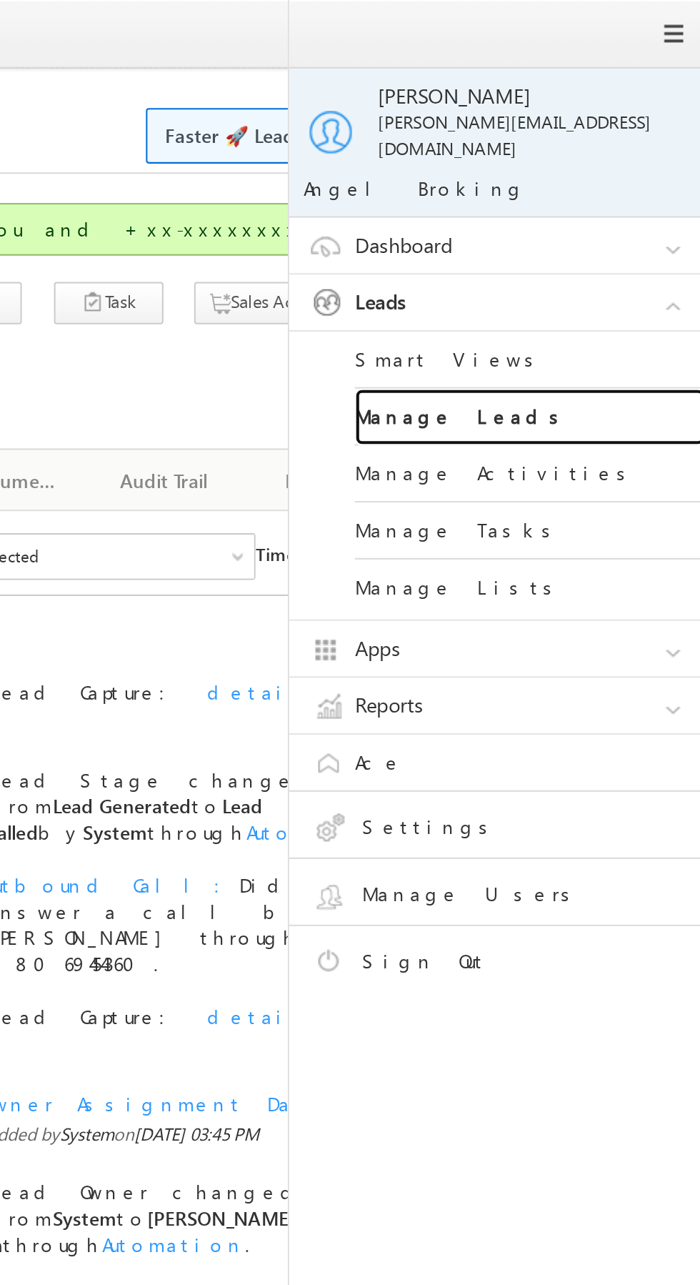
click at [642, 195] on link "Manage Leads" at bounding box center [616, 204] width 171 height 28
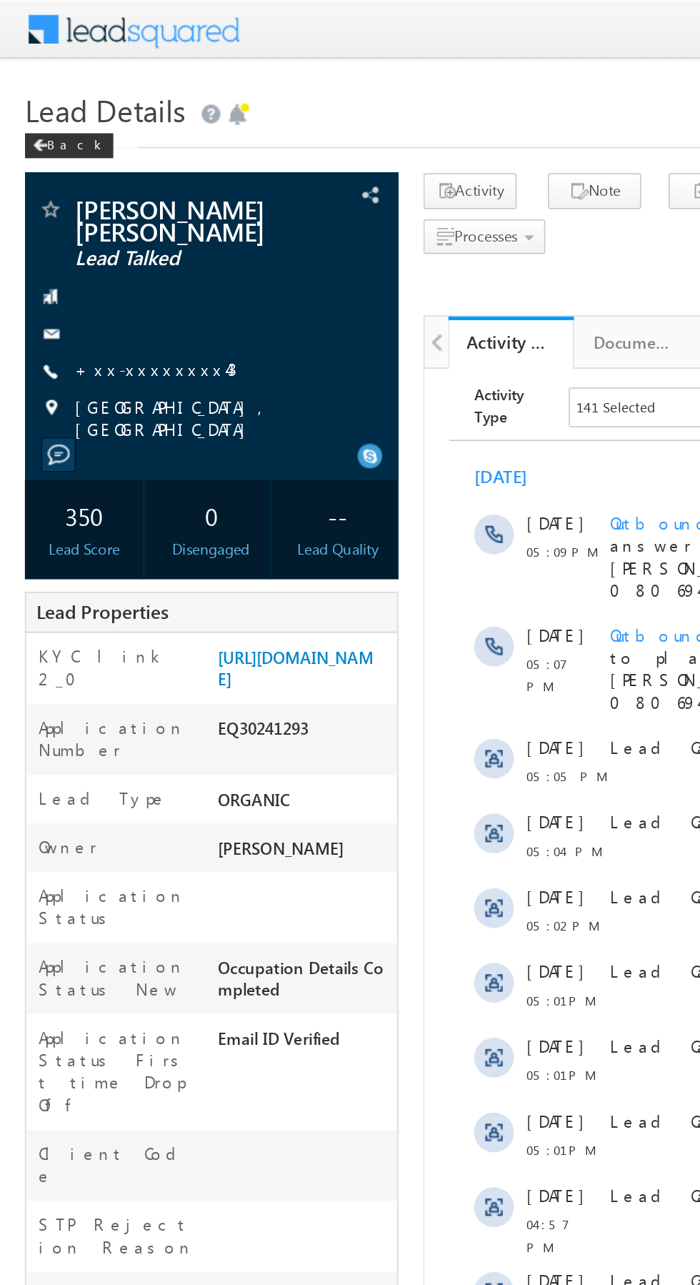
click at [91, 207] on link "+xx-xxxxxxxx43" at bounding box center [89, 212] width 93 height 12
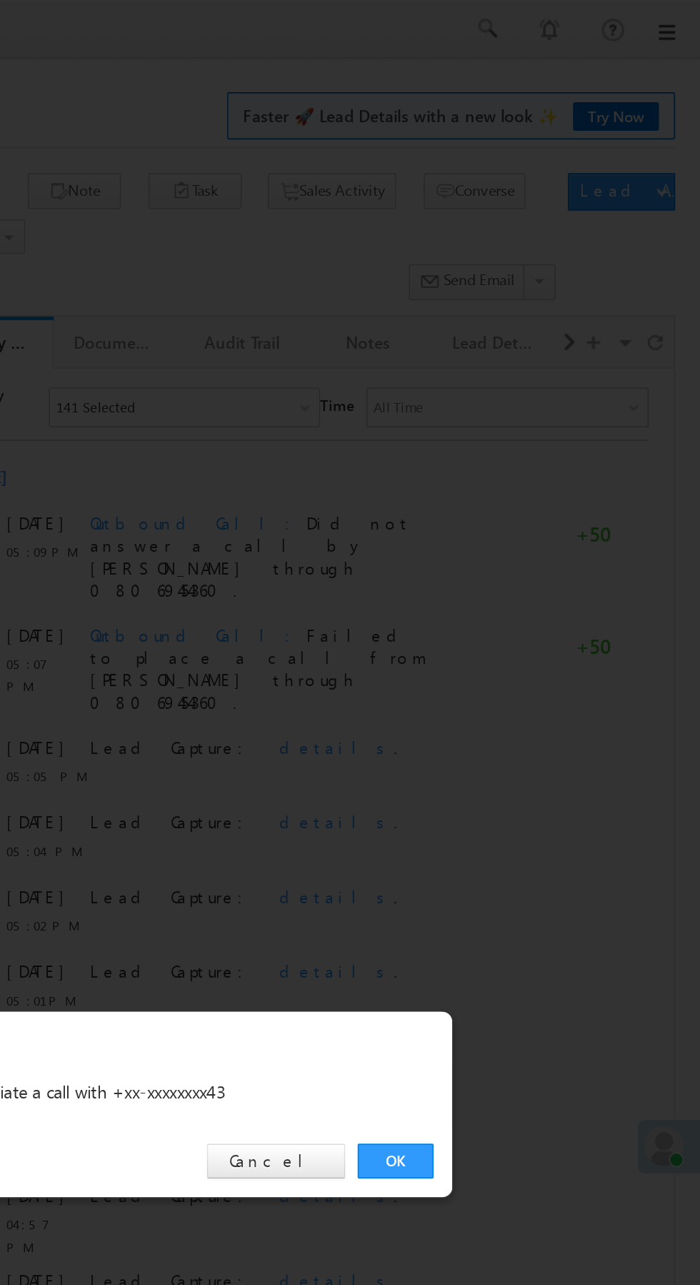
click at [538, 666] on link "OK" at bounding box center [526, 666] width 44 height 20
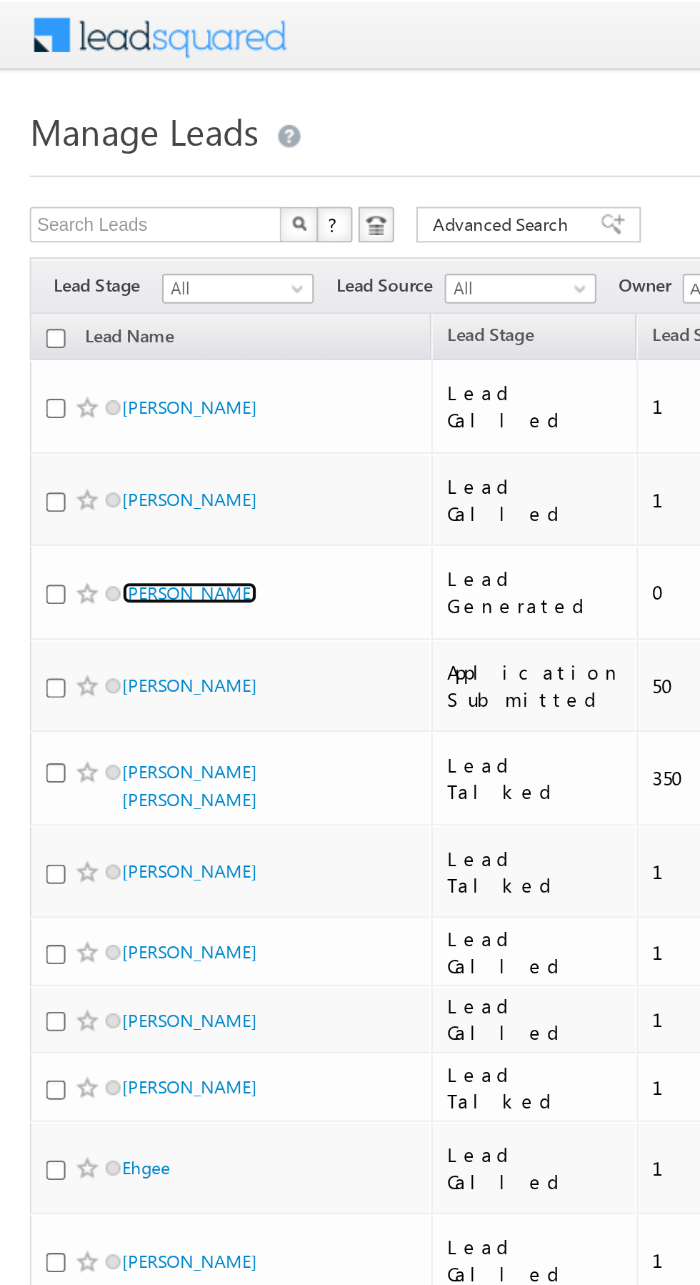
click at [76, 279] on link "[PERSON_NAME]" at bounding box center [91, 284] width 65 height 11
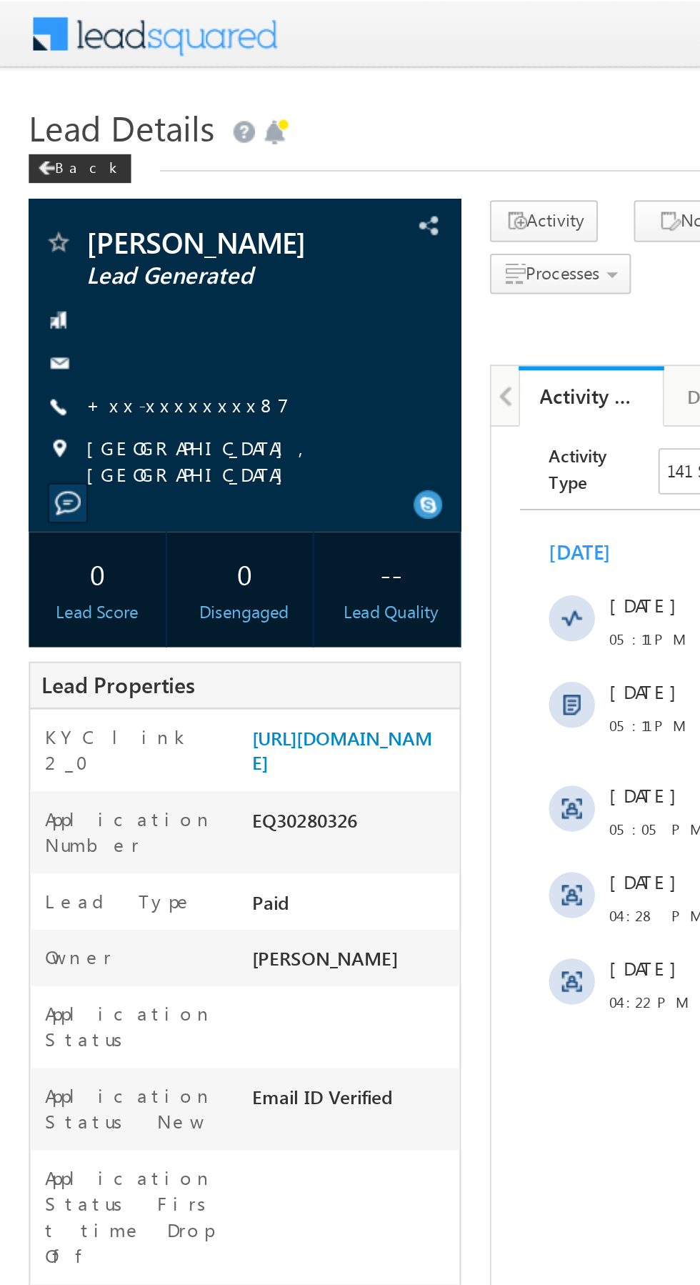
click at [83, 197] on link "+xx-xxxxxxxx87" at bounding box center [93, 200] width 101 height 12
